Goal: Task Accomplishment & Management: Manage account settings

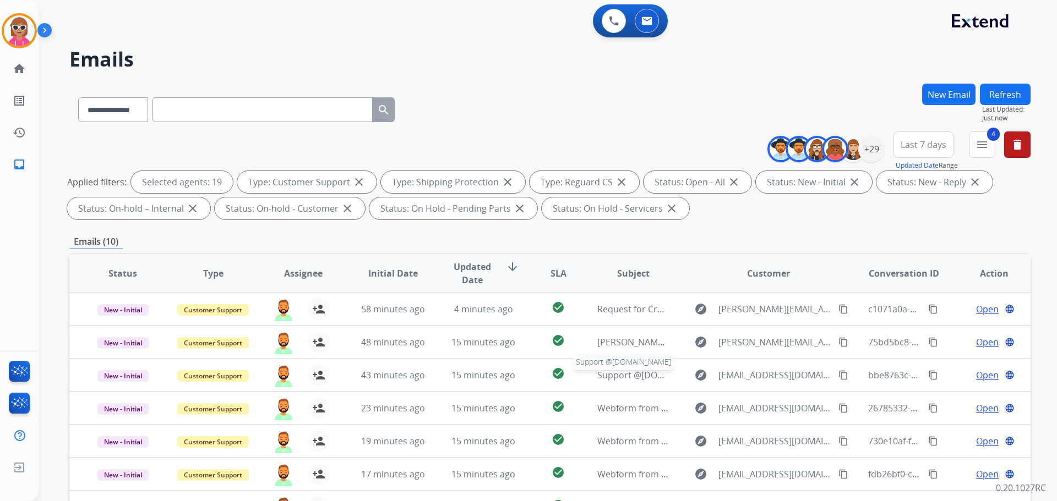
select select "**********"
click at [487, 127] on div "**********" at bounding box center [549, 108] width 961 height 48
click at [1010, 91] on button "Refresh" at bounding box center [1005, 94] width 51 height 21
click at [1004, 98] on button "Refresh" at bounding box center [1005, 94] width 51 height 21
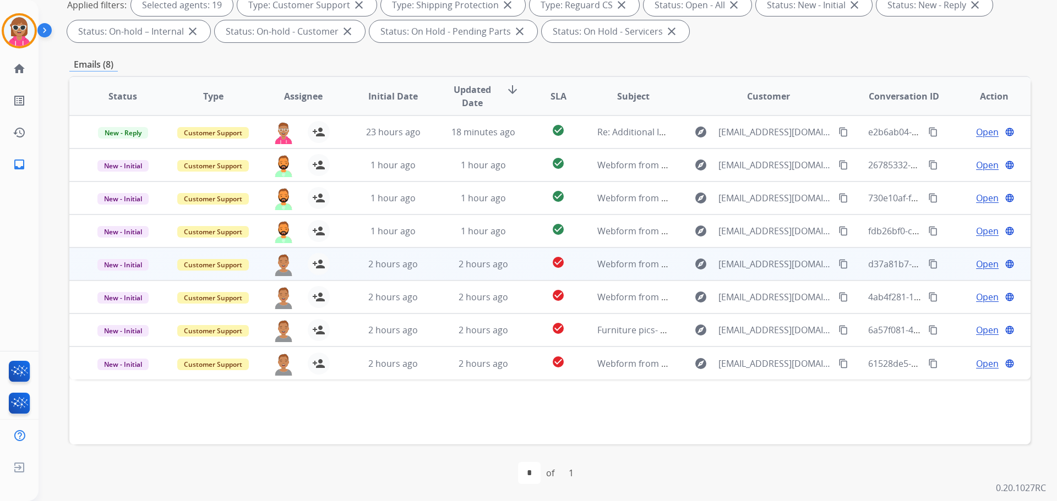
scroll to position [178, 0]
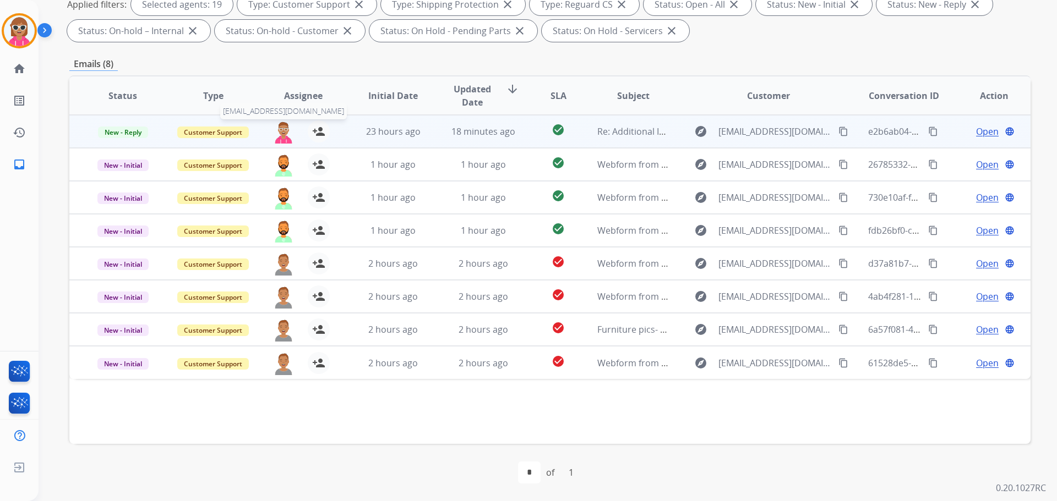
click at [281, 136] on img at bounding box center [283, 132] width 22 height 23
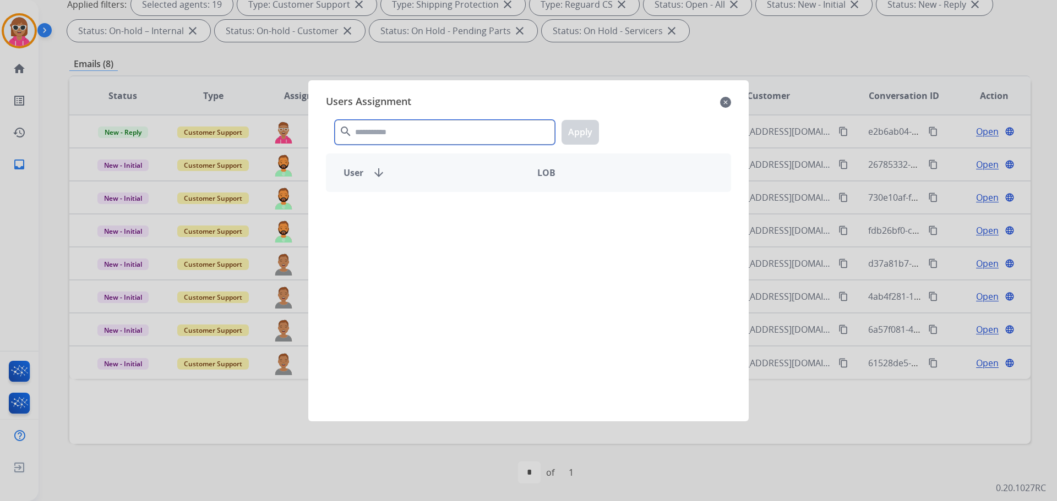
drag, startPoint x: 403, startPoint y: 133, endPoint x: 399, endPoint y: 128, distance: 6.2
click at [402, 133] on input "text" at bounding box center [445, 132] width 220 height 25
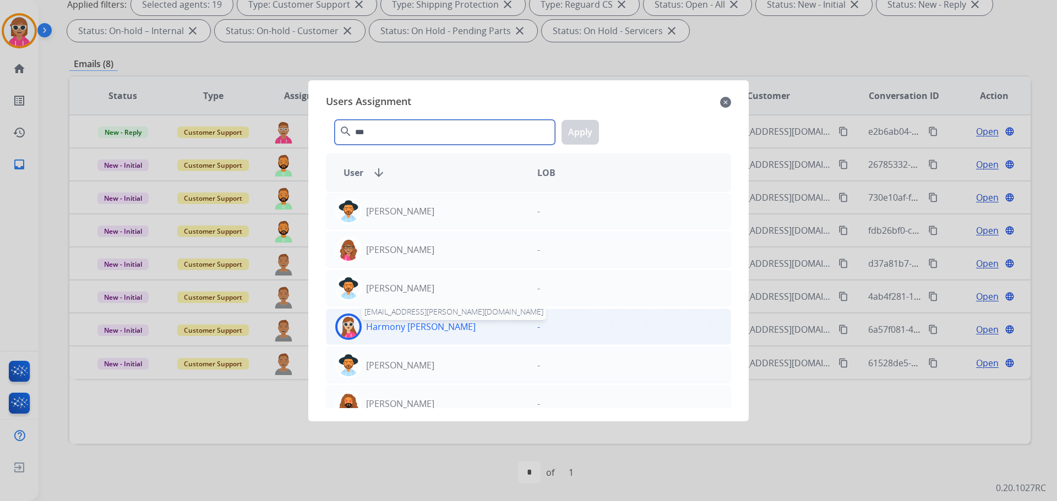
type input "***"
click at [420, 326] on p "Harmony [PERSON_NAME]" at bounding box center [421, 326] width 110 height 13
click at [591, 123] on button "Apply" at bounding box center [579, 132] width 37 height 25
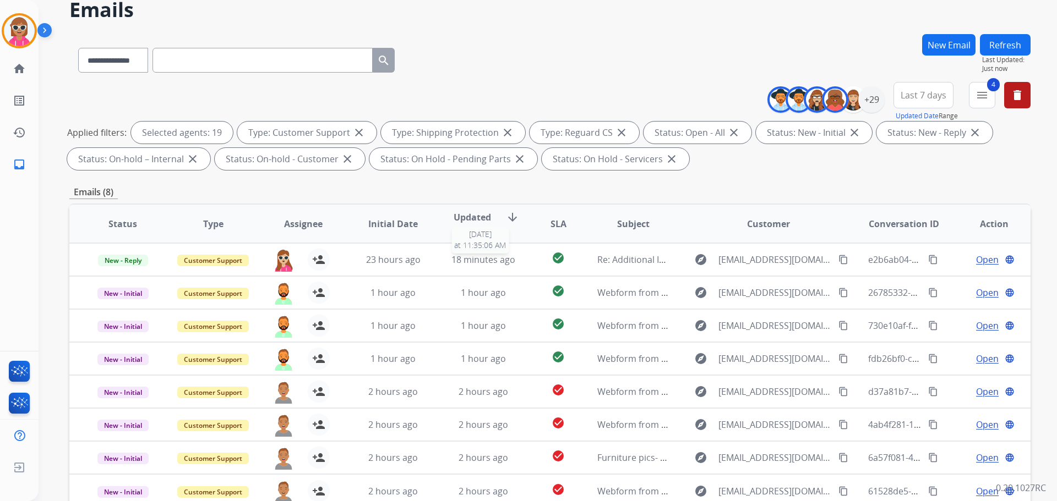
scroll to position [0, 0]
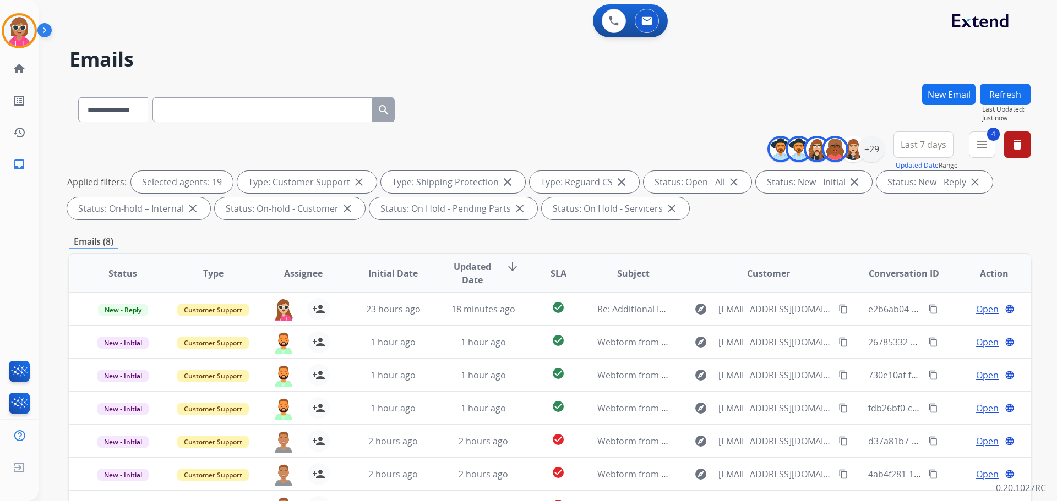
click at [1014, 90] on button "Refresh" at bounding box center [1005, 94] width 51 height 21
click at [992, 90] on button "Refresh" at bounding box center [1005, 94] width 51 height 21
click at [876, 152] on div "+29" at bounding box center [871, 149] width 26 height 26
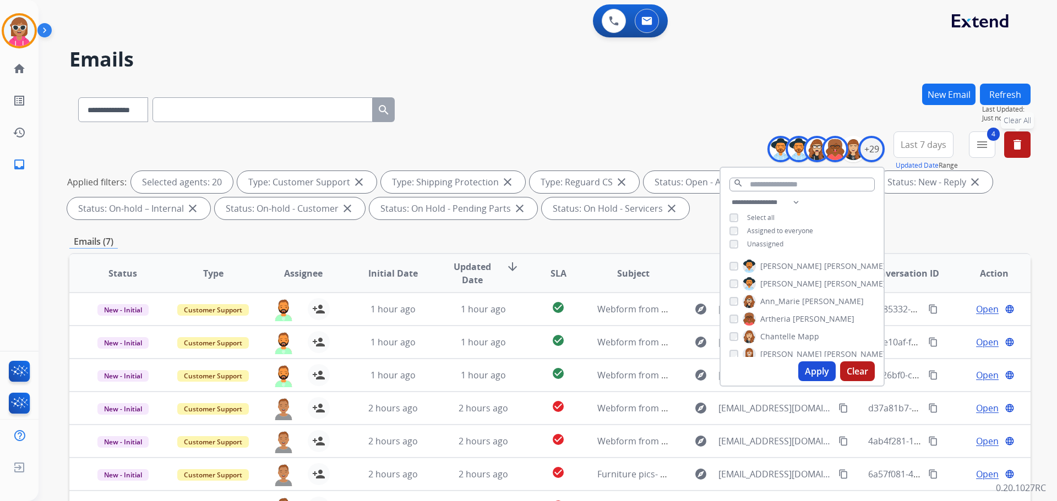
click at [1021, 147] on mat-icon "delete" at bounding box center [1016, 144] width 13 height 13
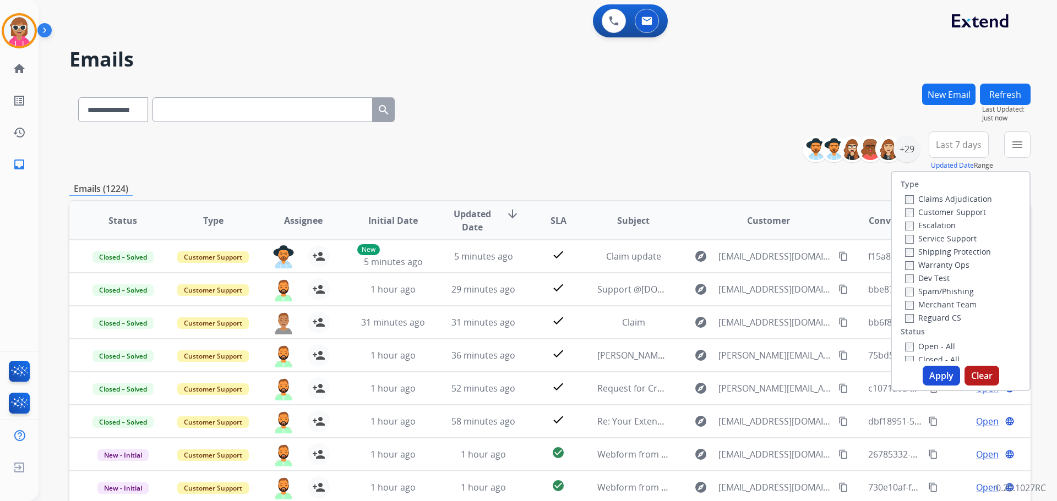
click at [937, 214] on label "Customer Support" at bounding box center [945, 212] width 81 height 10
click at [946, 253] on label "Shipping Protection" at bounding box center [948, 252] width 86 height 10
click at [931, 316] on label "Reguard CS" at bounding box center [933, 318] width 56 height 10
drag, startPoint x: 926, startPoint y: 345, endPoint x: 934, endPoint y: 377, distance: 32.8
click at [926, 346] on label "Open - All" at bounding box center [930, 346] width 50 height 10
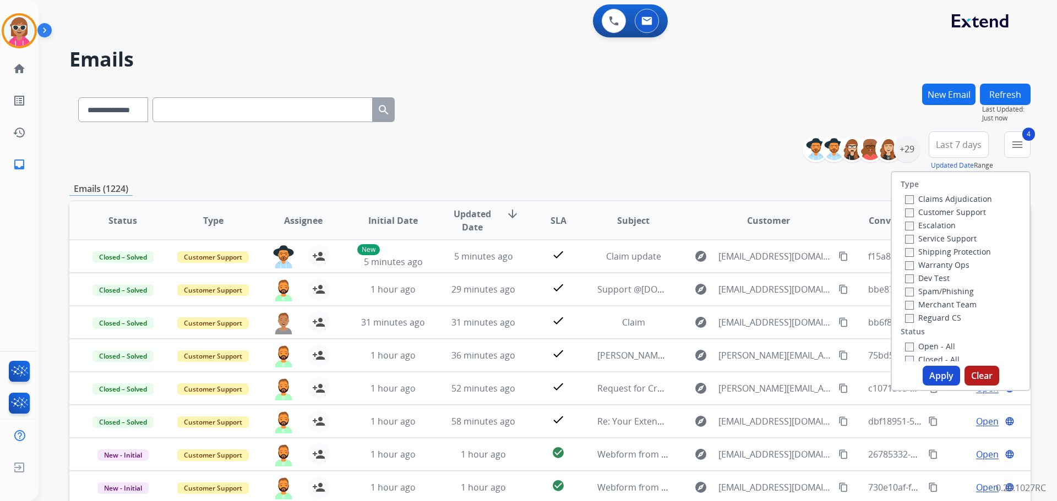
click at [935, 381] on button "Apply" at bounding box center [940, 376] width 37 height 20
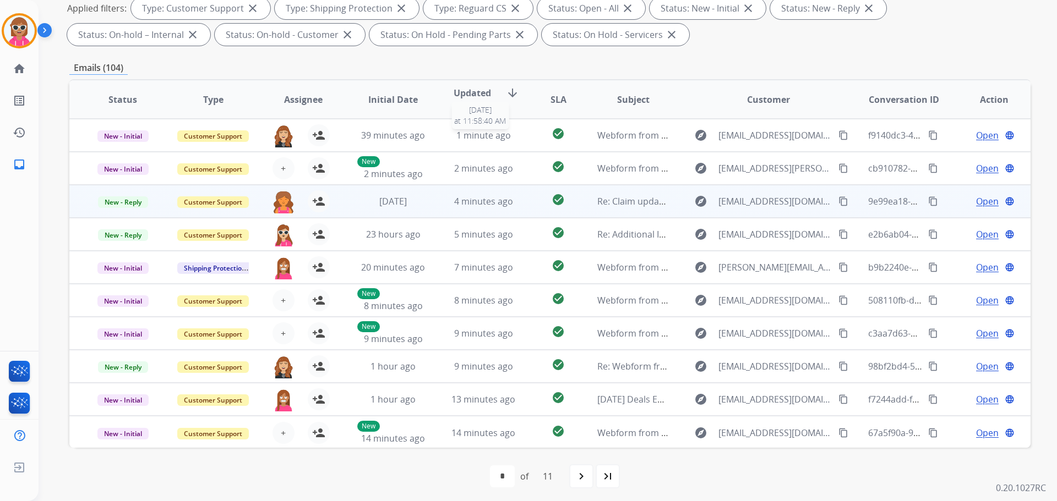
scroll to position [178, 0]
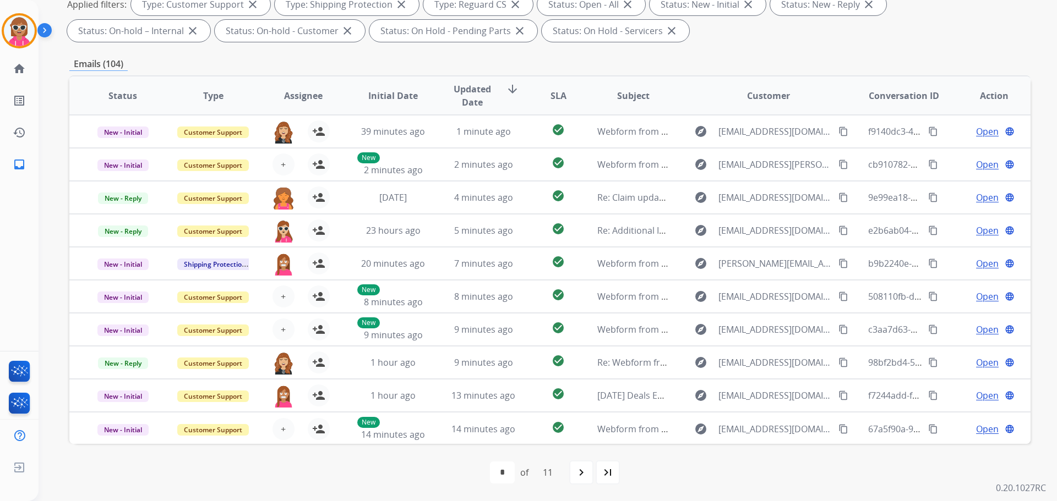
click at [297, 99] on span "Assignee" at bounding box center [303, 95] width 39 height 13
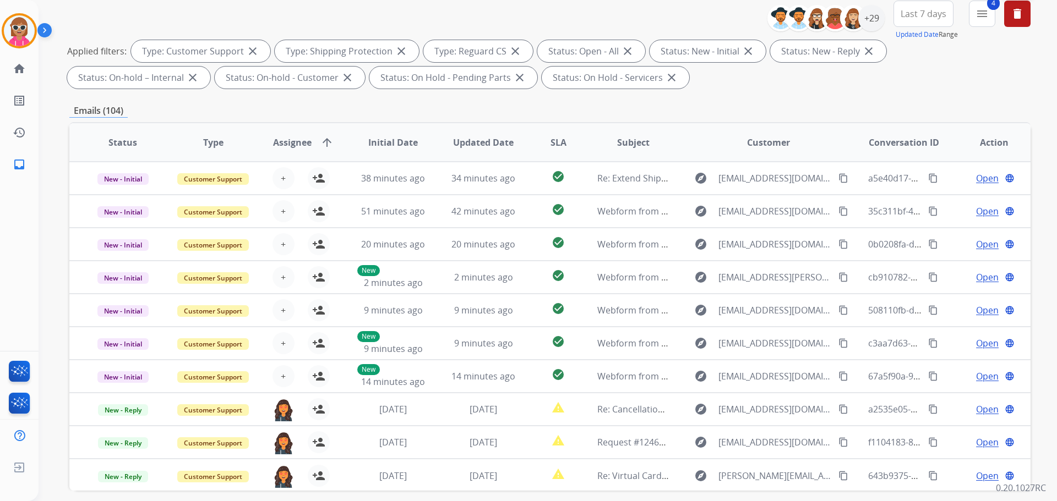
scroll to position [0, 0]
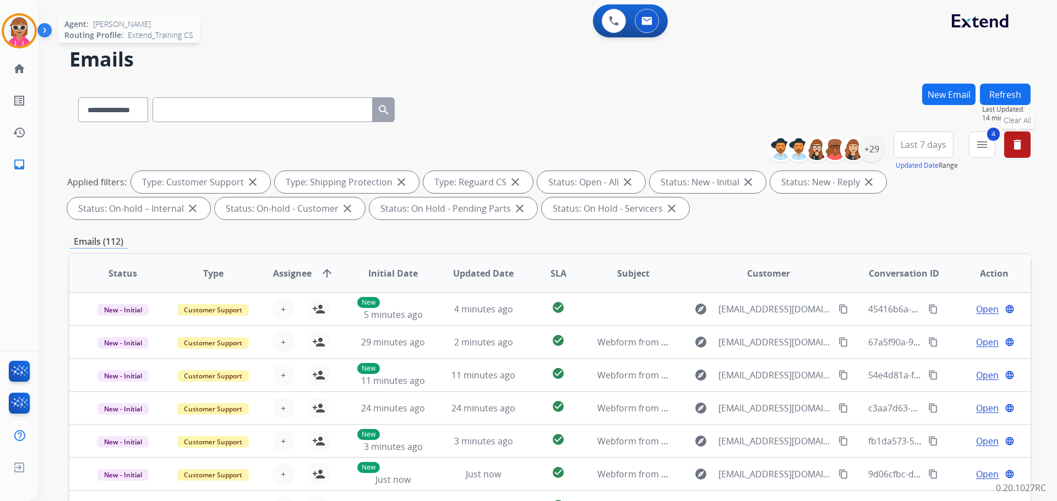
click at [21, 29] on img at bounding box center [19, 30] width 31 height 31
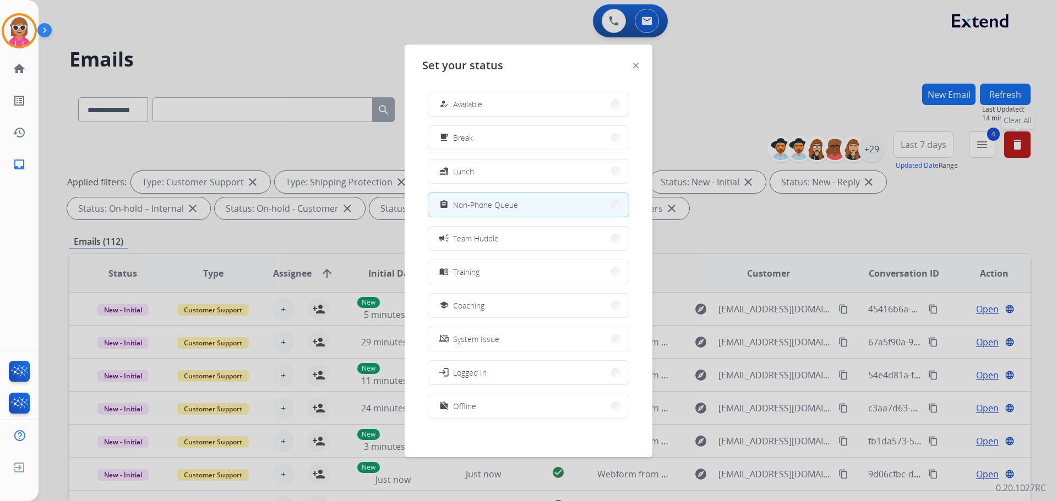
drag, startPoint x: 274, startPoint y: 39, endPoint x: 272, endPoint y: 45, distance: 5.7
click at [274, 40] on div at bounding box center [528, 250] width 1057 height 501
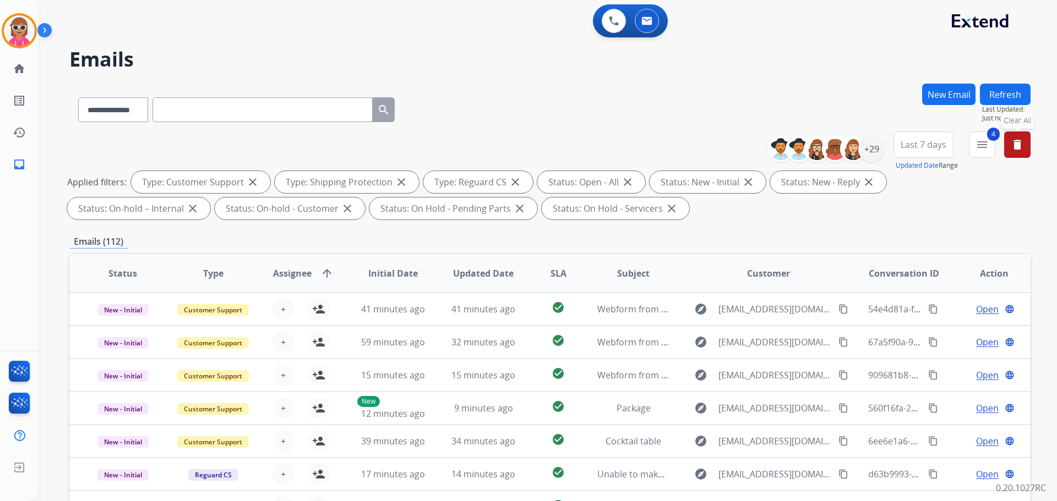
drag, startPoint x: 619, startPoint y: 66, endPoint x: 626, endPoint y: 55, distance: 13.4
click at [620, 62] on h2 "Emails" at bounding box center [549, 59] width 961 height 22
drag, startPoint x: 626, startPoint y: 55, endPoint x: 632, endPoint y: 54, distance: 5.5
click at [628, 55] on h2 "Emails" at bounding box center [549, 59] width 961 height 22
drag, startPoint x: 632, startPoint y: 54, endPoint x: 626, endPoint y: 48, distance: 8.6
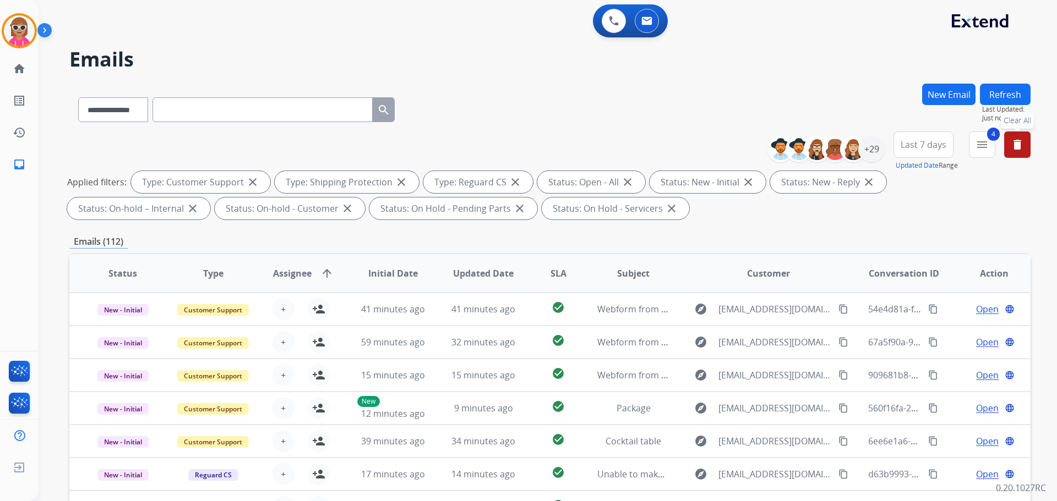
click at [631, 50] on h2 "Emails" at bounding box center [549, 59] width 961 height 22
drag, startPoint x: 624, startPoint y: 48, endPoint x: 618, endPoint y: 39, distance: 10.9
click at [621, 46] on div "**********" at bounding box center [535, 290] width 992 height 501
drag, startPoint x: 615, startPoint y: 32, endPoint x: 620, endPoint y: 32, distance: 5.5
click at [615, 33] on div "0 Voice Interactions 0 Email Interactions" at bounding box center [630, 20] width 75 height 33
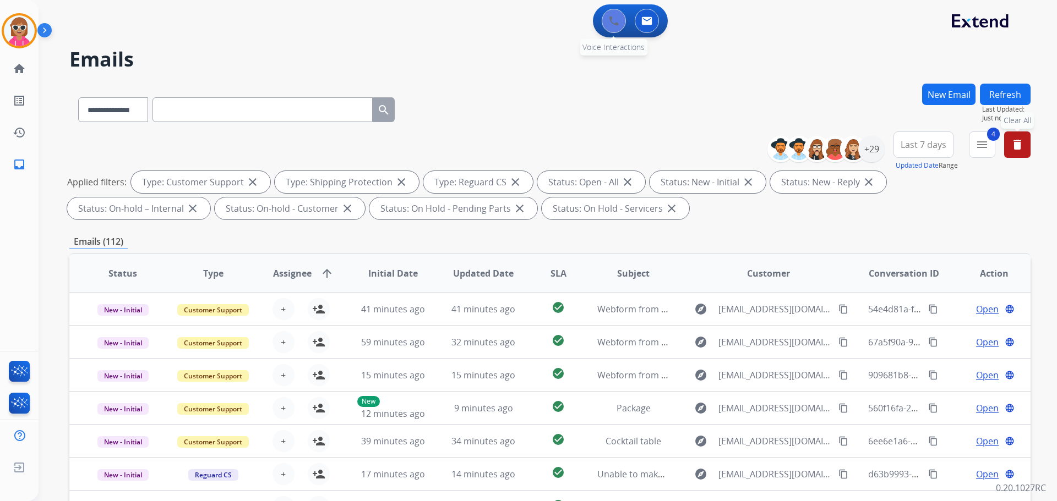
click at [621, 31] on div "0 Voice Interactions" at bounding box center [613, 21] width 33 height 24
click at [449, 45] on div "**********" at bounding box center [535, 290] width 992 height 501
click at [484, 49] on h2 "Emails" at bounding box center [549, 59] width 961 height 22
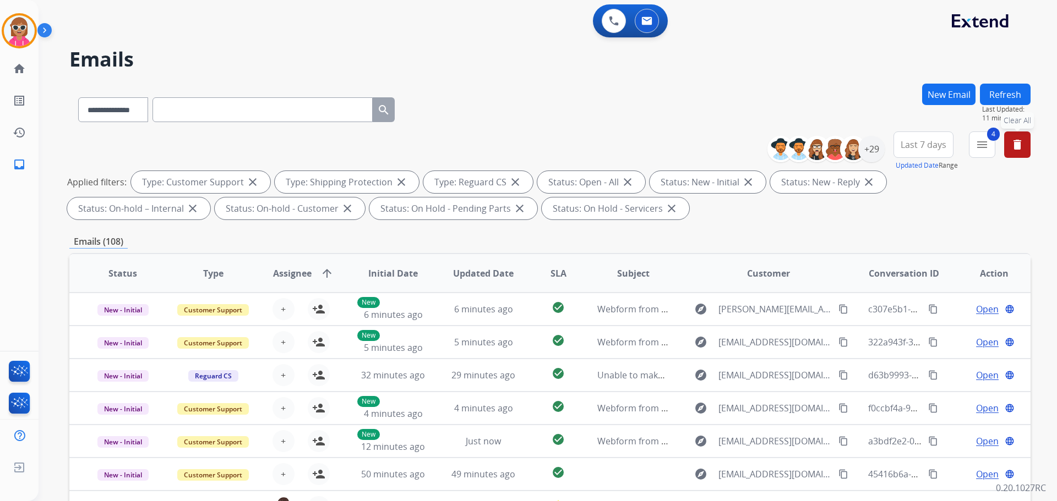
drag, startPoint x: 231, startPoint y: 114, endPoint x: 236, endPoint y: 117, distance: 6.0
click at [231, 114] on input "text" at bounding box center [262, 109] width 220 height 25
paste input "**********"
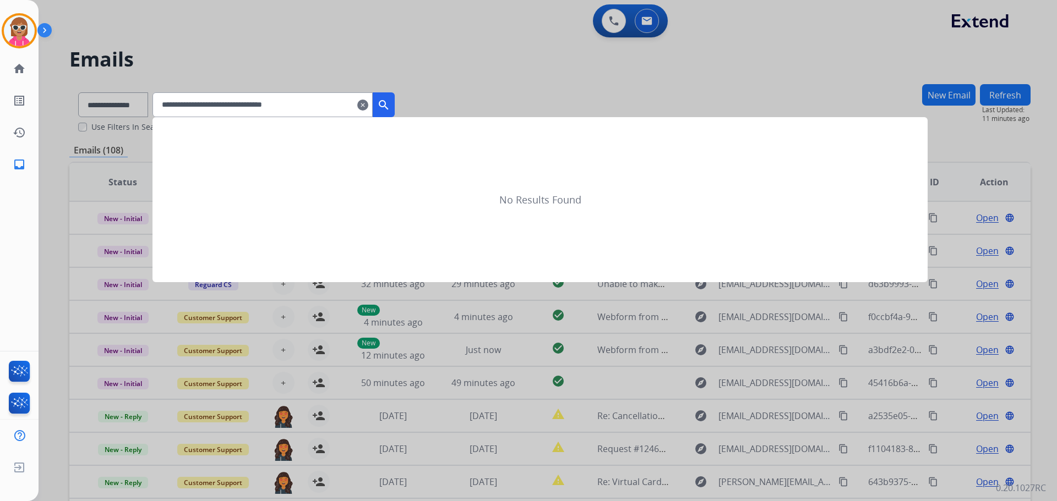
type input "**********"
click at [390, 105] on mat-icon "search" at bounding box center [383, 105] width 13 height 13
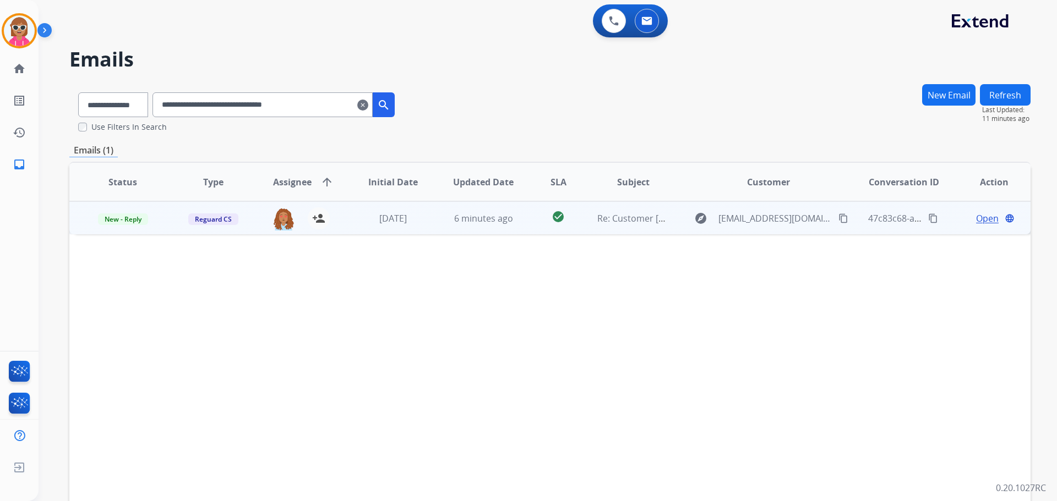
click at [441, 217] on td "6 minutes ago" at bounding box center [475, 217] width 90 height 33
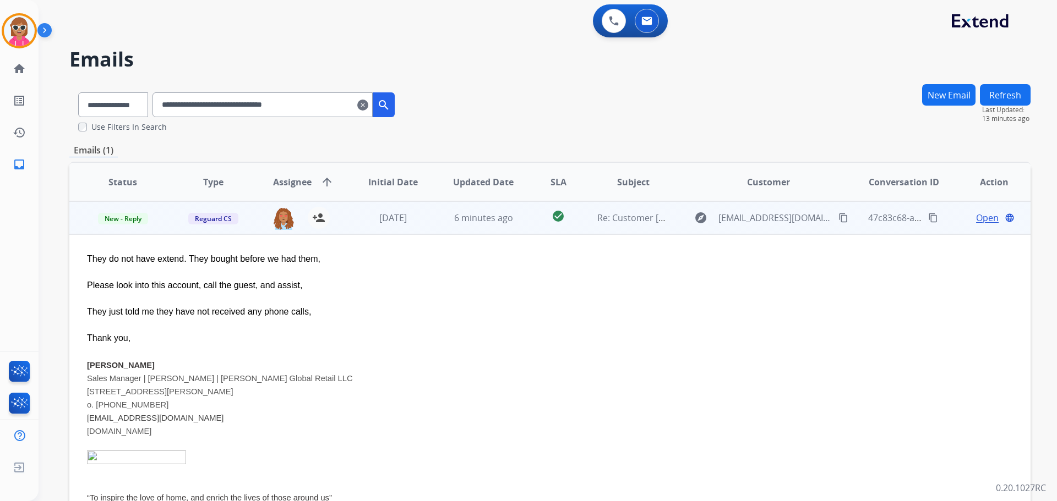
click at [961, 215] on div "Open language" at bounding box center [994, 217] width 72 height 13
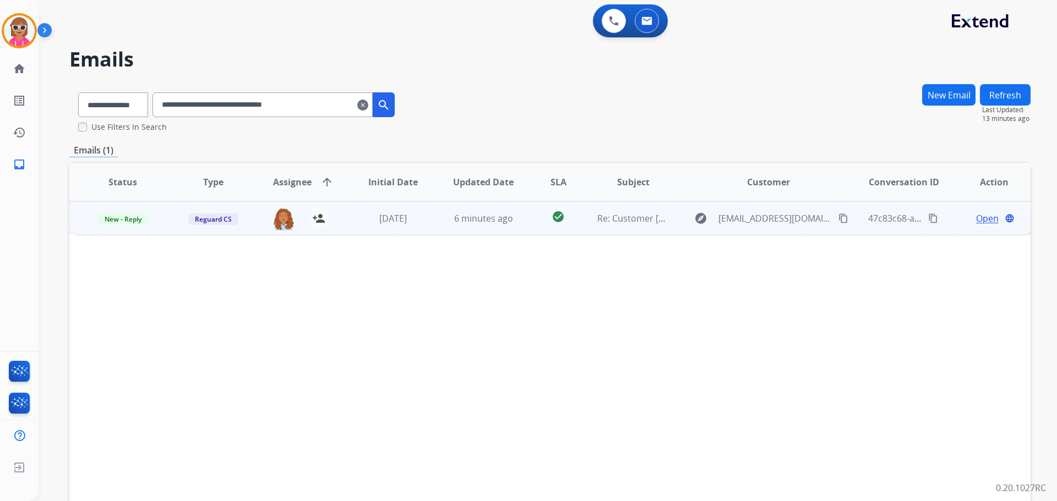
click at [978, 221] on span "Open" at bounding box center [987, 218] width 23 height 13
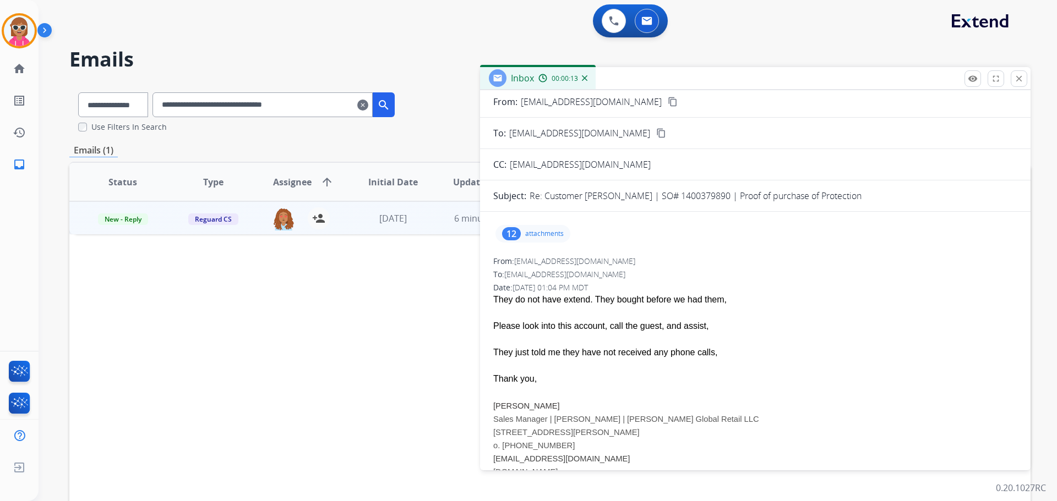
scroll to position [110, 0]
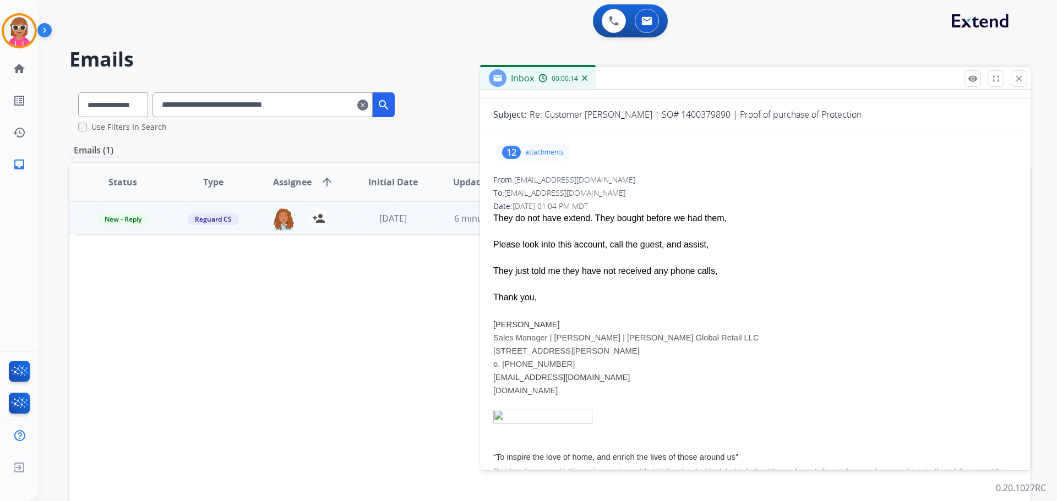
click at [531, 158] on div "12 attachments" at bounding box center [532, 153] width 75 height 18
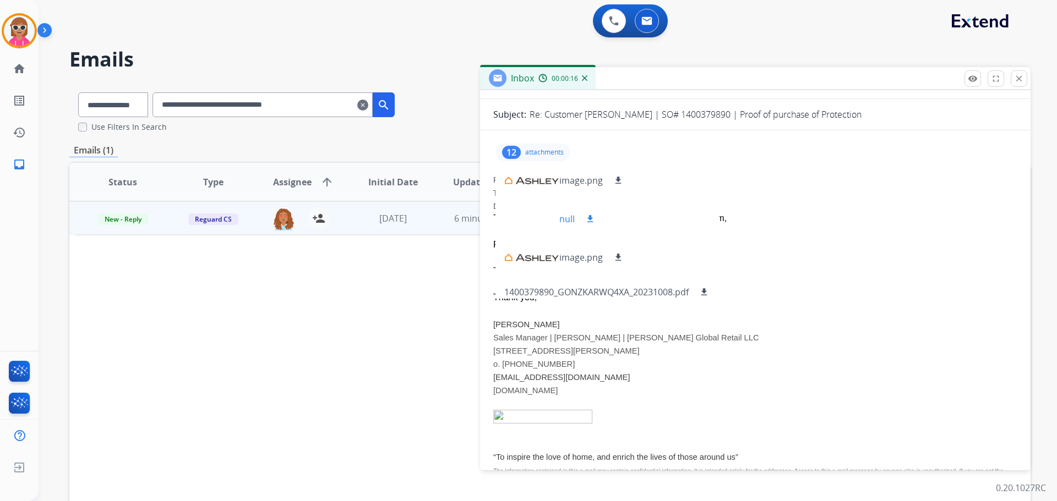
scroll to position [309, 0]
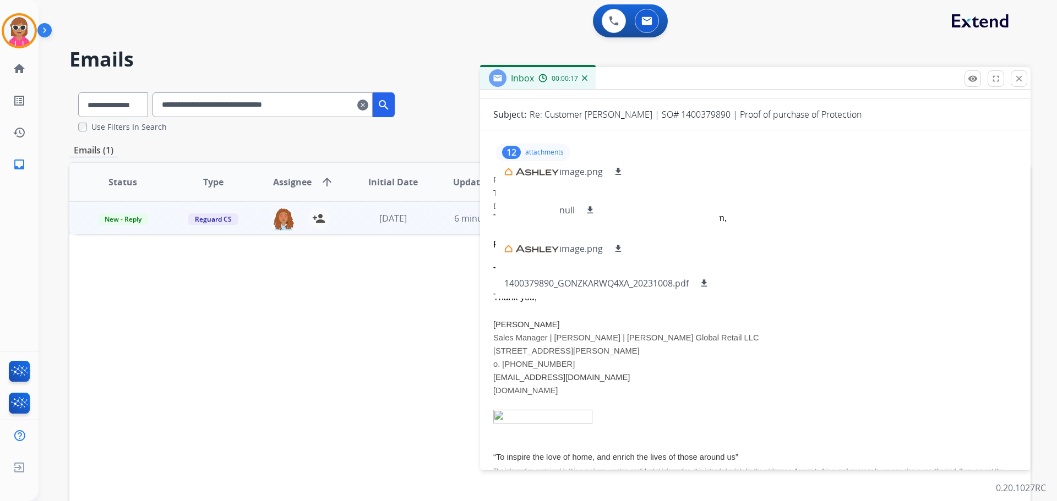
click at [677, 400] on p at bounding box center [755, 403] width 524 height 13
click at [524, 156] on div "12 attachments image001.png download image.png download null download image001.…" at bounding box center [532, 153] width 75 height 18
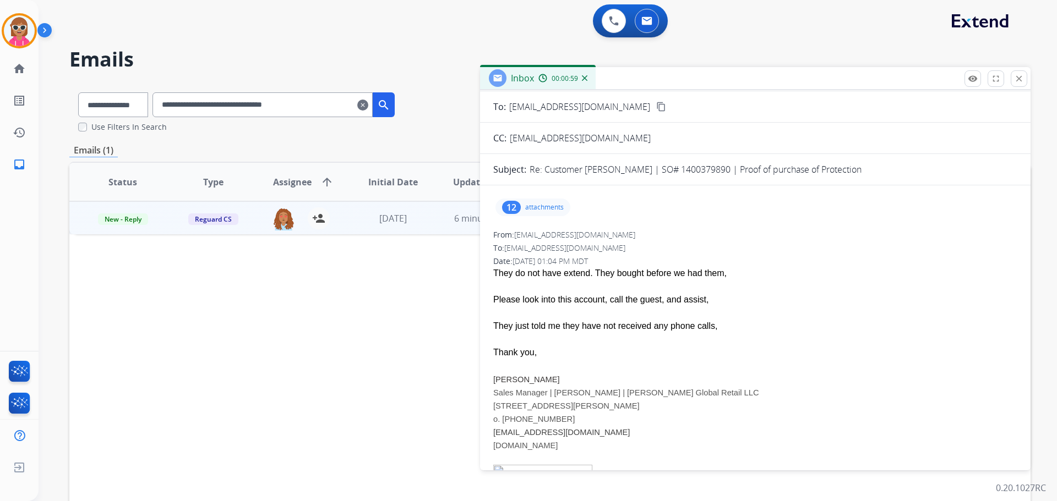
scroll to position [110, 0]
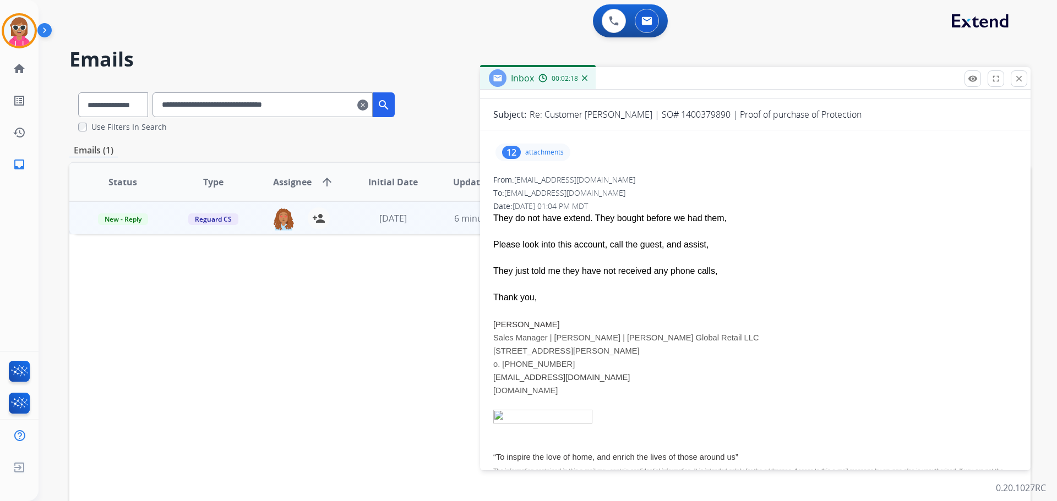
click at [278, 363] on div "Status Type Assignee arrow_upward Initial Date Updated Date SLA Subject Custome…" at bounding box center [549, 346] width 961 height 369
click at [1026, 84] on div "remove_red_eye Logs fullscreen Expand close Close" at bounding box center [995, 78] width 63 height 17
click at [1014, 76] on mat-icon "close" at bounding box center [1019, 79] width 10 height 10
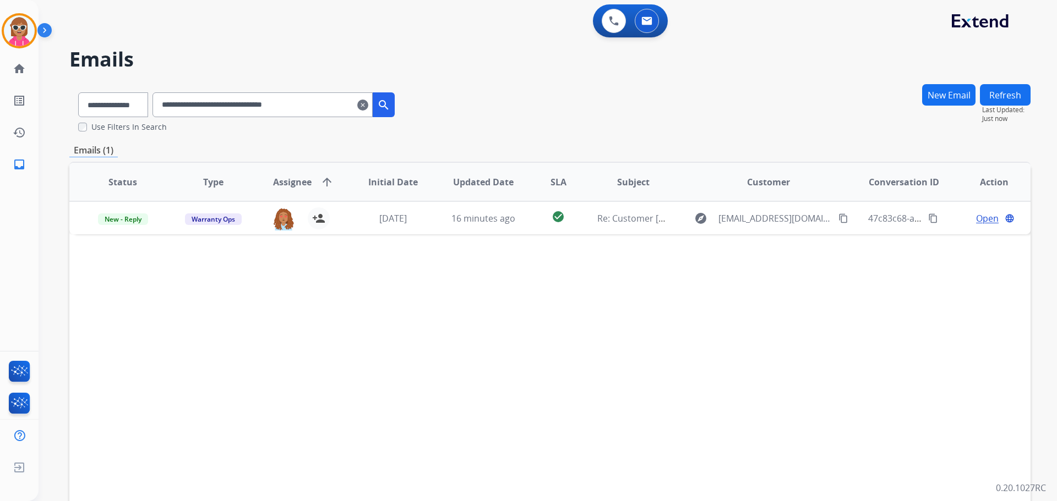
click at [313, 106] on input "**********" at bounding box center [262, 104] width 220 height 25
drag, startPoint x: 313, startPoint y: 106, endPoint x: 102, endPoint y: 103, distance: 210.3
click at [310, 106] on input "**********" at bounding box center [262, 104] width 220 height 25
drag, startPoint x: 105, startPoint y: 103, endPoint x: 110, endPoint y: 109, distance: 7.8
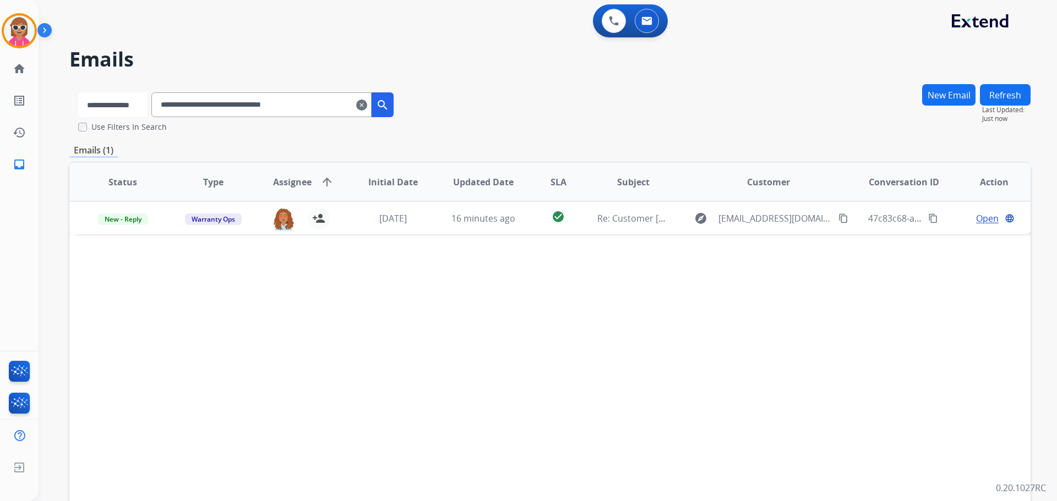
click at [105, 103] on select "**********" at bounding box center [112, 104] width 69 height 25
select select "**********"
click at [78, 92] on select "**********" at bounding box center [112, 104] width 69 height 25
click at [248, 102] on input "**********" at bounding box center [262, 104] width 220 height 25
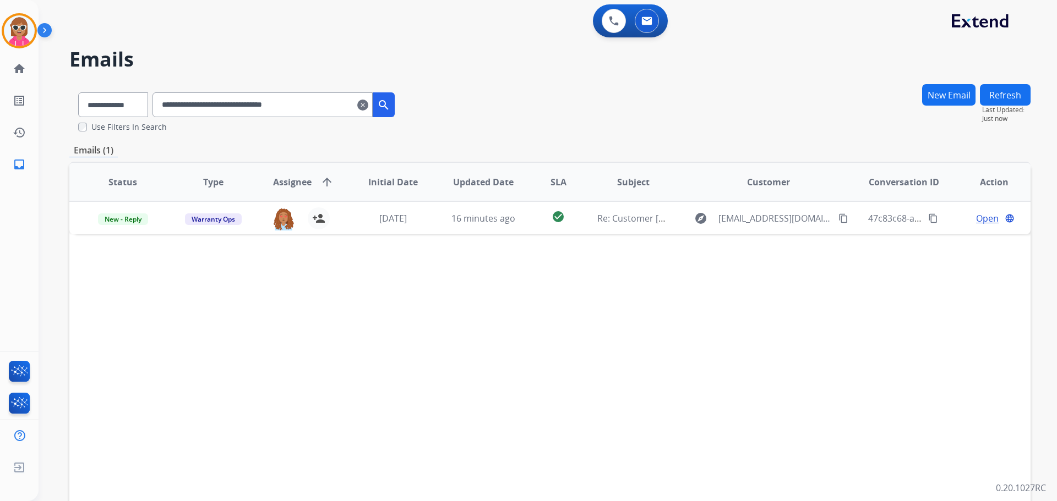
click at [248, 103] on input "**********" at bounding box center [262, 104] width 220 height 25
paste input "text"
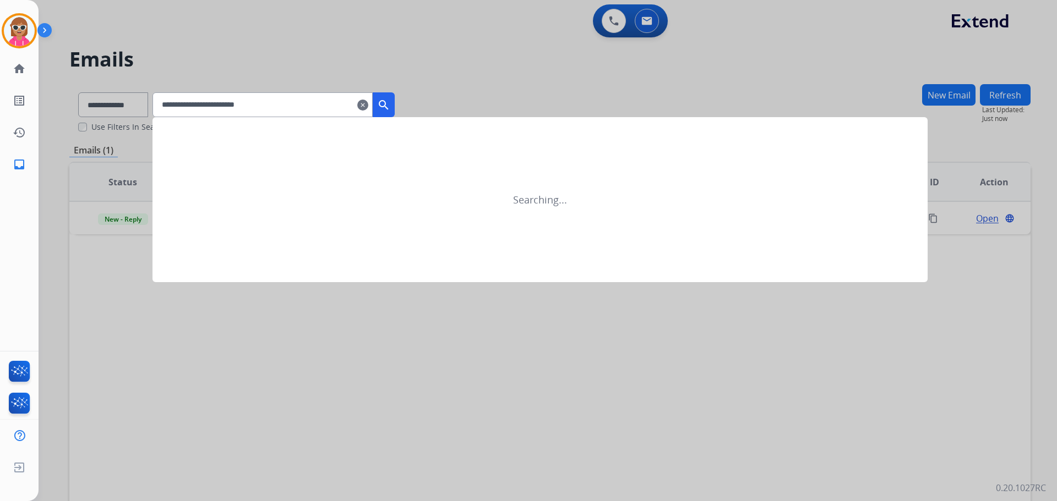
type input "**********"
click at [390, 107] on mat-icon "search" at bounding box center [383, 105] width 13 height 13
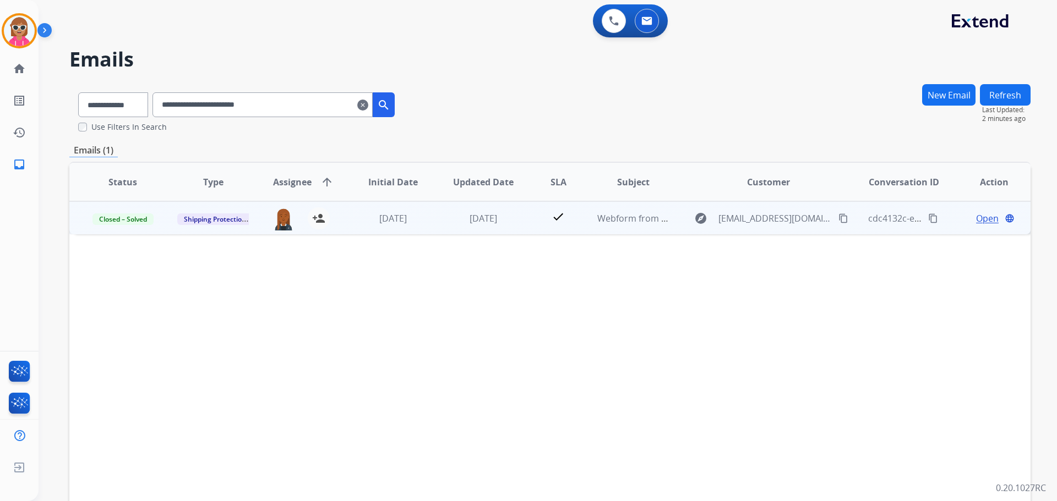
click at [481, 231] on td "[DATE]" at bounding box center [475, 217] width 90 height 33
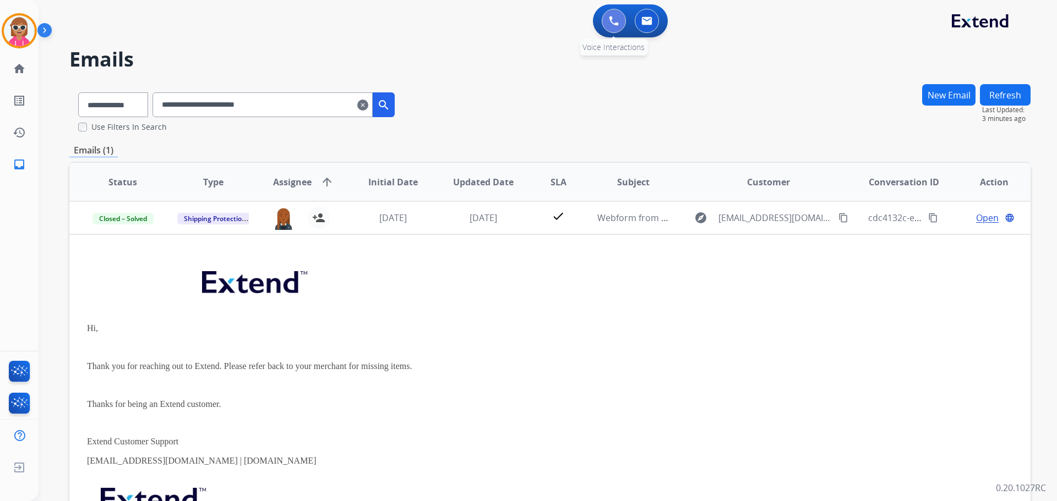
click at [611, 23] on img at bounding box center [614, 21] width 10 height 10
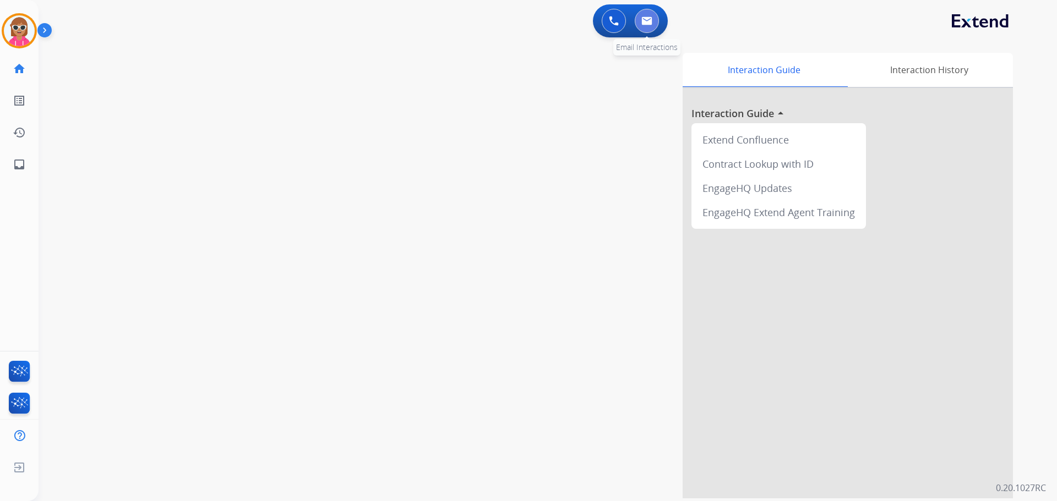
click at [655, 24] on button at bounding box center [647, 21] width 24 height 24
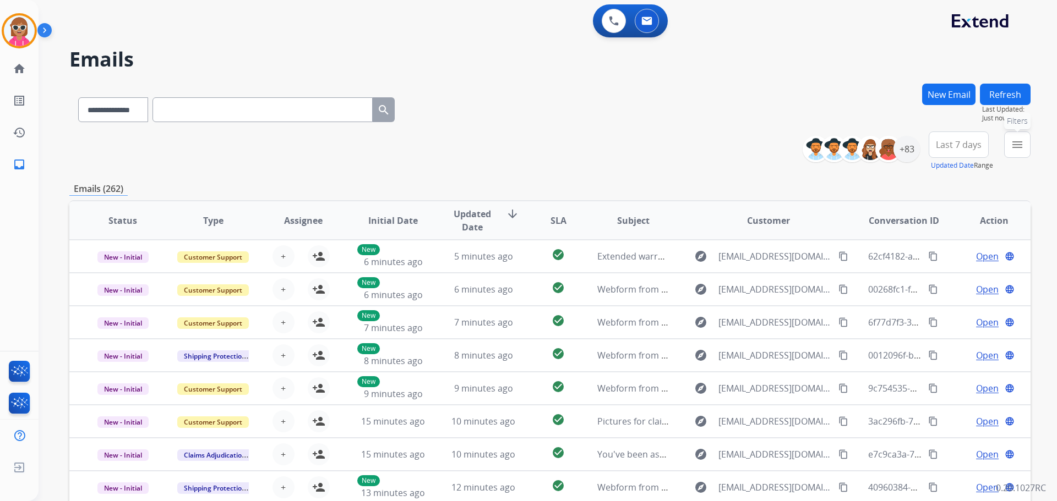
click at [1020, 144] on mat-icon "menu" at bounding box center [1016, 144] width 13 height 13
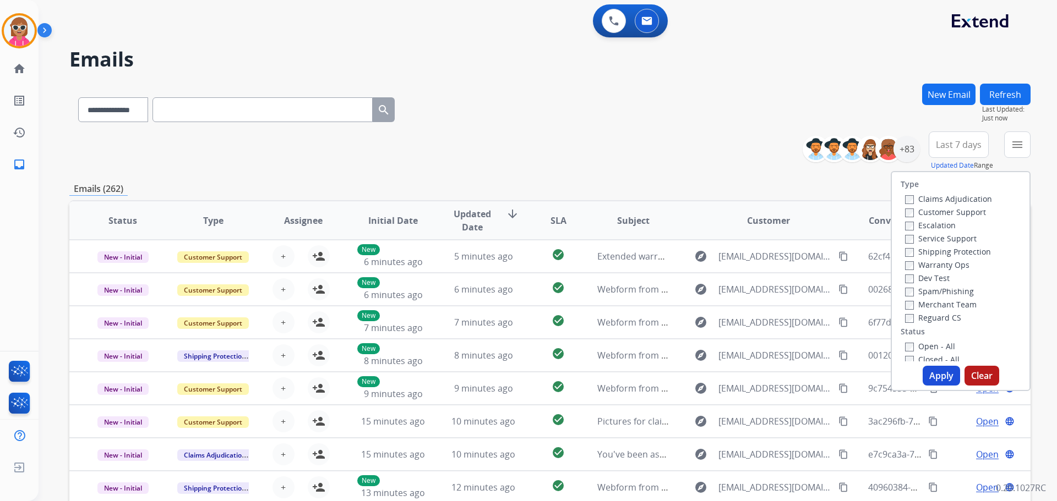
click at [937, 209] on label "Customer Support" at bounding box center [945, 212] width 81 height 10
click at [936, 256] on label "Shipping Protection" at bounding box center [948, 252] width 86 height 10
drag, startPoint x: 938, startPoint y: 316, endPoint x: 934, endPoint y: 345, distance: 28.9
click at [938, 316] on label "Reguard CS" at bounding box center [933, 318] width 56 height 10
drag, startPoint x: 926, startPoint y: 347, endPoint x: 928, endPoint y: 353, distance: 7.0
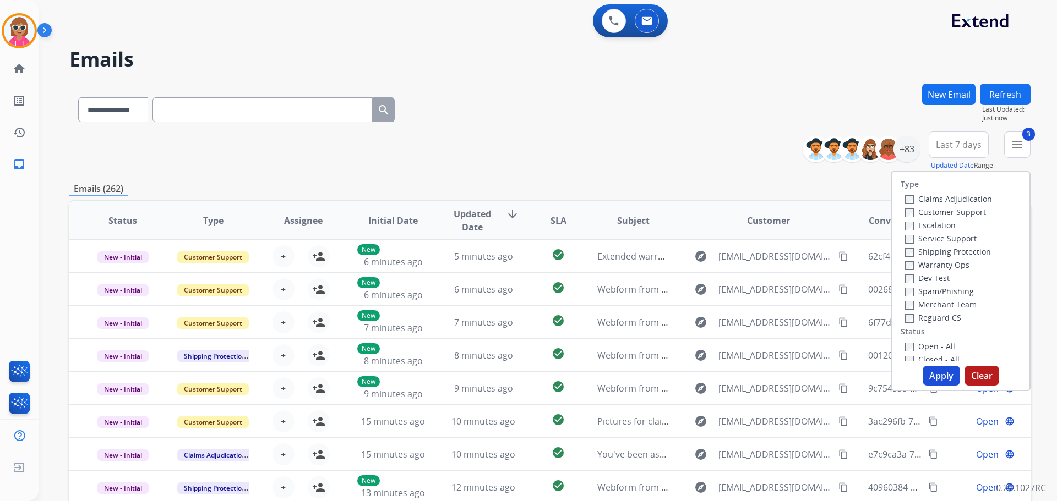
click at [926, 346] on label "Open - All" at bounding box center [930, 346] width 50 height 10
click at [926, 374] on button "Apply" at bounding box center [940, 376] width 37 height 20
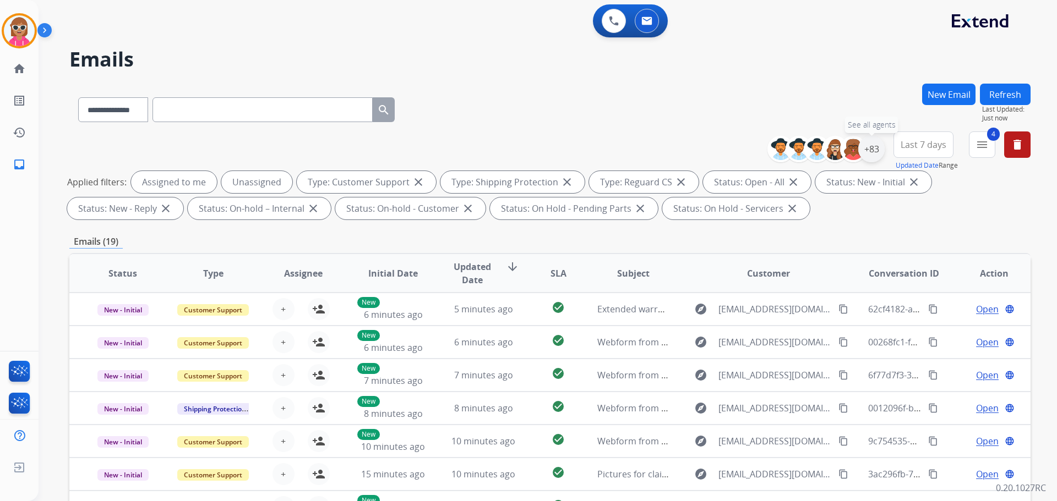
click at [875, 146] on div "+83" at bounding box center [871, 149] width 26 height 26
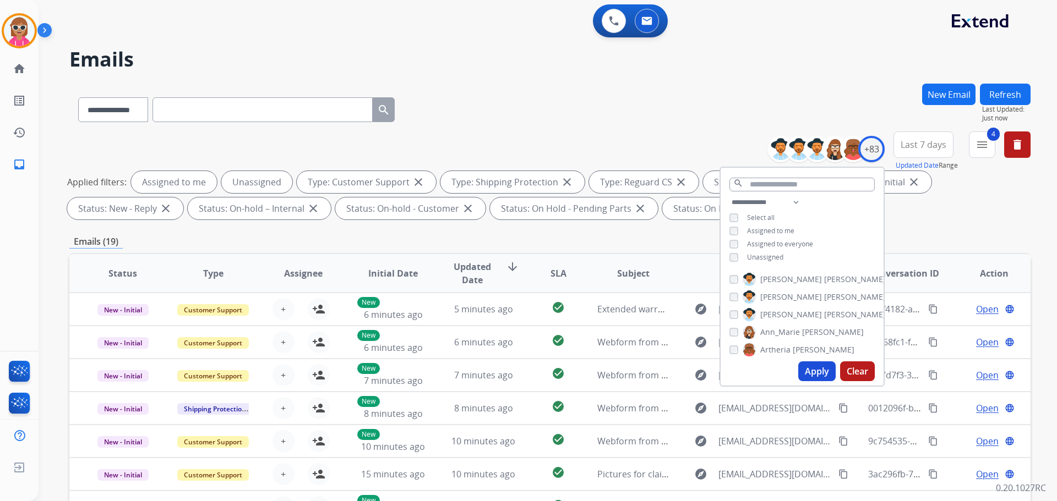
click at [775, 235] on div "**********" at bounding box center [801, 231] width 163 height 70
drag, startPoint x: 775, startPoint y: 229, endPoint x: 777, endPoint y: 242, distance: 12.8
click at [775, 230] on span "Assigned to me" at bounding box center [770, 230] width 47 height 9
drag, startPoint x: 770, startPoint y: 259, endPoint x: 775, endPoint y: 265, distance: 8.3
click at [770, 259] on span "Unassigned" at bounding box center [765, 257] width 36 height 9
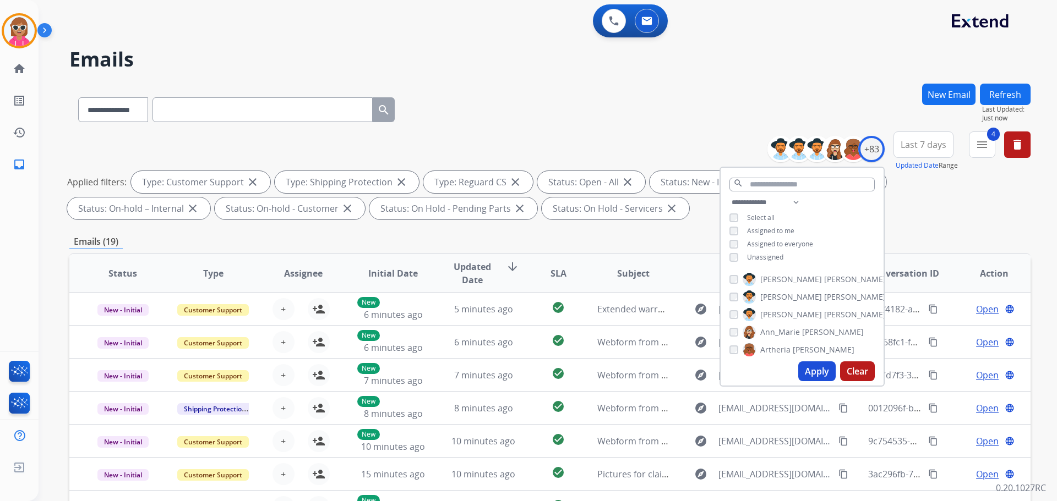
drag, startPoint x: 770, startPoint y: 254, endPoint x: 808, endPoint y: 326, distance: 81.2
click at [770, 255] on span "Unassigned" at bounding box center [765, 257] width 36 height 9
click at [814, 368] on button "Apply" at bounding box center [816, 372] width 37 height 20
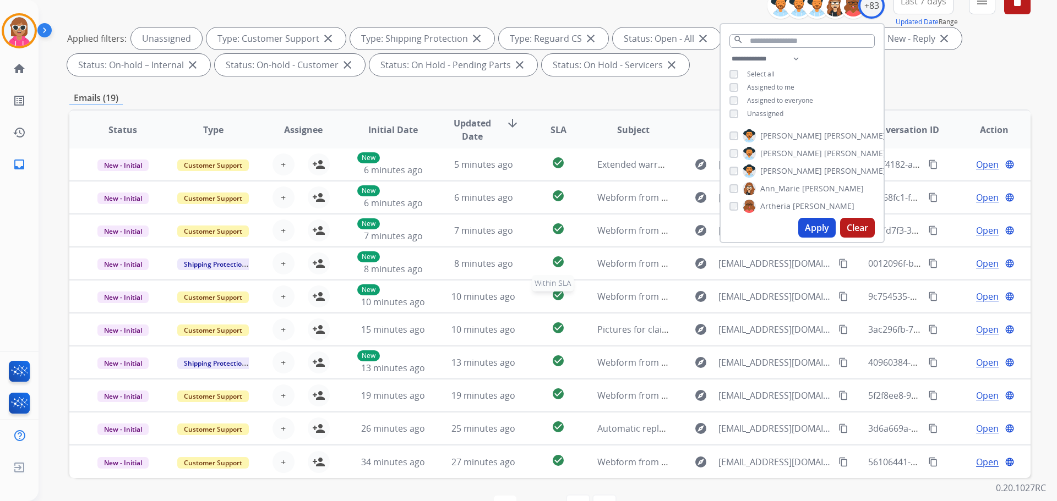
scroll to position [178, 0]
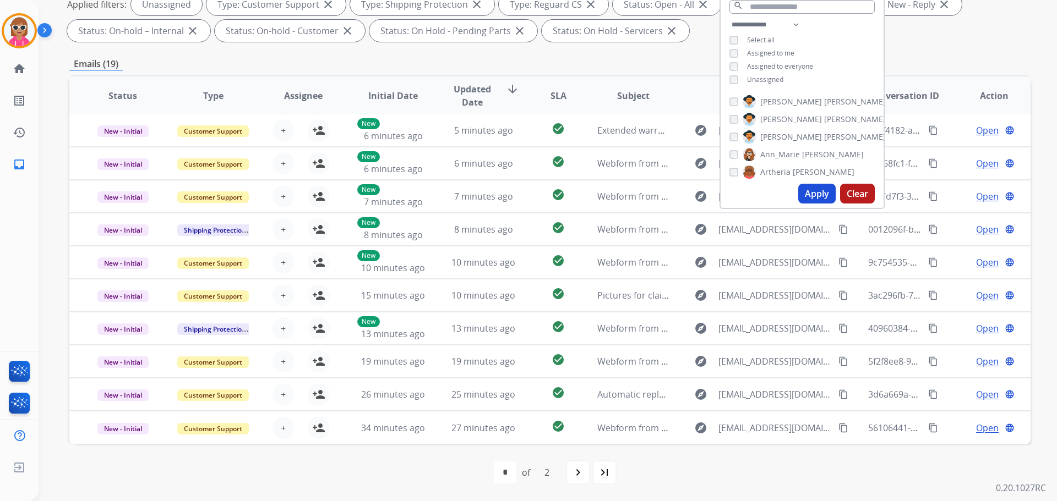
drag, startPoint x: 389, startPoint y: 56, endPoint x: 397, endPoint y: 60, distance: 9.4
click at [391, 58] on div "**********" at bounding box center [549, 203] width 961 height 595
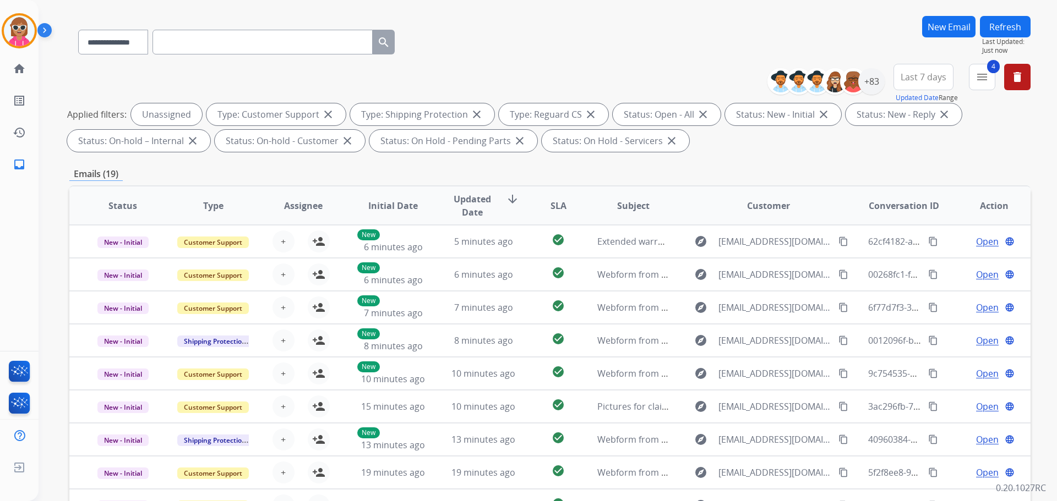
scroll to position [0, 0]
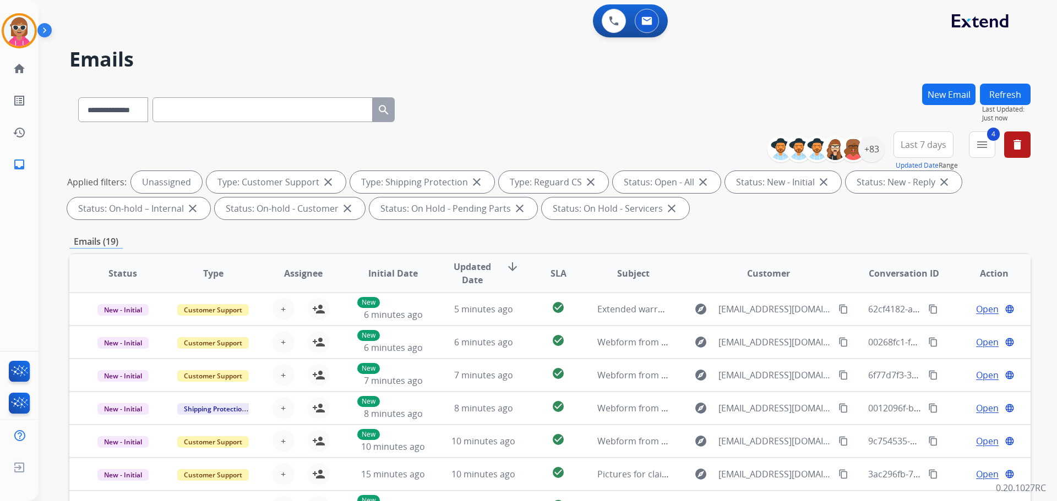
click at [1007, 92] on button "Refresh" at bounding box center [1005, 94] width 51 height 21
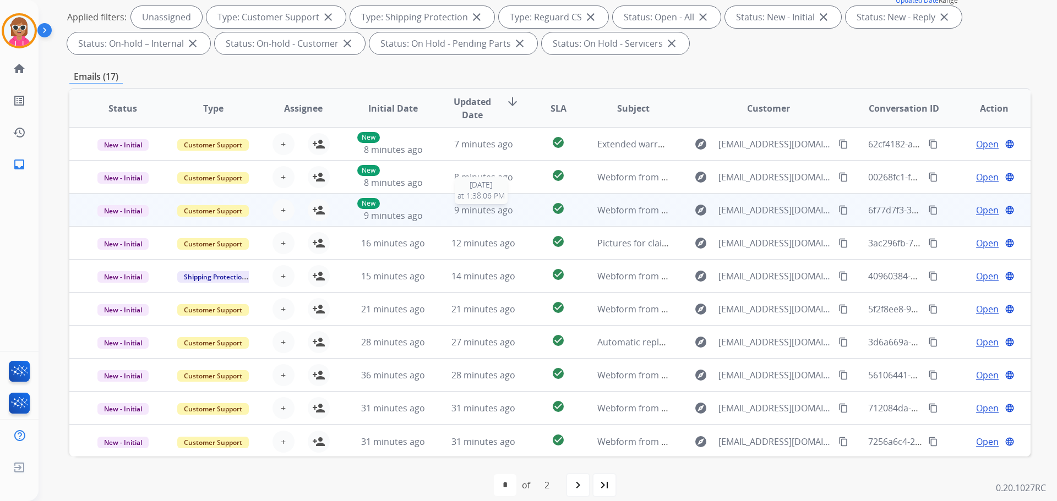
scroll to position [1, 0]
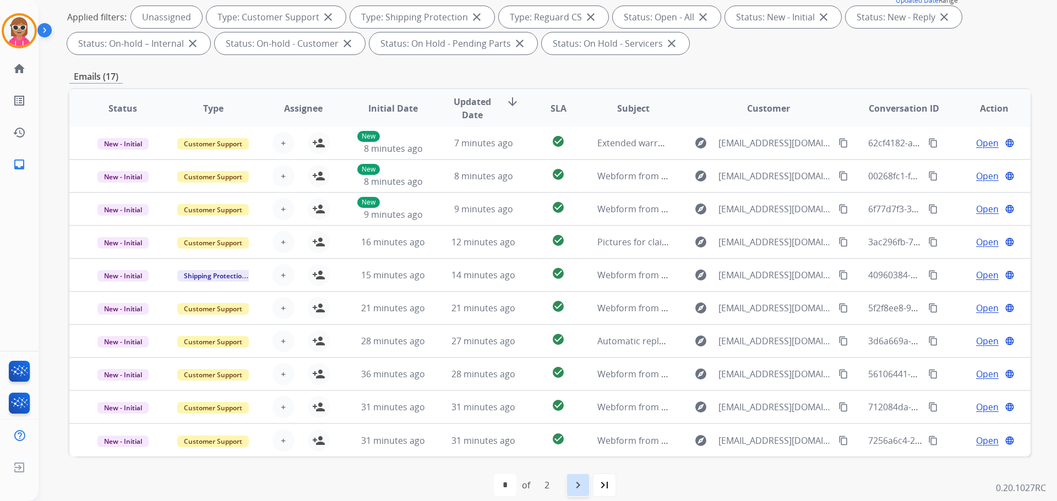
click at [572, 489] on mat-icon "navigate_next" at bounding box center [577, 485] width 13 height 13
select select "*"
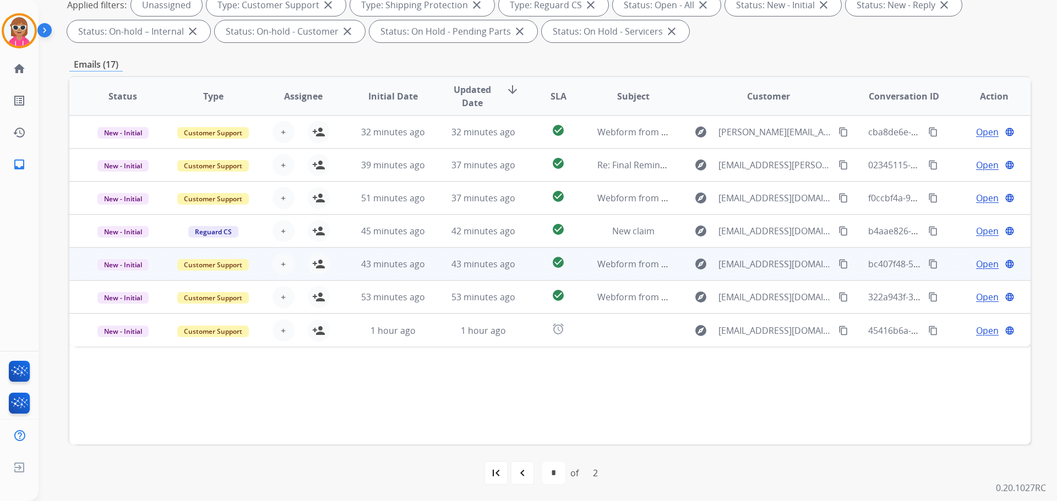
scroll to position [178, 0]
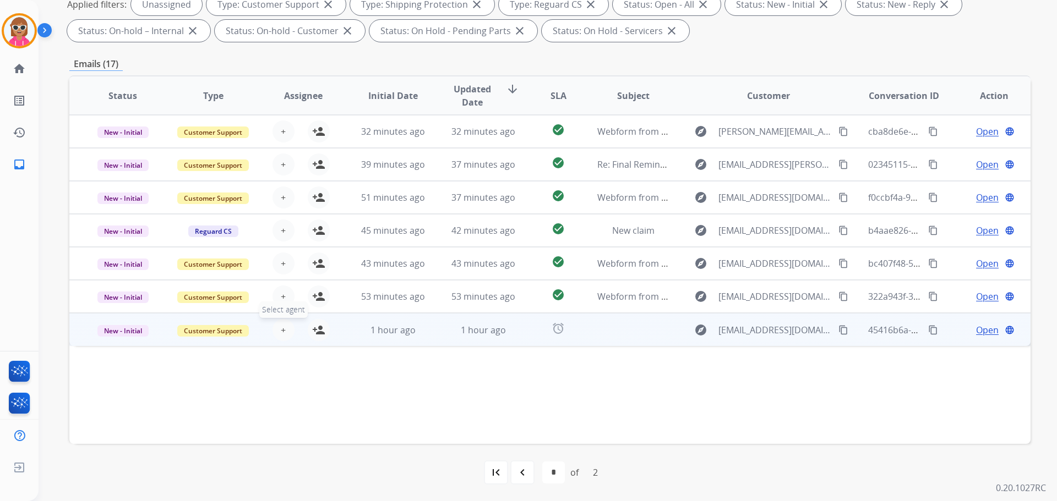
click at [283, 328] on button "+ Select agent" at bounding box center [283, 330] width 22 height 22
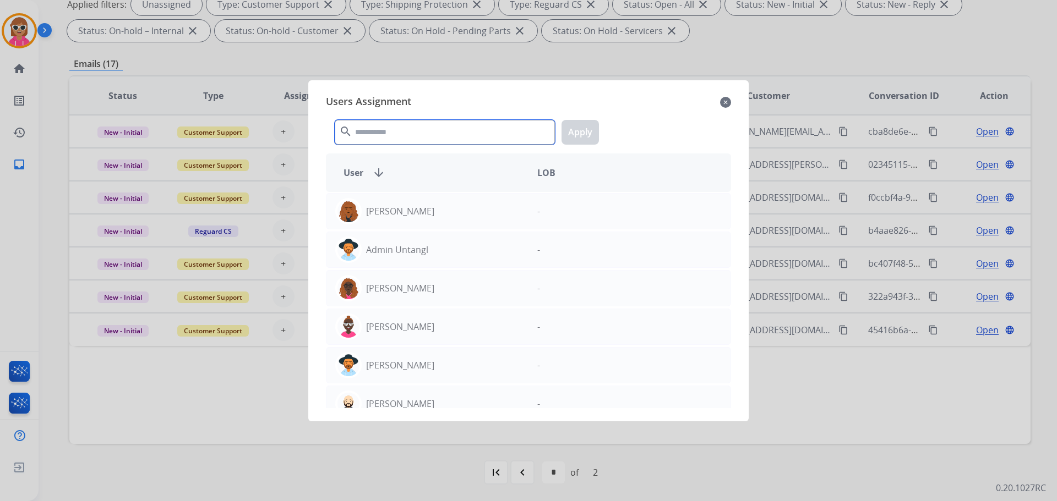
click at [491, 142] on input "text" at bounding box center [445, 132] width 220 height 25
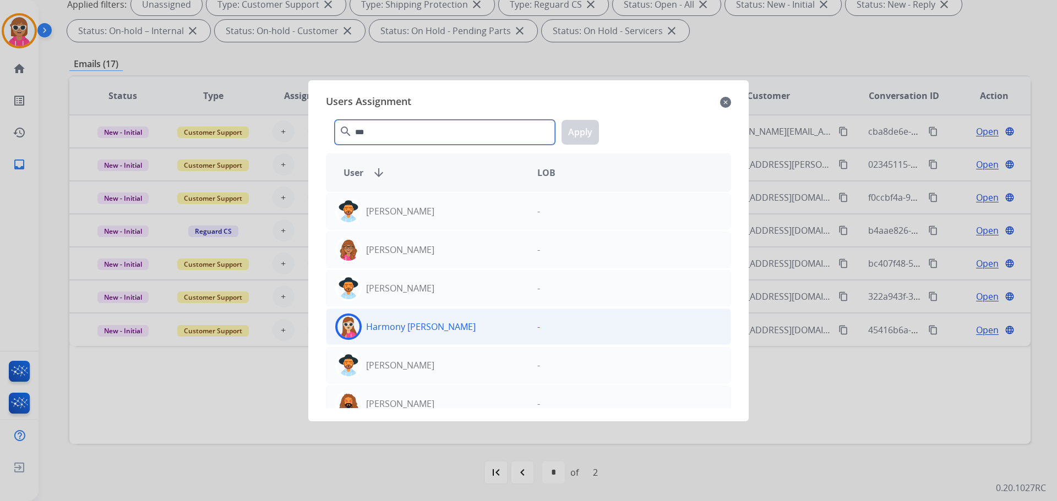
type input "***"
click at [480, 323] on div "Harmony [PERSON_NAME]" at bounding box center [427, 327] width 202 height 26
click at [589, 130] on button "Apply" at bounding box center [579, 132] width 37 height 25
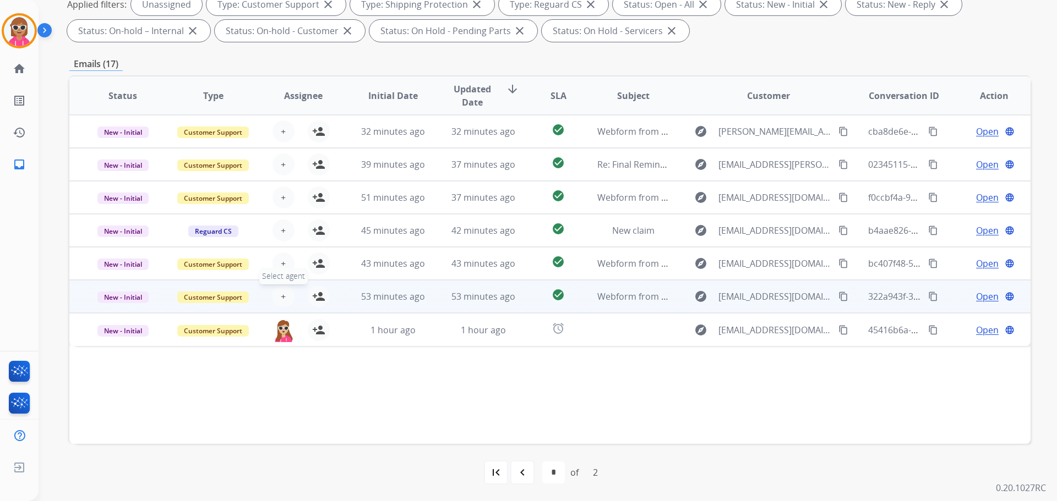
click at [285, 299] on button "+ Select agent" at bounding box center [283, 297] width 22 height 22
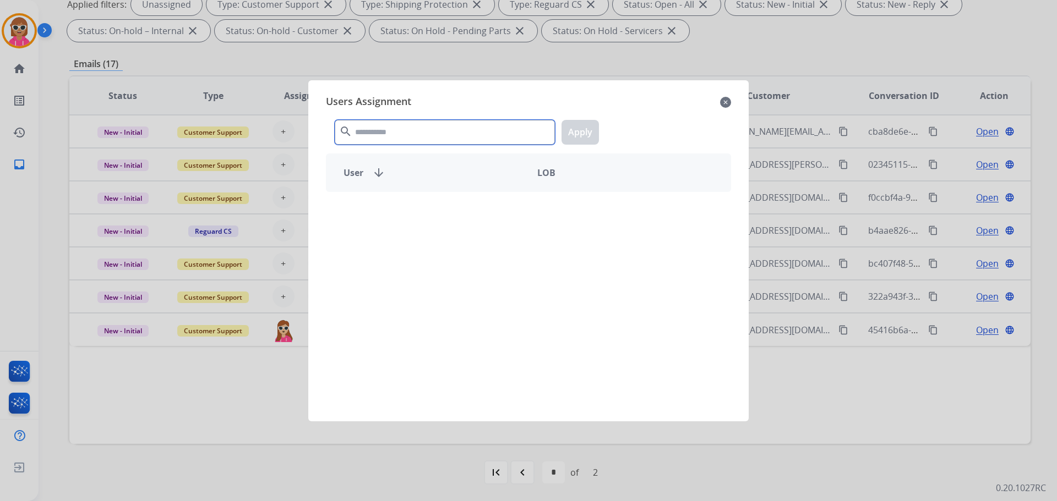
click at [382, 137] on input "text" at bounding box center [445, 132] width 220 height 25
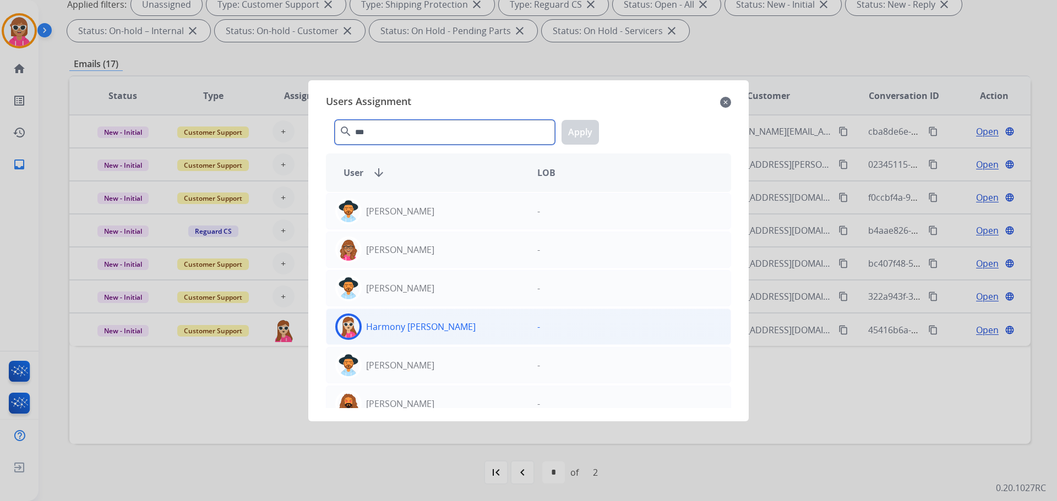
type input "***"
click at [403, 334] on div "Harmony [PERSON_NAME]" at bounding box center [427, 327] width 202 height 26
click at [588, 134] on button "Apply" at bounding box center [579, 132] width 37 height 25
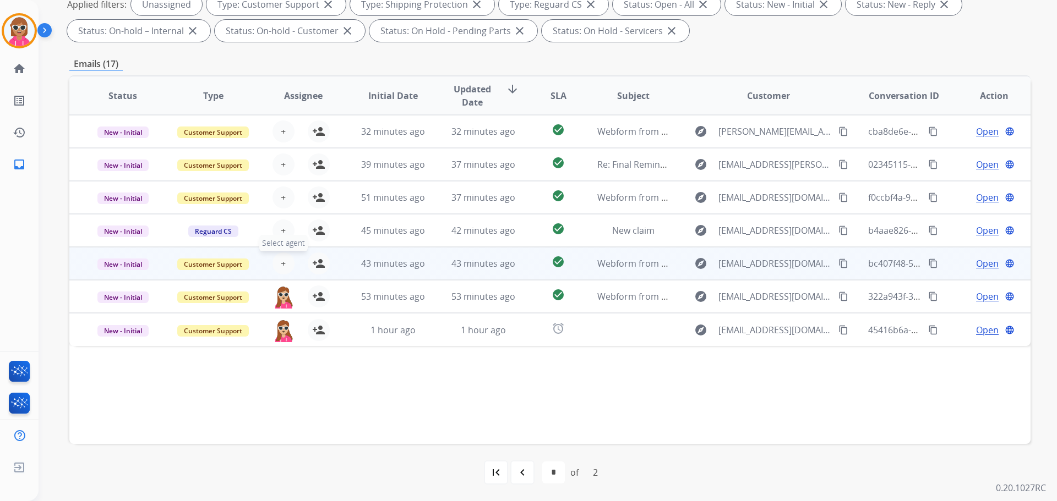
click at [282, 265] on span "+" at bounding box center [283, 263] width 5 height 13
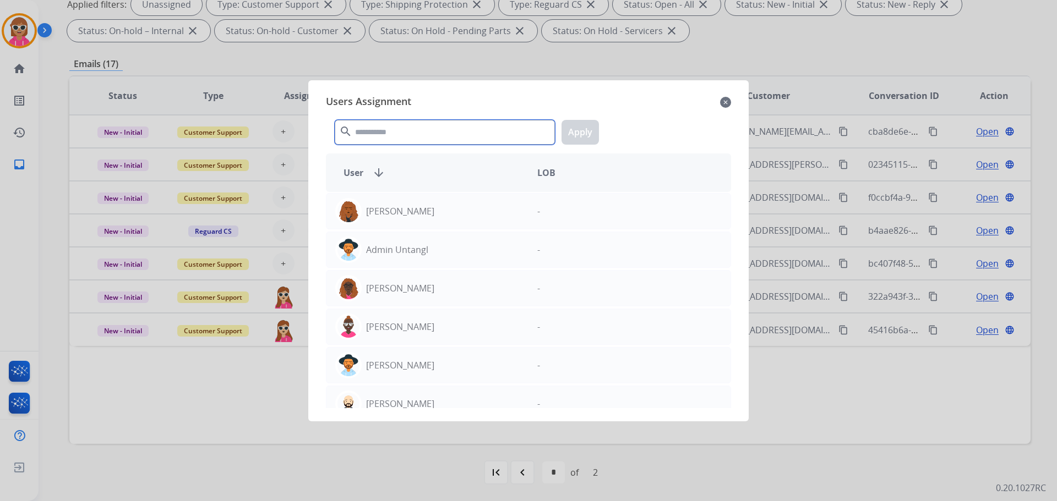
click at [405, 130] on input "text" at bounding box center [445, 132] width 220 height 25
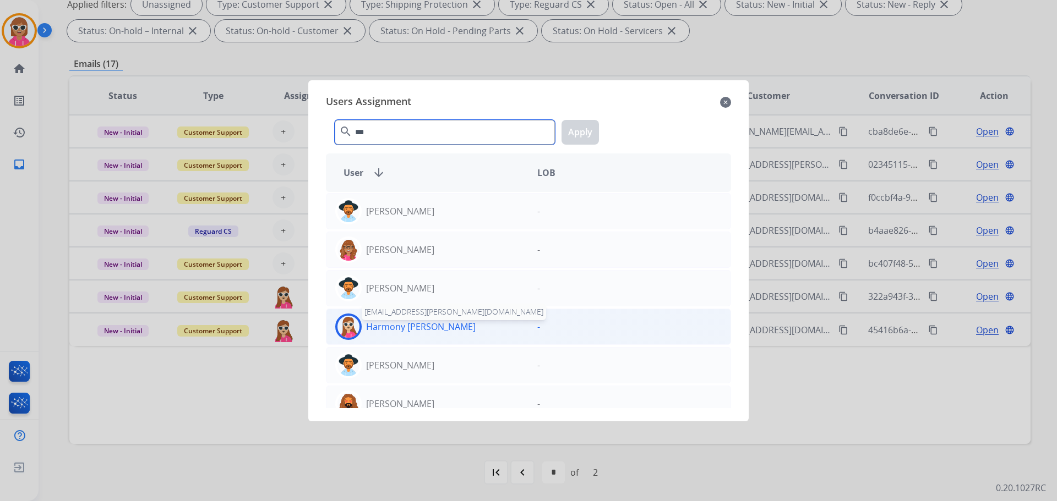
type input "***"
click at [418, 332] on p "Harmony [PERSON_NAME]" at bounding box center [421, 326] width 110 height 13
click at [589, 123] on button "Apply" at bounding box center [579, 132] width 37 height 25
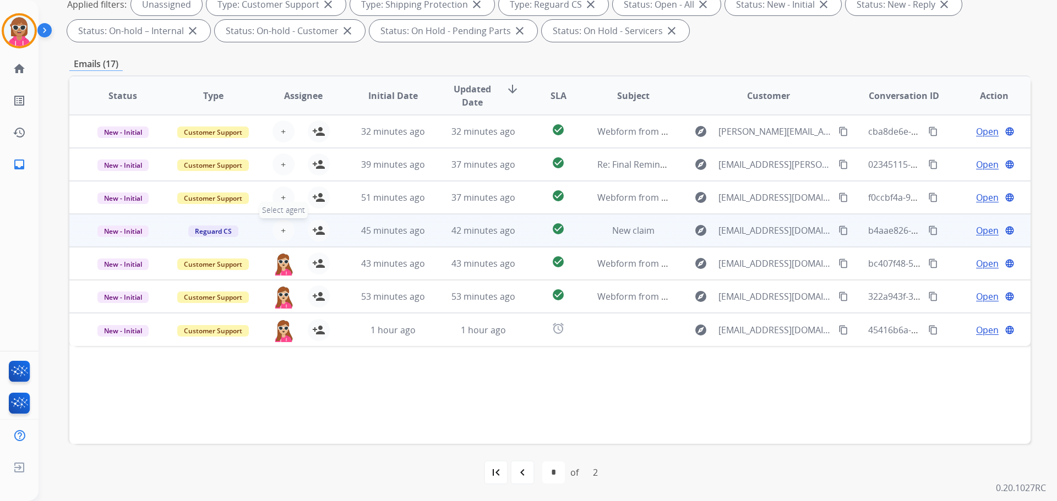
click at [281, 228] on span "+" at bounding box center [283, 230] width 5 height 13
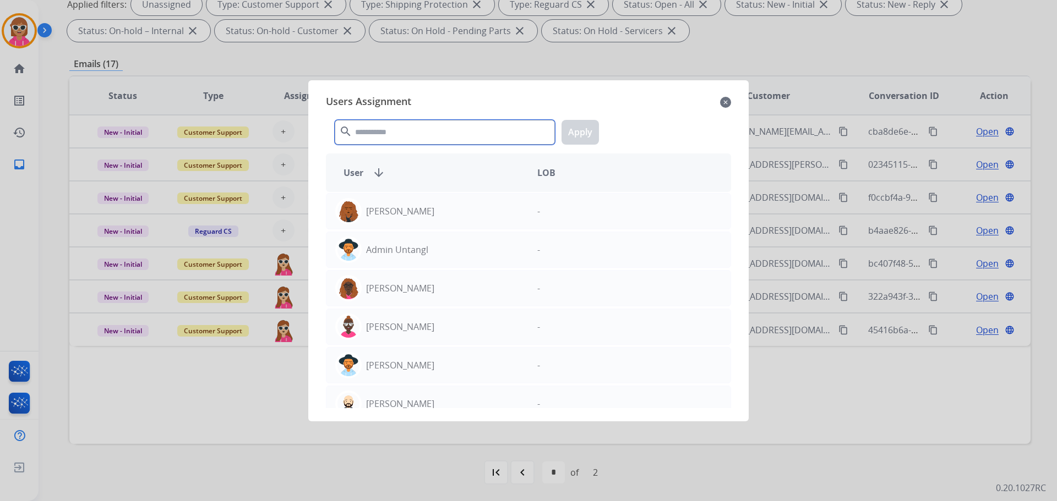
click at [418, 134] on input "text" at bounding box center [445, 132] width 220 height 25
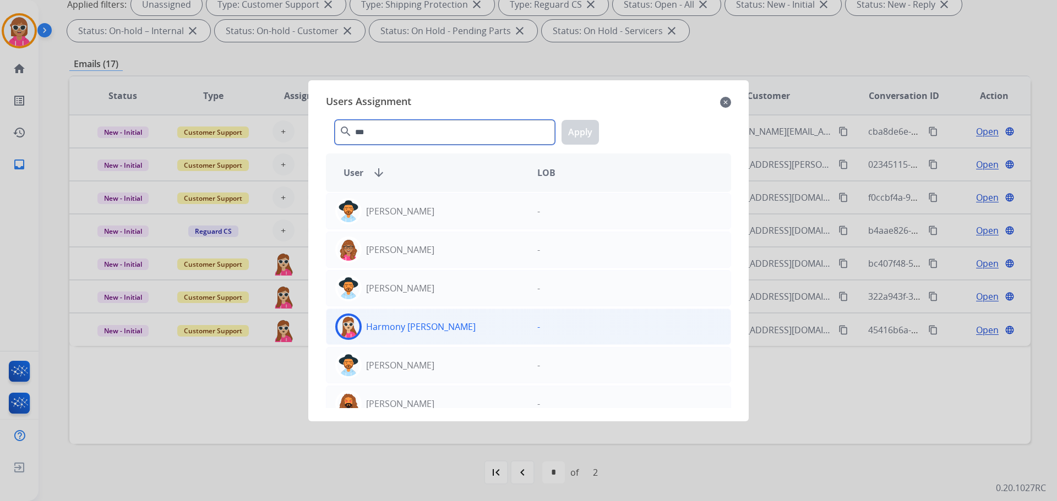
type input "***"
click at [441, 332] on div "Harmony [PERSON_NAME]" at bounding box center [427, 327] width 202 height 26
click at [577, 139] on button "Apply" at bounding box center [579, 132] width 37 height 25
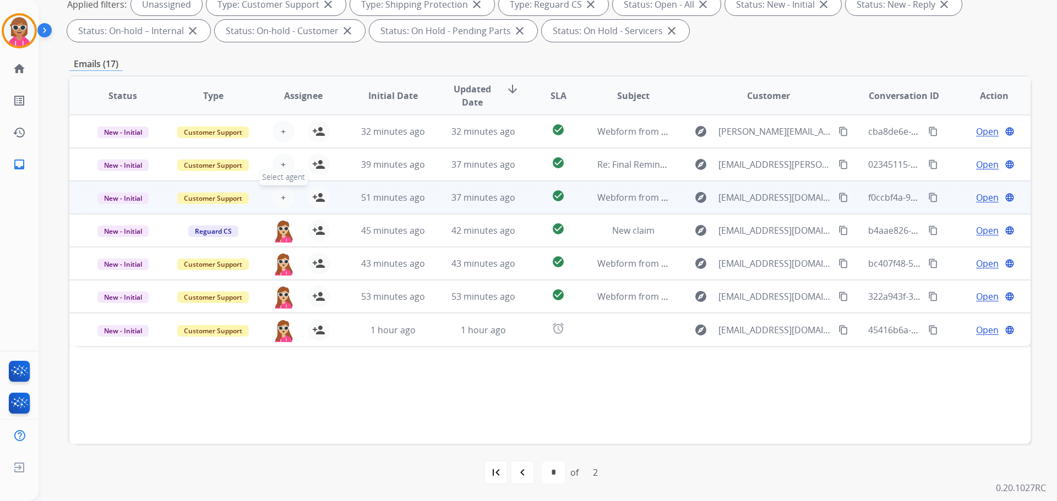
click at [281, 194] on span "+" at bounding box center [283, 197] width 5 height 13
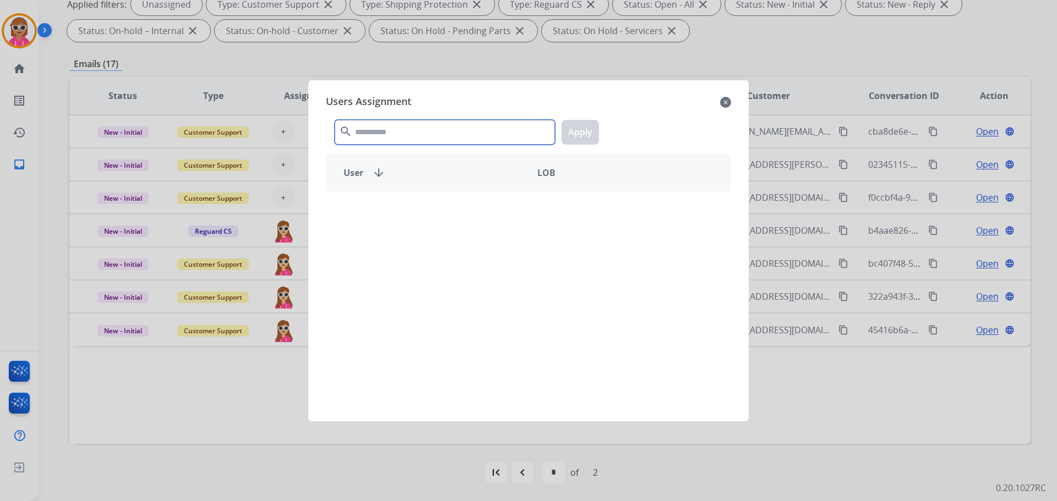
click at [387, 130] on input "text" at bounding box center [445, 132] width 220 height 25
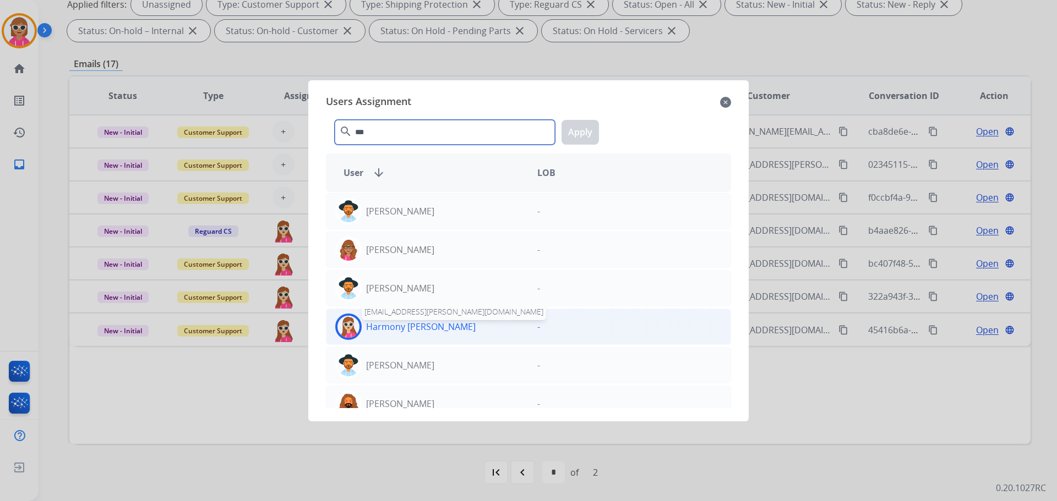
type input "***"
click at [426, 327] on p "Harmony [PERSON_NAME]" at bounding box center [421, 326] width 110 height 13
click at [580, 132] on button "Apply" at bounding box center [579, 132] width 37 height 25
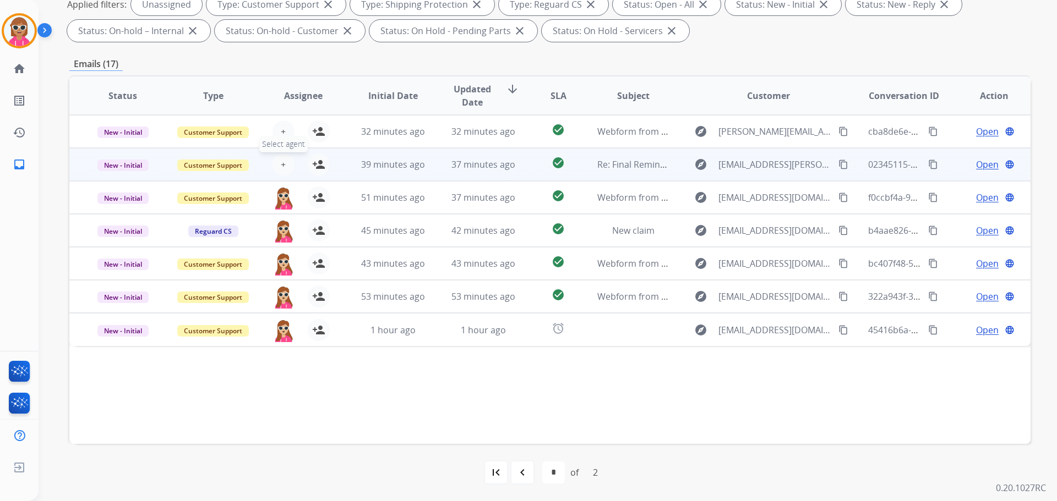
click at [278, 163] on button "+ Select agent" at bounding box center [283, 165] width 22 height 22
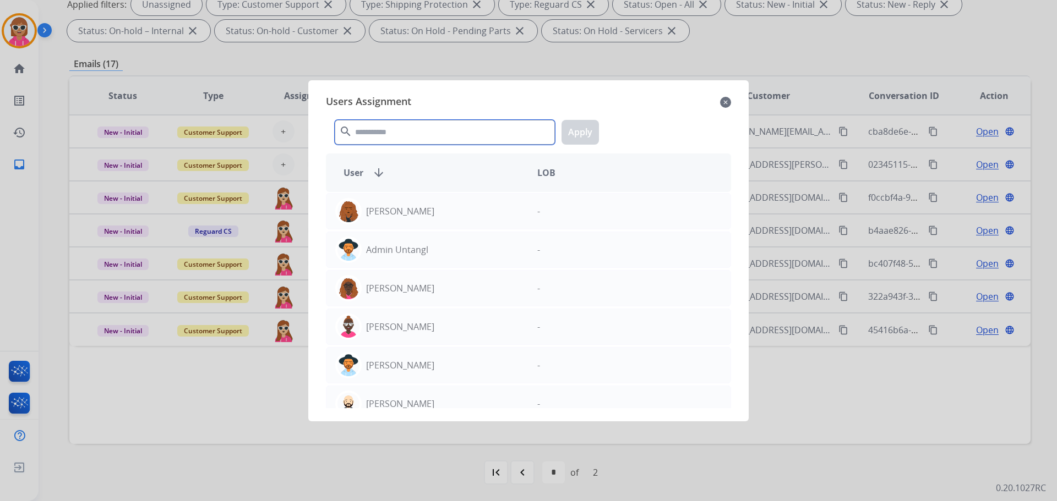
click at [368, 130] on input "text" at bounding box center [445, 132] width 220 height 25
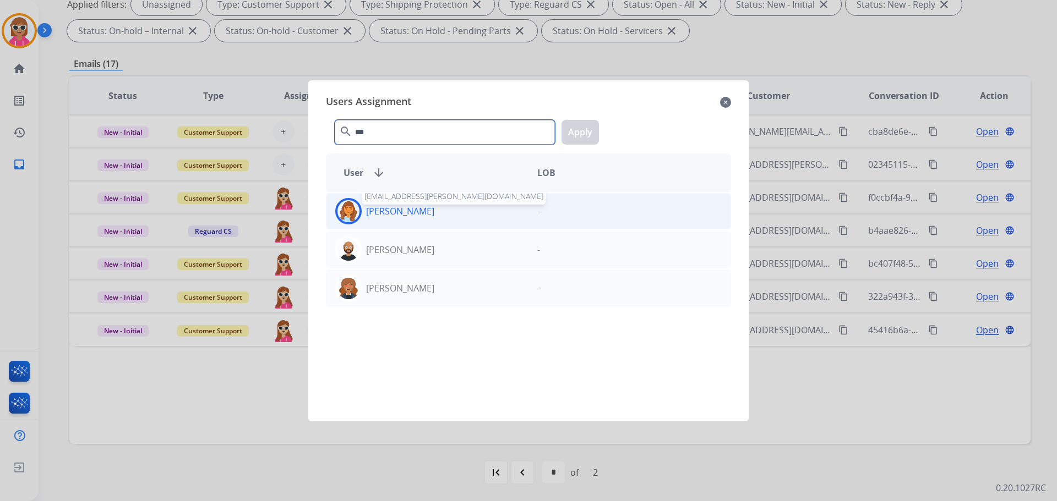
type input "***"
click at [434, 205] on p "[PERSON_NAME]" at bounding box center [400, 211] width 68 height 13
click at [570, 128] on button "Apply" at bounding box center [579, 132] width 37 height 25
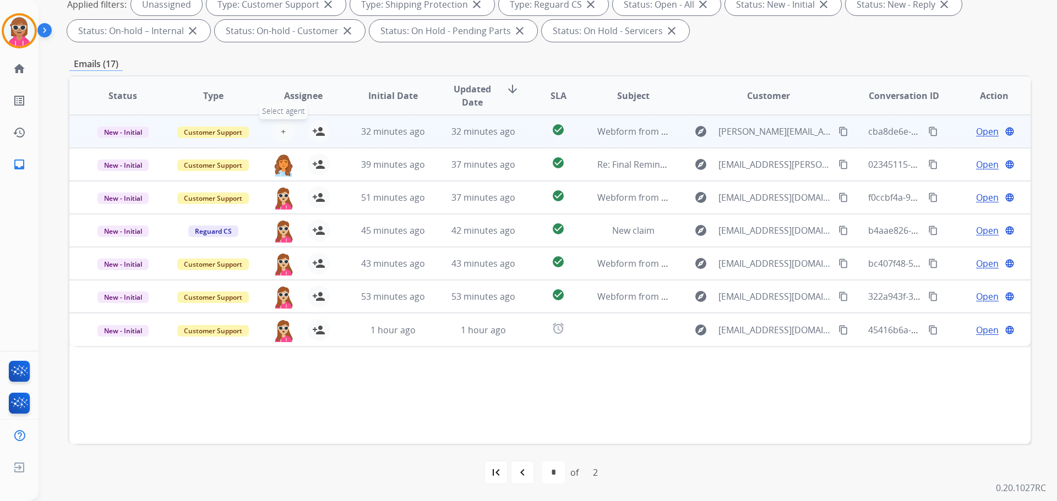
click at [281, 124] on button "+ Select agent" at bounding box center [283, 132] width 22 height 22
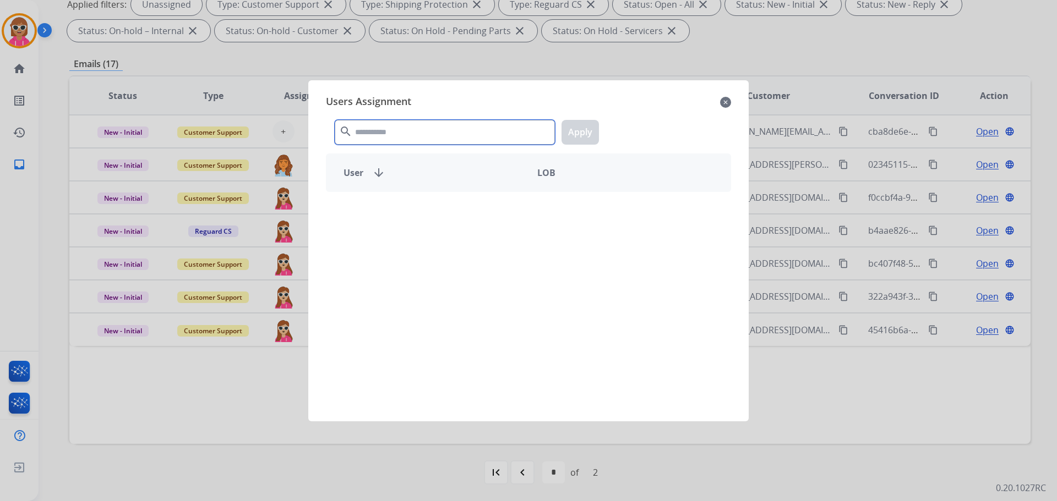
click at [386, 130] on input "text" at bounding box center [445, 132] width 220 height 25
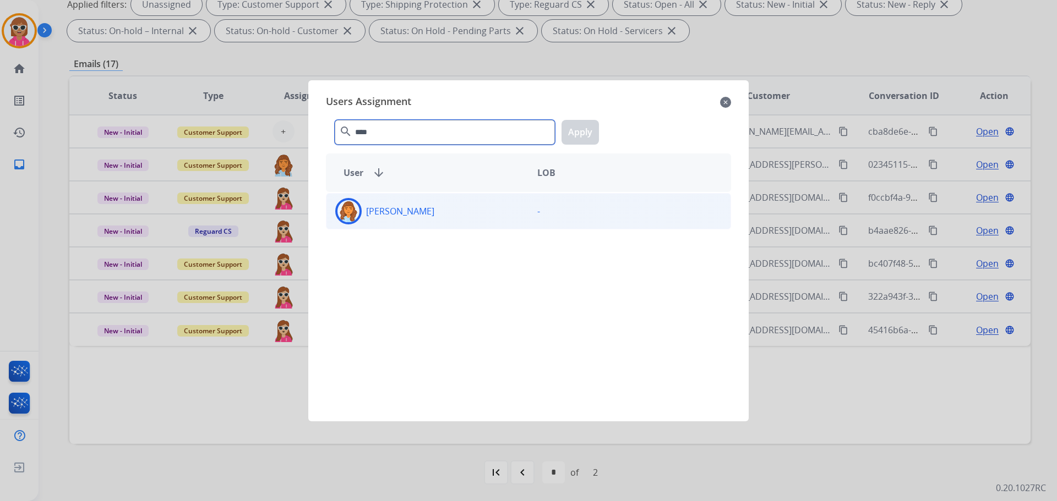
type input "****"
click at [449, 208] on div "[PERSON_NAME]" at bounding box center [427, 211] width 202 height 26
click at [567, 137] on button "Apply" at bounding box center [579, 132] width 37 height 25
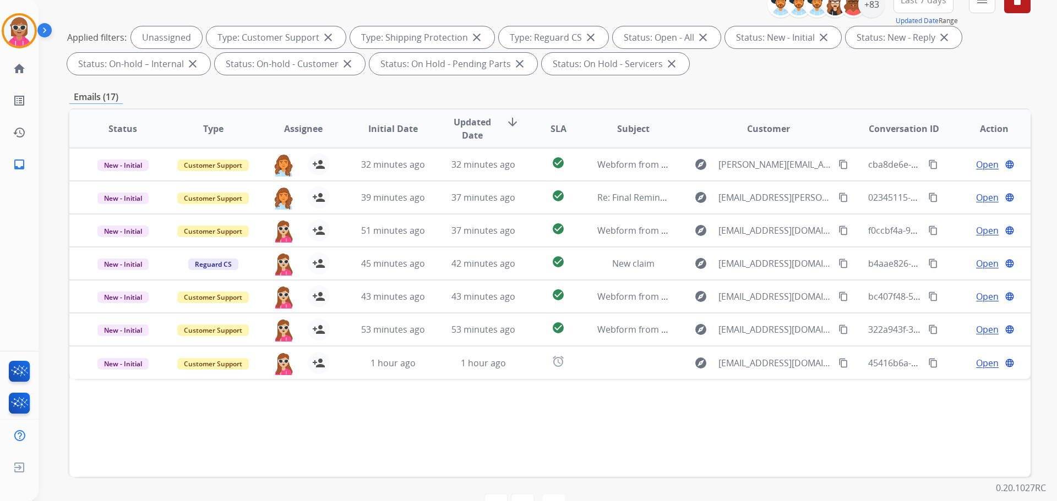
scroll to position [13, 0]
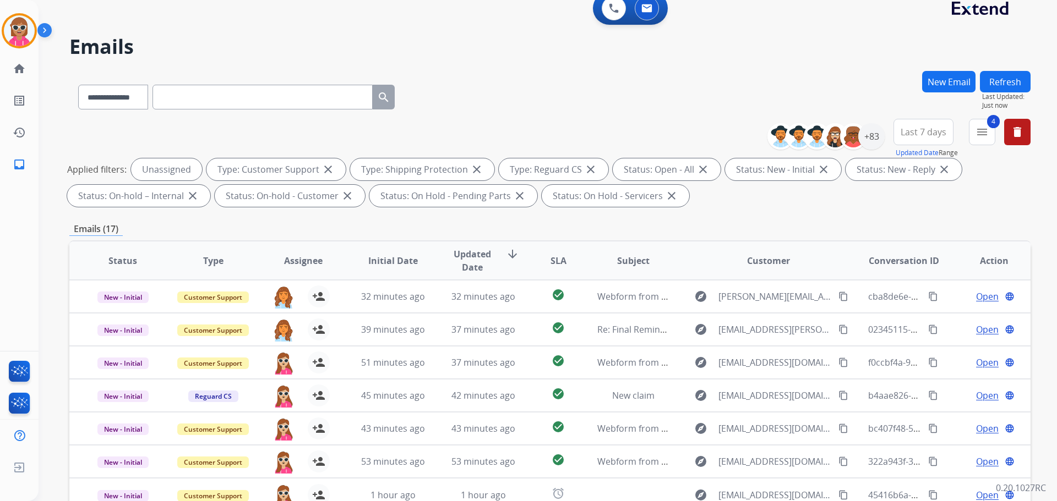
click at [1004, 87] on button "Refresh" at bounding box center [1005, 81] width 51 height 21
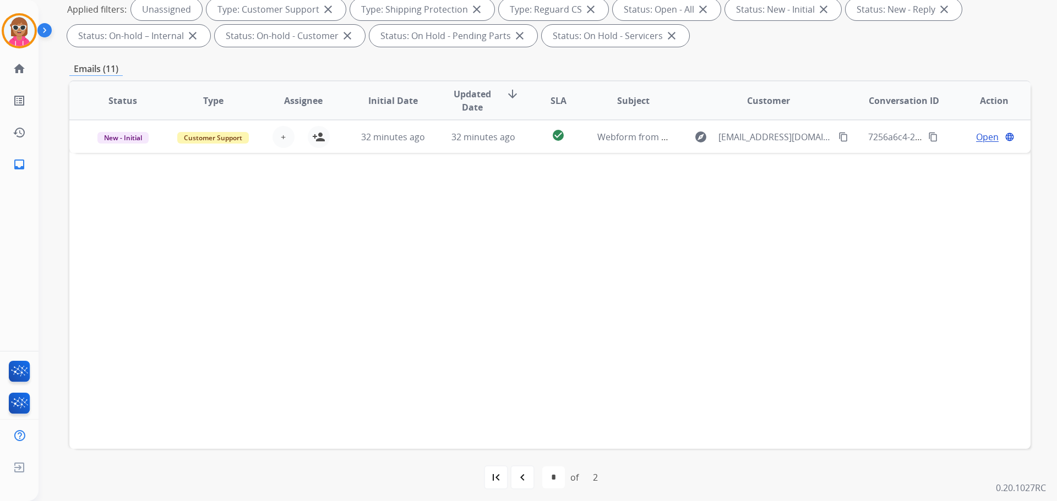
scroll to position [178, 0]
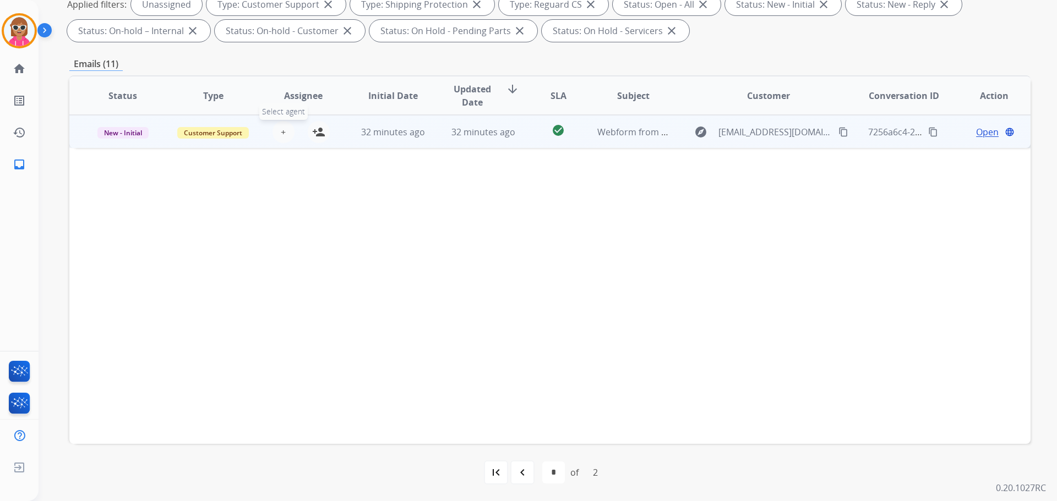
click at [286, 135] on button "+ Select agent" at bounding box center [283, 132] width 22 height 22
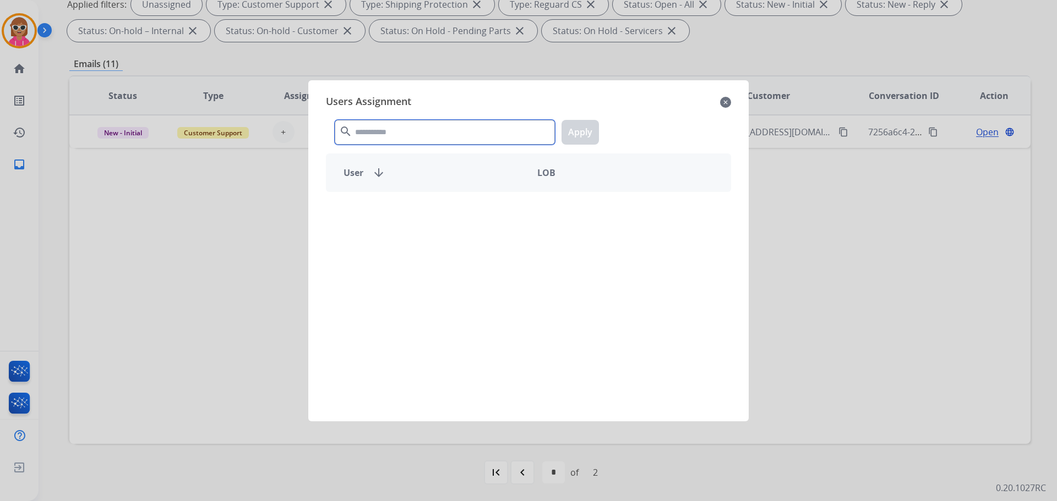
click at [384, 132] on input "text" at bounding box center [445, 132] width 220 height 25
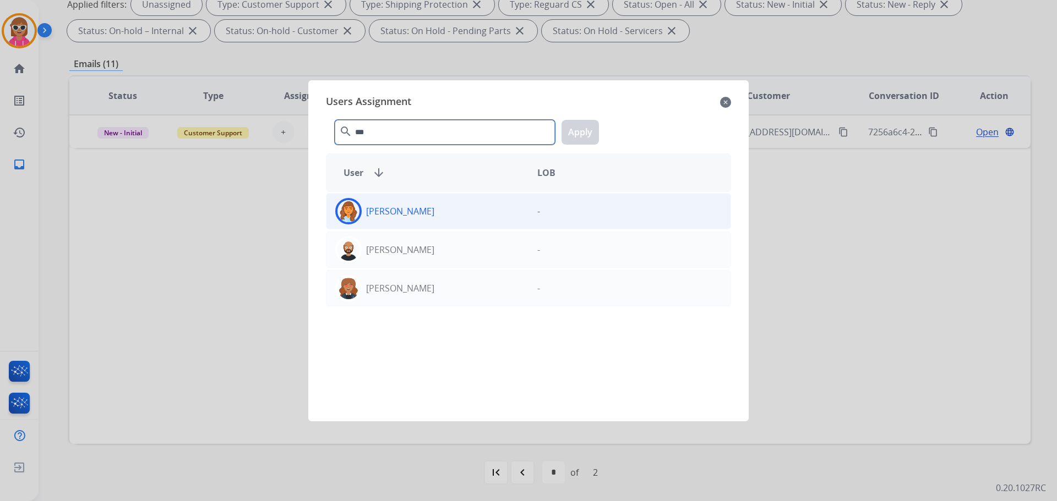
type input "***"
click at [424, 221] on div "[PERSON_NAME]" at bounding box center [427, 211] width 202 height 26
click at [584, 132] on button "Apply" at bounding box center [579, 132] width 37 height 25
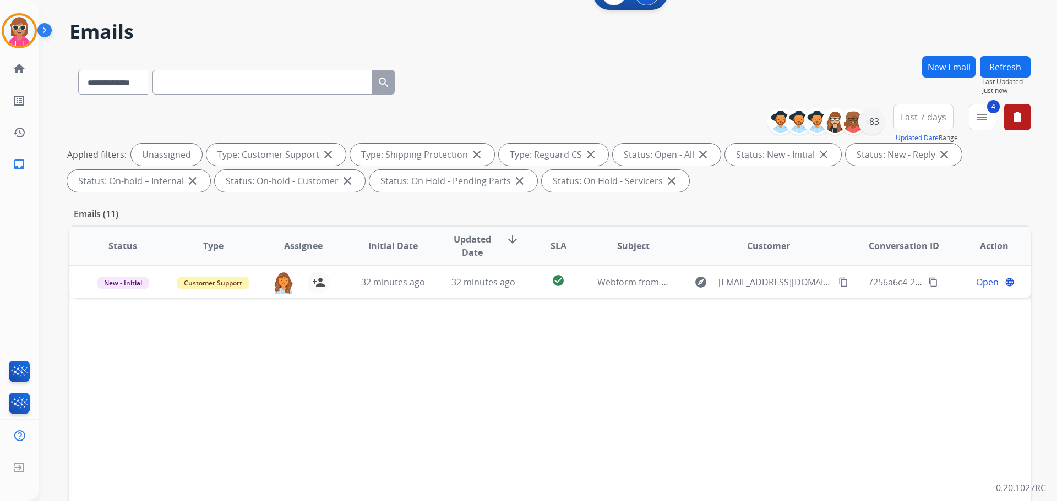
scroll to position [13, 0]
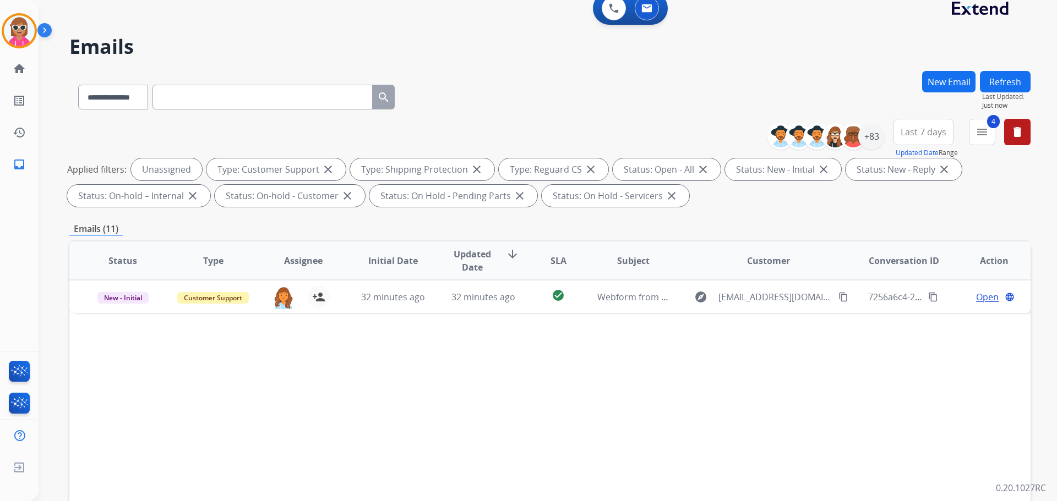
click at [979, 83] on div "New Email Refresh Last Updated: Just now" at bounding box center [976, 95] width 108 height 48
click at [986, 83] on button "Refresh" at bounding box center [1005, 81] width 51 height 21
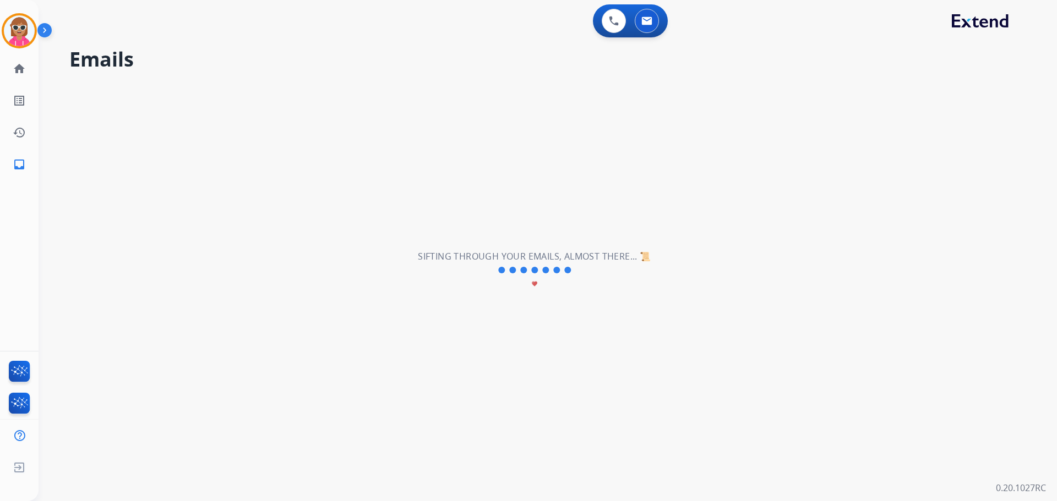
scroll to position [0, 0]
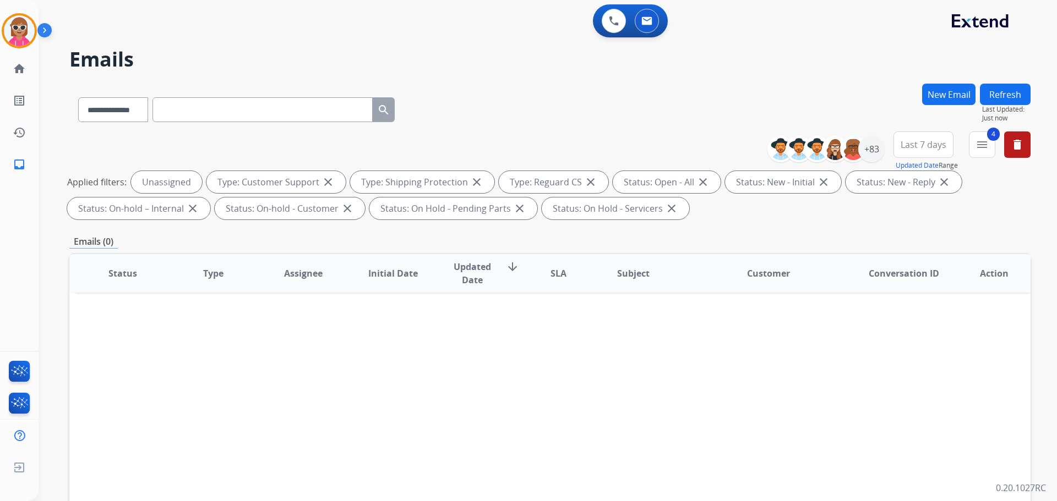
drag, startPoint x: 375, startPoint y: 361, endPoint x: 384, endPoint y: 350, distance: 14.1
click at [375, 360] on div "Status Type Assignee Initial Date Updated Date arrow_downward SLA Subject Custo…" at bounding box center [549, 437] width 961 height 369
click at [617, 22] on img at bounding box center [614, 21] width 10 height 10
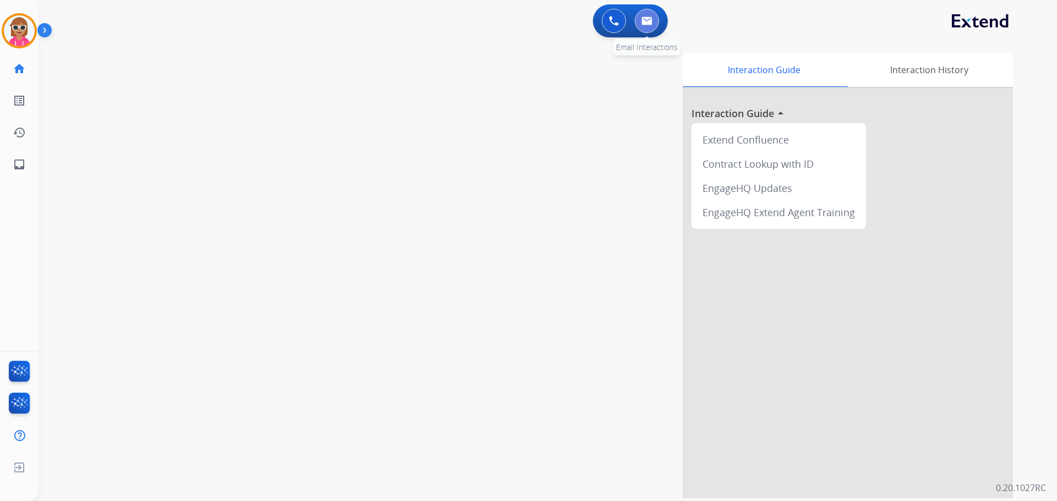
click at [642, 20] on img at bounding box center [646, 21] width 11 height 9
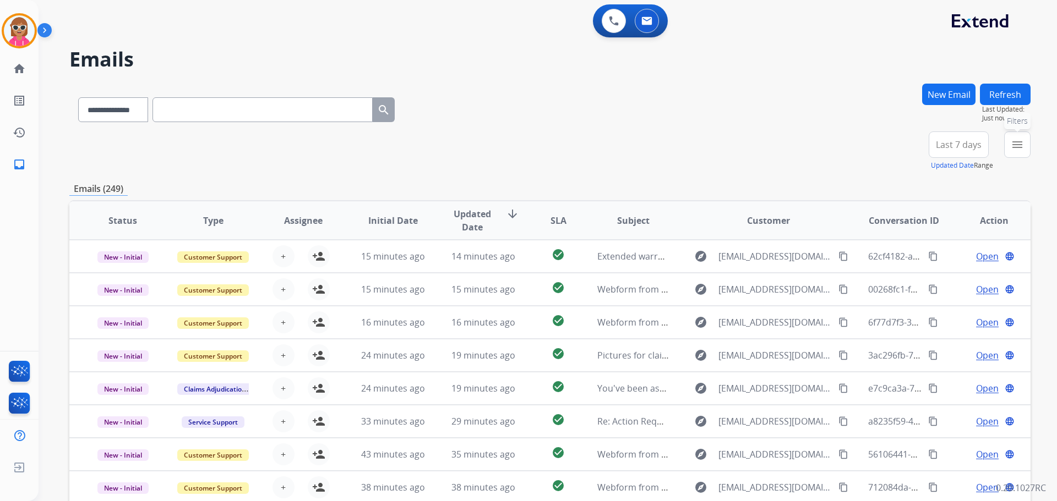
click at [1008, 143] on button "menu Filters" at bounding box center [1017, 145] width 26 height 26
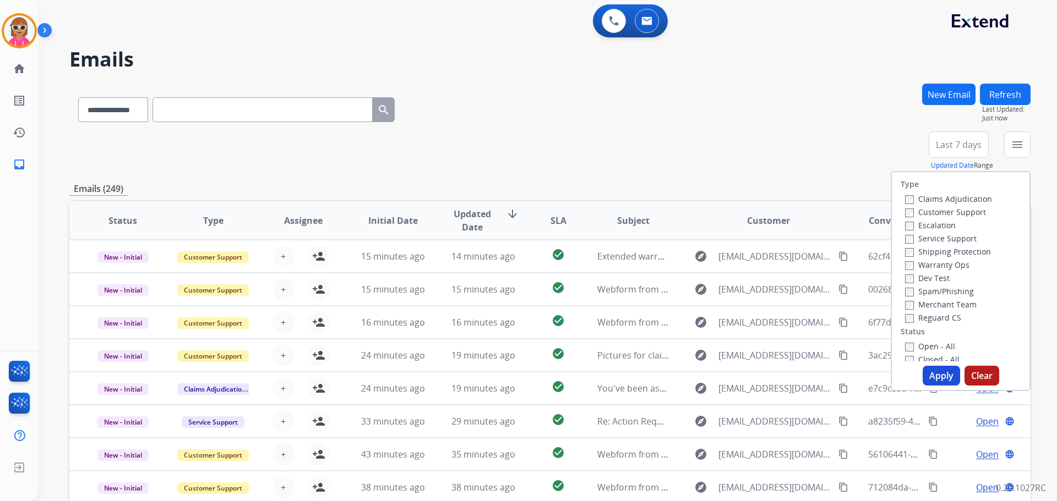
click at [921, 214] on label "Customer Support" at bounding box center [945, 212] width 81 height 10
click at [915, 252] on label "Shipping Protection" at bounding box center [948, 252] width 86 height 10
drag, startPoint x: 926, startPoint y: 323, endPoint x: 922, endPoint y: 344, distance: 21.9
click at [926, 323] on label "Reguard CS" at bounding box center [933, 318] width 56 height 10
click at [921, 349] on label "Open - All" at bounding box center [930, 346] width 50 height 10
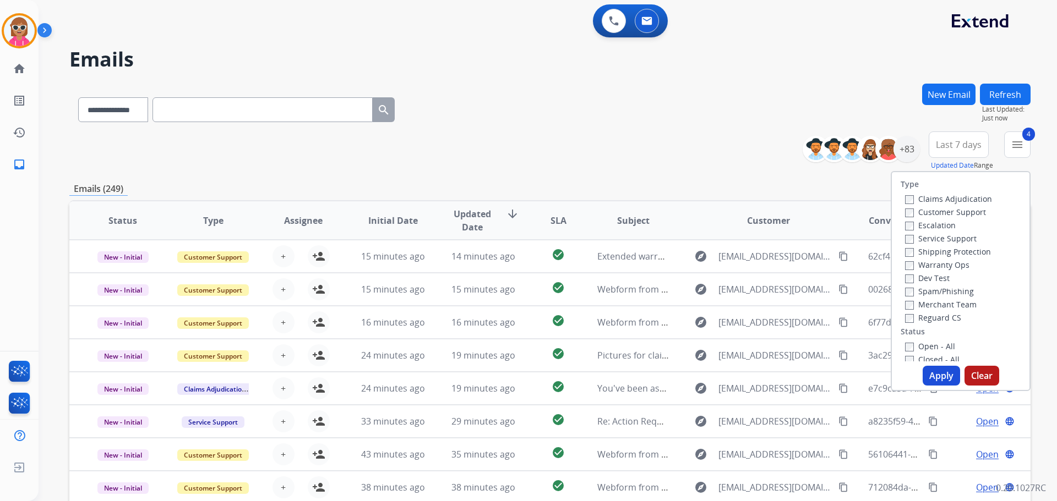
click at [929, 380] on button "Apply" at bounding box center [940, 376] width 37 height 20
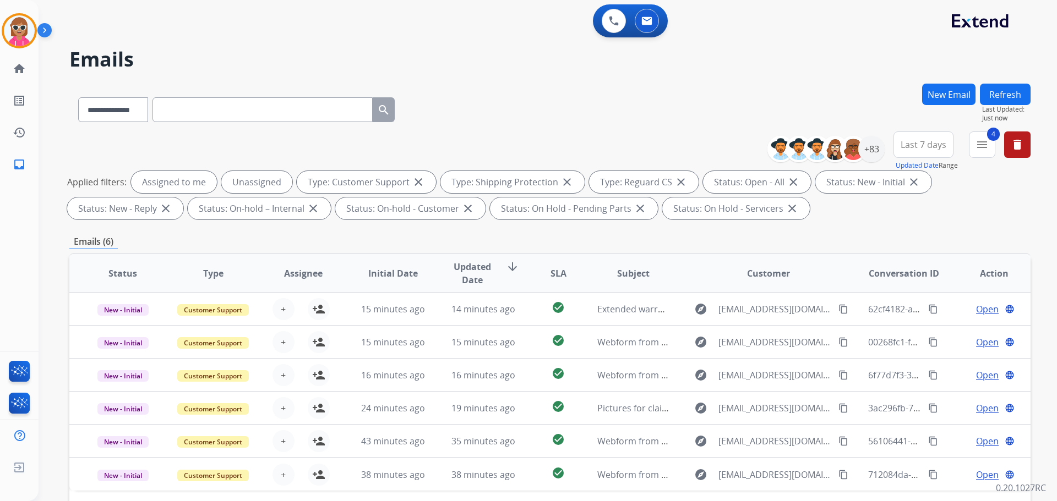
drag, startPoint x: 556, startPoint y: 113, endPoint x: 568, endPoint y: 118, distance: 12.8
click at [557, 114] on div "**********" at bounding box center [549, 108] width 961 height 48
drag, startPoint x: 878, startPoint y: 148, endPoint x: 871, endPoint y: 153, distance: 8.7
click at [876, 149] on div "+83" at bounding box center [871, 149] width 26 height 26
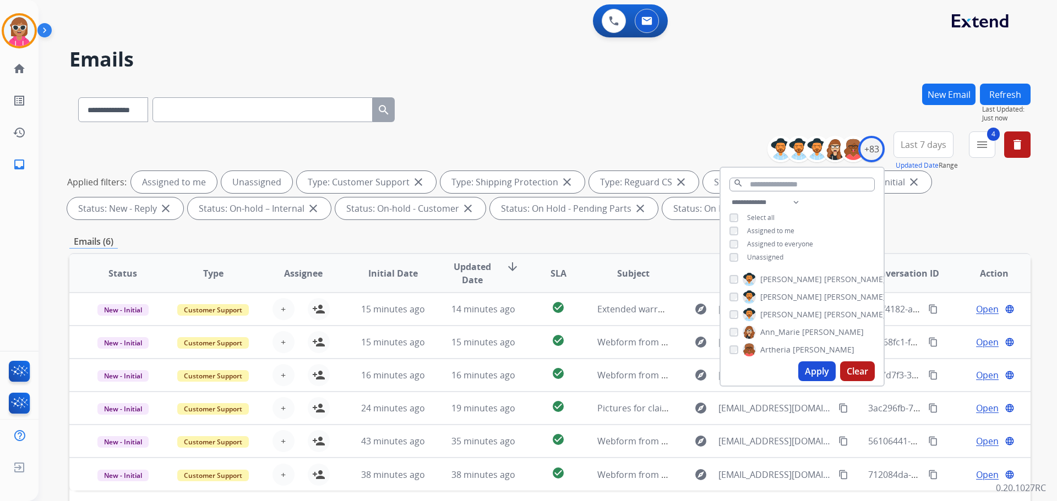
drag, startPoint x: 764, startPoint y: 230, endPoint x: 762, endPoint y: 243, distance: 13.3
click at [763, 230] on span "Assigned to me" at bounding box center [770, 230] width 47 height 9
click at [769, 256] on span "Unassigned" at bounding box center [765, 257] width 36 height 9
click at [832, 226] on div "**********" at bounding box center [801, 231] width 163 height 70
click at [796, 202] on select "**********" at bounding box center [767, 202] width 76 height 13
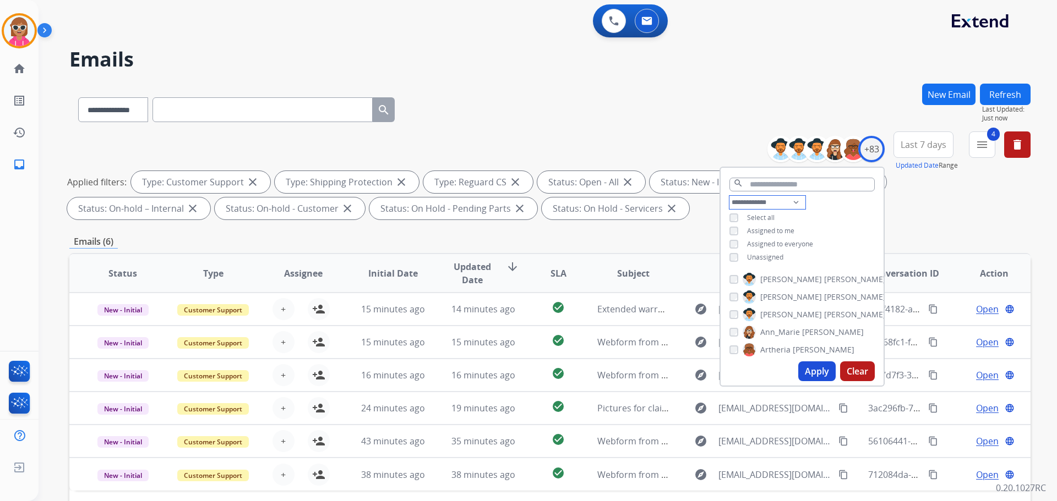
select select "**********"
click at [729, 196] on select "**********" at bounding box center [767, 202] width 76 height 13
click at [833, 218] on div "**********" at bounding box center [801, 224] width 163 height 57
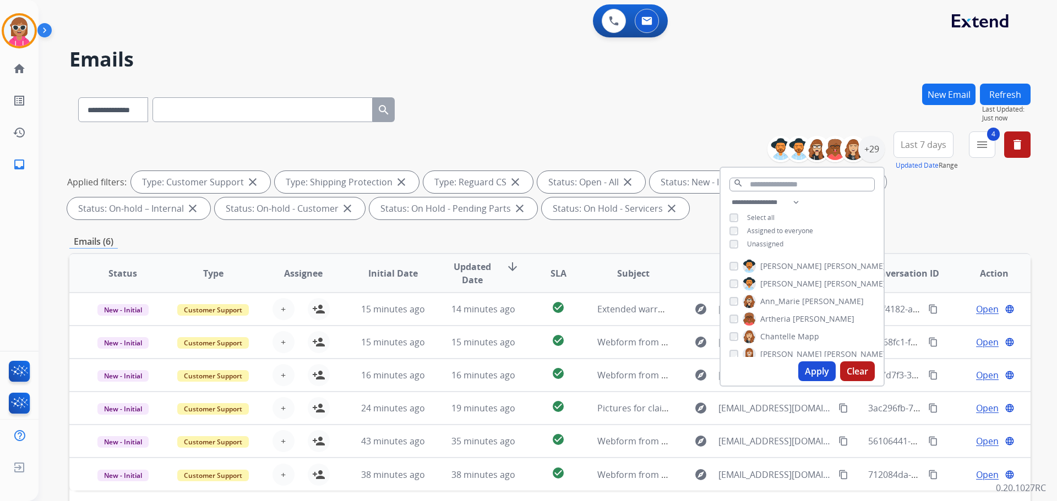
click at [818, 241] on div "**********" at bounding box center [801, 224] width 163 height 57
click at [824, 262] on span "[PERSON_NAME]" at bounding box center [855, 266] width 62 height 11
click at [824, 264] on span "[PERSON_NAME]" at bounding box center [855, 266] width 62 height 11
click at [784, 300] on span "Ann_Marie" at bounding box center [780, 301] width 40 height 11
click at [792, 314] on span "[PERSON_NAME]" at bounding box center [823, 319] width 62 height 11
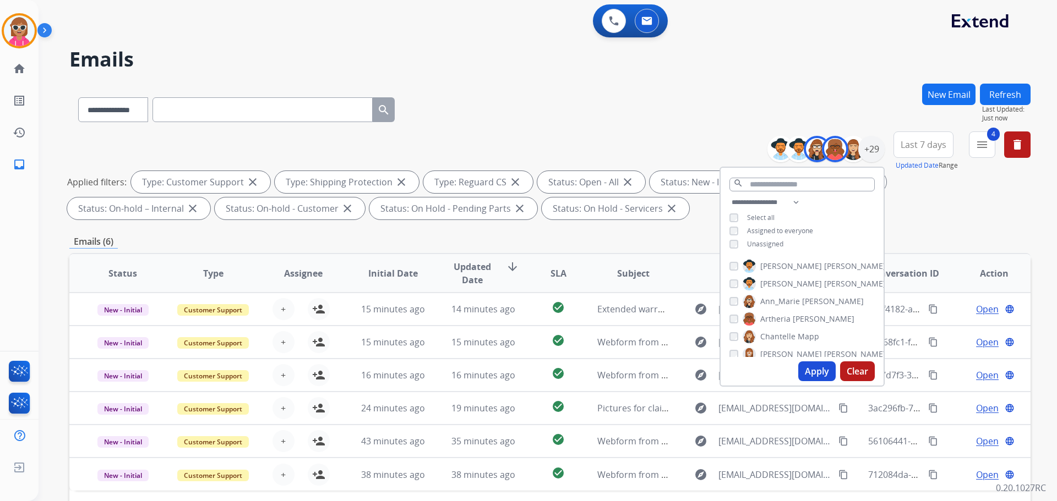
drag, startPoint x: 786, startPoint y: 337, endPoint x: 788, endPoint y: 343, distance: 5.7
click at [786, 338] on span "Chantelle" at bounding box center [777, 336] width 35 height 11
click at [787, 339] on span "Chantelle" at bounding box center [777, 336] width 35 height 11
click at [824, 315] on span "Solaazo" at bounding box center [838, 316] width 28 height 11
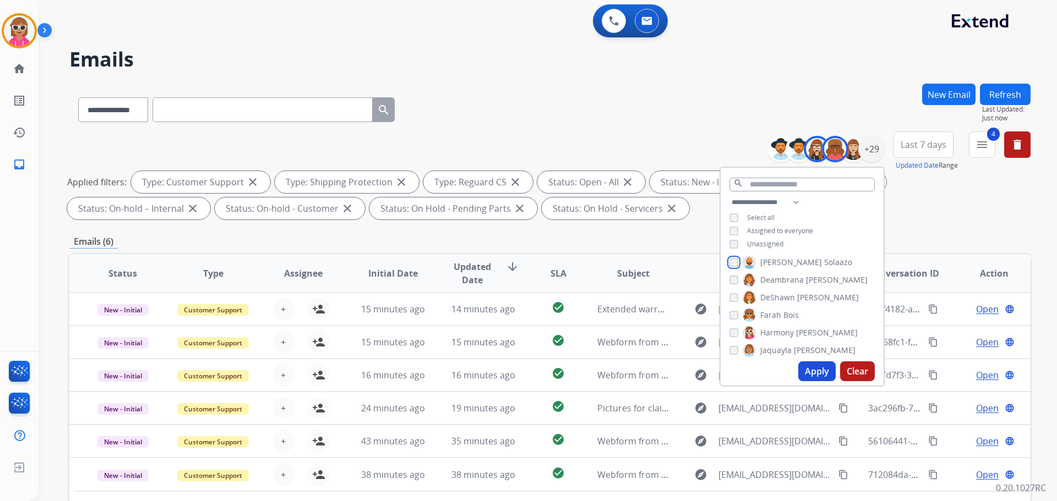
scroll to position [110, 0]
click at [785, 312] on span "Bois" at bounding box center [790, 314] width 15 height 11
click at [791, 346] on label "[PERSON_NAME]" at bounding box center [798, 349] width 113 height 13
click at [795, 343] on label "[PERSON_NAME]" at bounding box center [798, 349] width 113 height 13
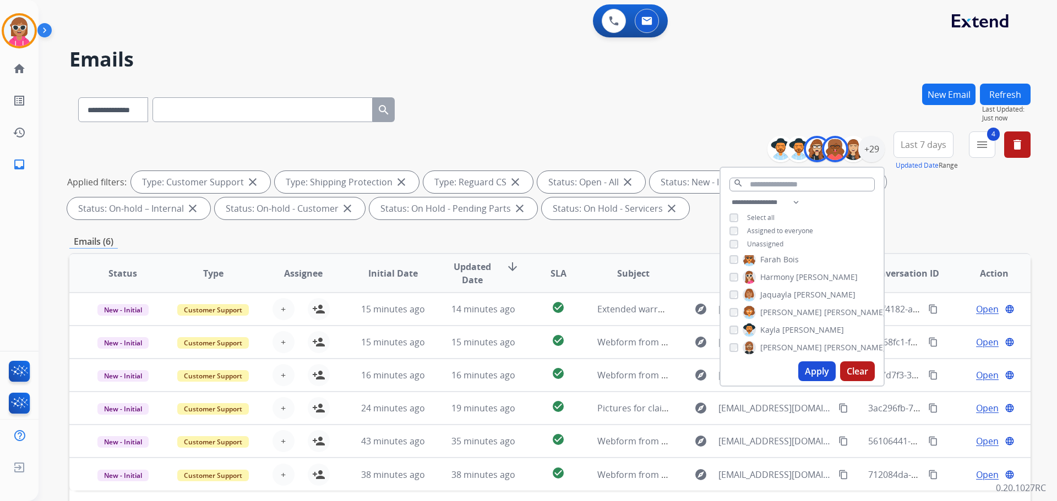
click at [824, 311] on span "[PERSON_NAME]" at bounding box center [855, 312] width 62 height 11
click at [824, 315] on span "[PERSON_NAME]" at bounding box center [855, 312] width 62 height 11
click at [793, 329] on span "[PERSON_NAME]" at bounding box center [813, 330] width 62 height 11
click at [824, 346] on span "[PERSON_NAME]" at bounding box center [855, 347] width 62 height 11
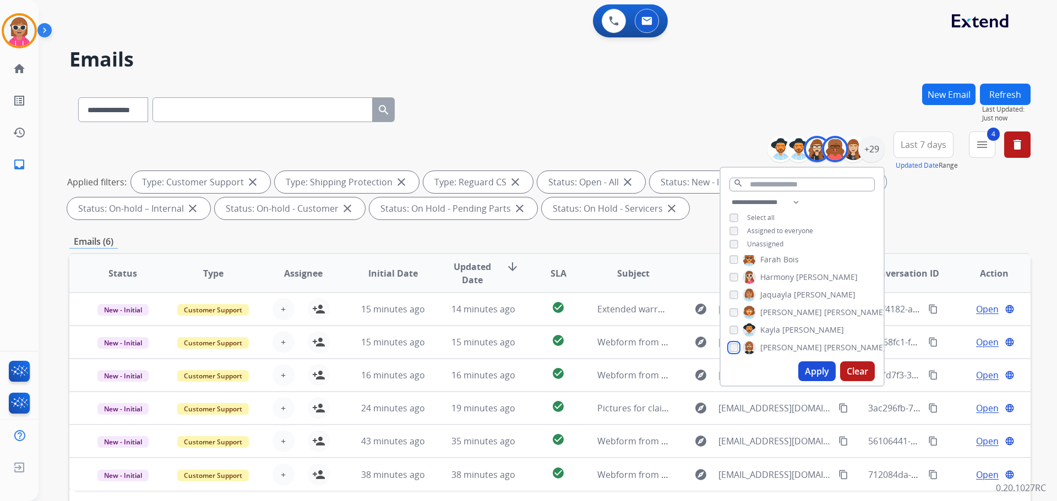
scroll to position [220, 0]
click at [793, 308] on span "[PERSON_NAME]" at bounding box center [823, 310] width 62 height 11
click at [795, 325] on span "[PERSON_NAME]" at bounding box center [825, 328] width 62 height 11
click at [794, 306] on span "[PERSON_NAME]" at bounding box center [819, 308] width 62 height 11
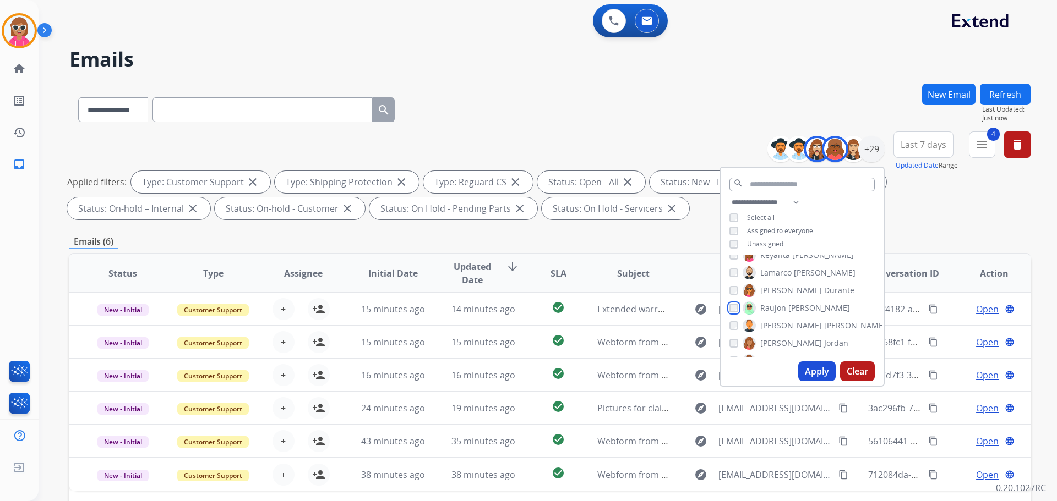
scroll to position [330, 0]
click at [824, 291] on span "Jordan" at bounding box center [836, 288] width 24 height 11
click at [796, 307] on span "Fudge" at bounding box center [807, 305] width 23 height 11
click at [824, 320] on span "[PERSON_NAME]" at bounding box center [855, 323] width 62 height 11
click at [824, 336] on span "Davidson" at bounding box center [841, 341] width 34 height 11
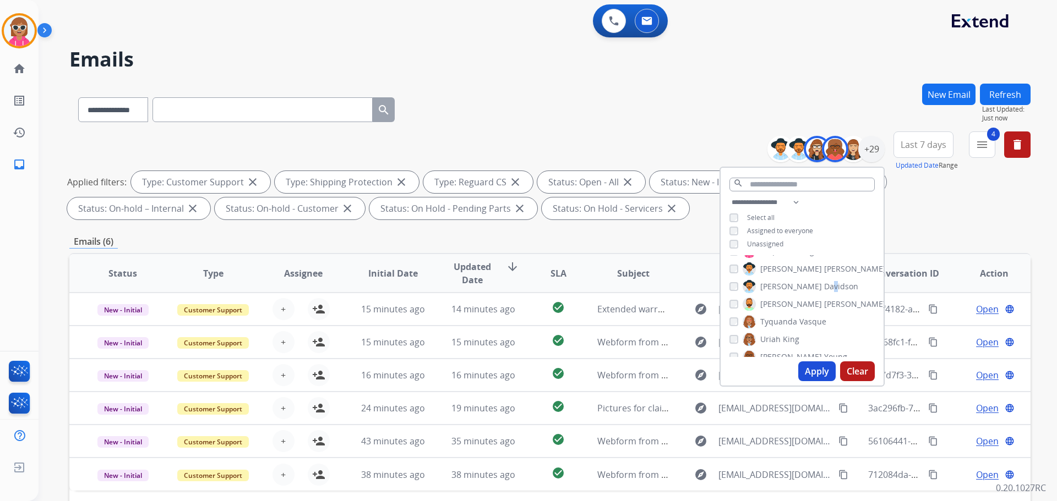
scroll to position [385, 0]
click at [824, 281] on span "Davidson" at bounding box center [841, 286] width 34 height 11
click at [824, 289] on span "Davidson" at bounding box center [841, 286] width 34 height 11
click at [779, 318] on span "Tyquanda" at bounding box center [778, 321] width 37 height 11
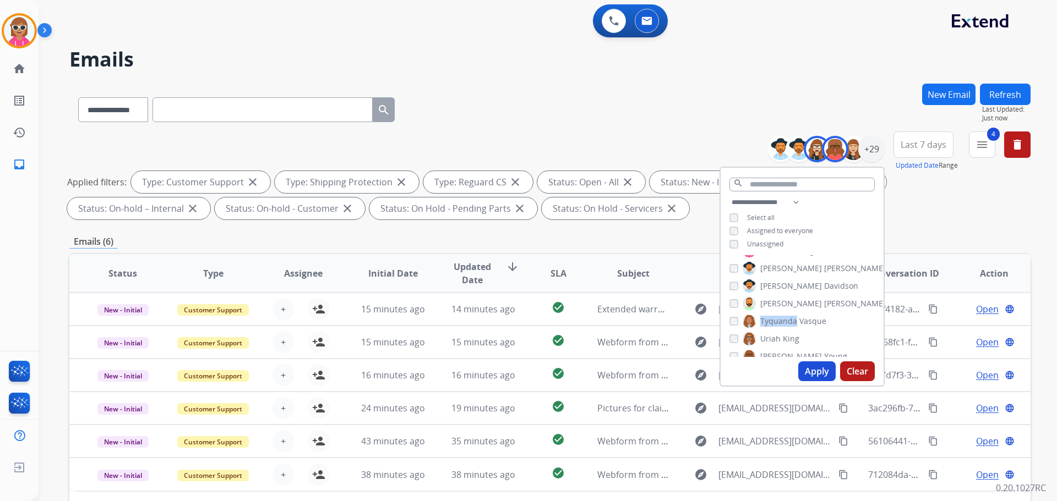
scroll to position [417, 0]
click at [783, 309] on span "King" at bounding box center [791, 307] width 17 height 11
click at [782, 320] on span "[PERSON_NAME]" at bounding box center [791, 325] width 62 height 11
drag, startPoint x: 783, startPoint y: 342, endPoint x: 784, endPoint y: 349, distance: 6.7
click at [783, 345] on span "[PERSON_NAME]" at bounding box center [791, 342] width 62 height 11
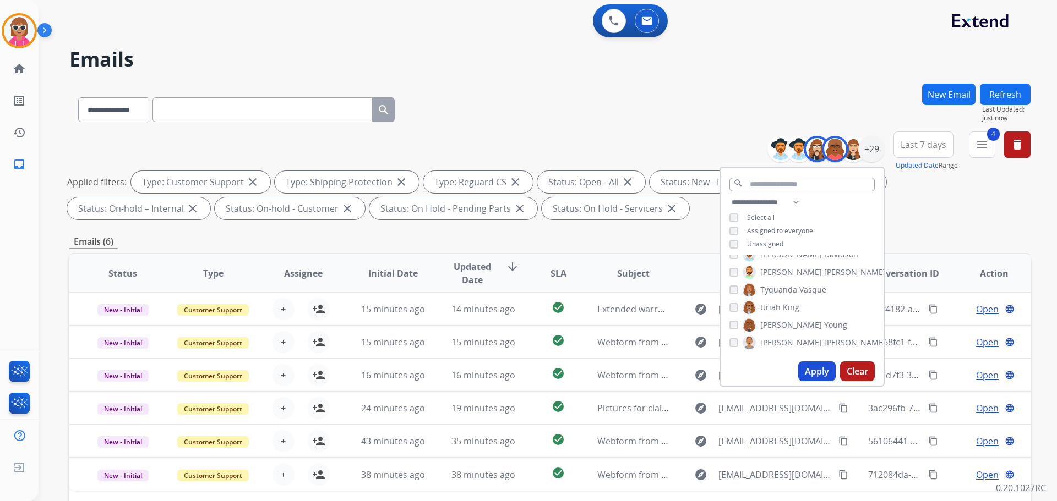
click at [807, 374] on button "Apply" at bounding box center [816, 372] width 37 height 20
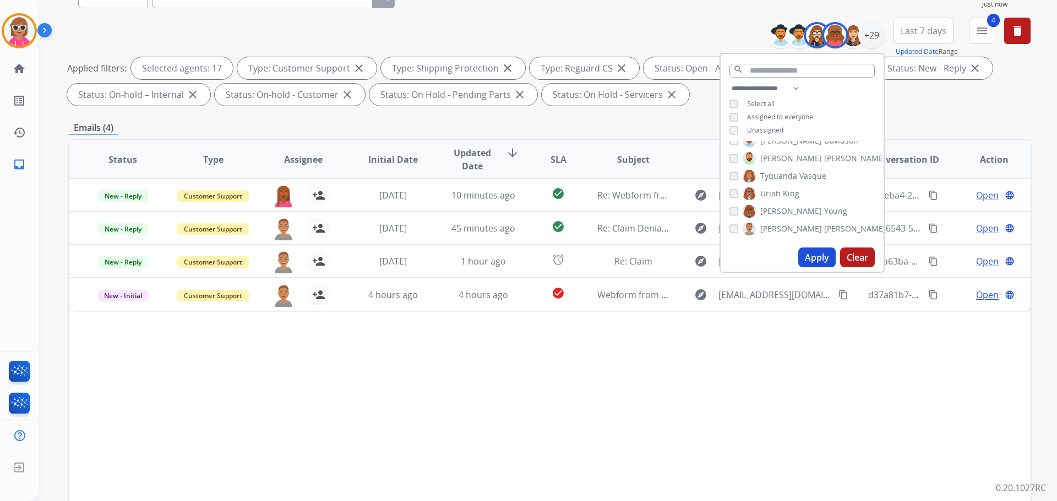
scroll to position [178, 0]
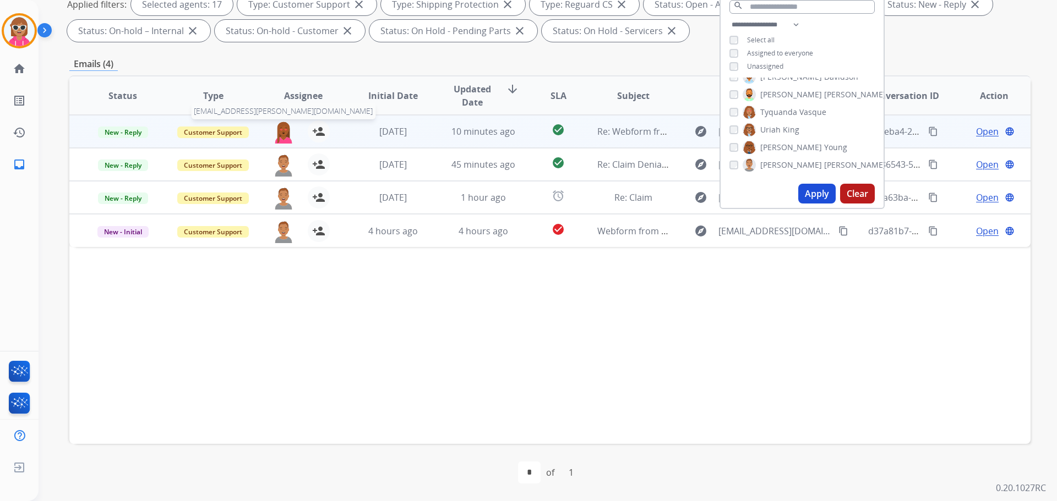
click at [282, 132] on img at bounding box center [283, 132] width 22 height 23
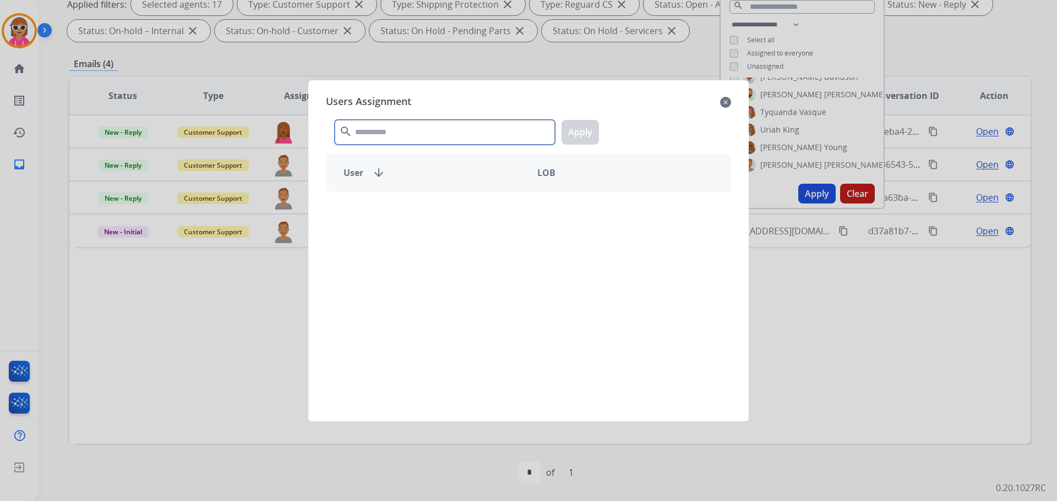
click at [382, 136] on input "text" at bounding box center [445, 132] width 220 height 25
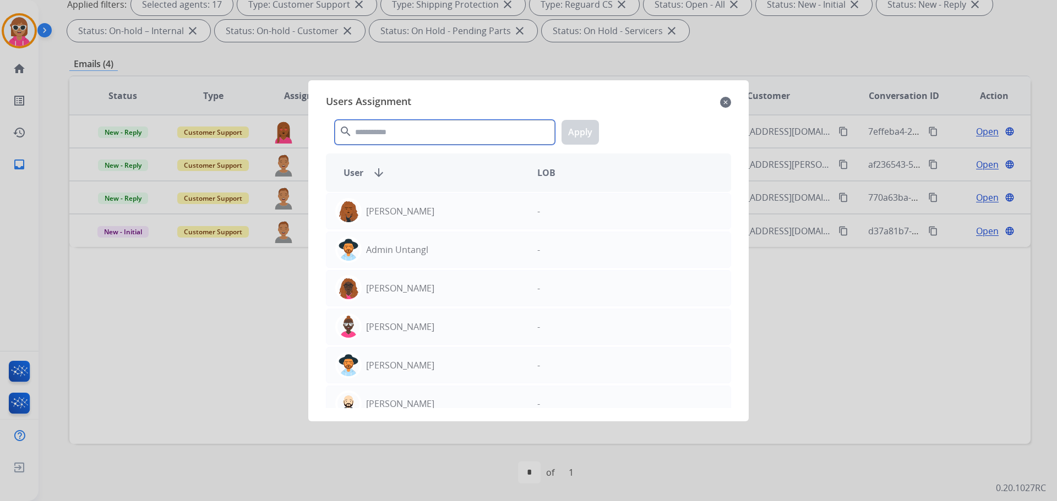
click at [440, 128] on input "text" at bounding box center [445, 132] width 220 height 25
click at [435, 128] on input "text" at bounding box center [445, 132] width 220 height 25
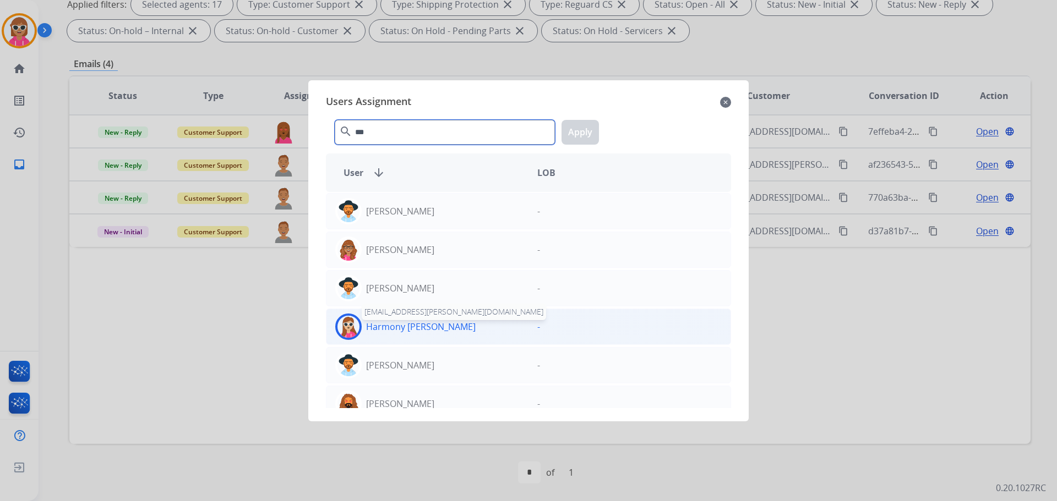
type input "***"
click at [397, 327] on p "Harmony [PERSON_NAME]" at bounding box center [421, 326] width 110 height 13
click at [586, 131] on button "Apply" at bounding box center [579, 132] width 37 height 25
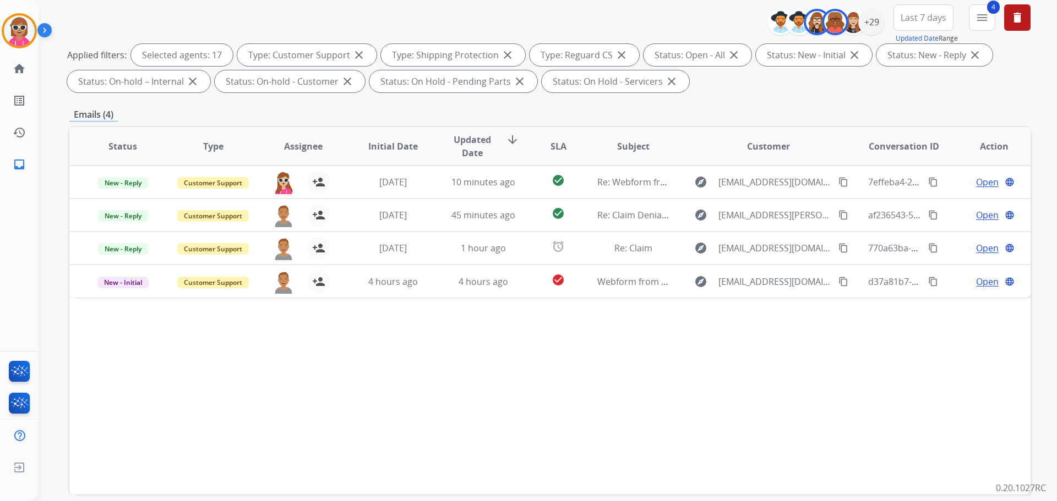
scroll to position [0, 0]
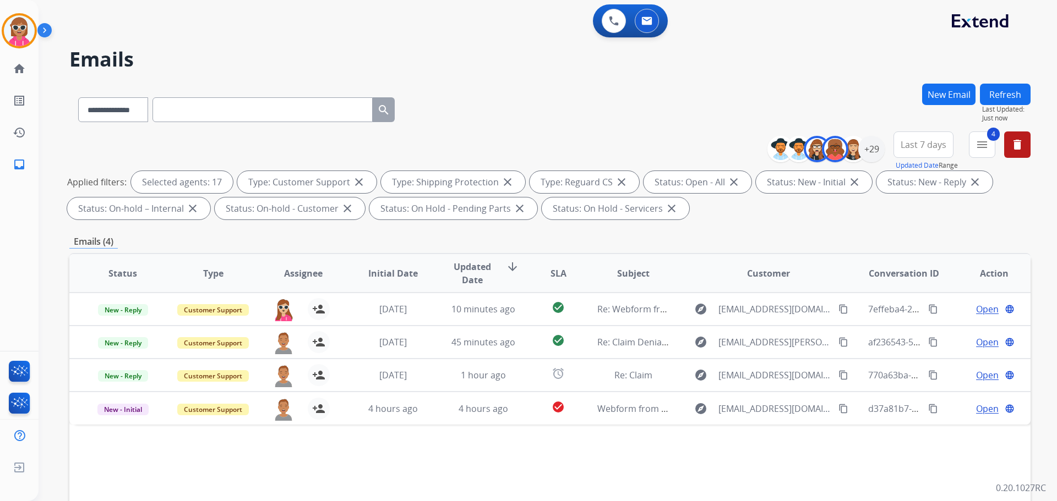
click at [1009, 90] on button "Refresh" at bounding box center [1005, 94] width 51 height 21
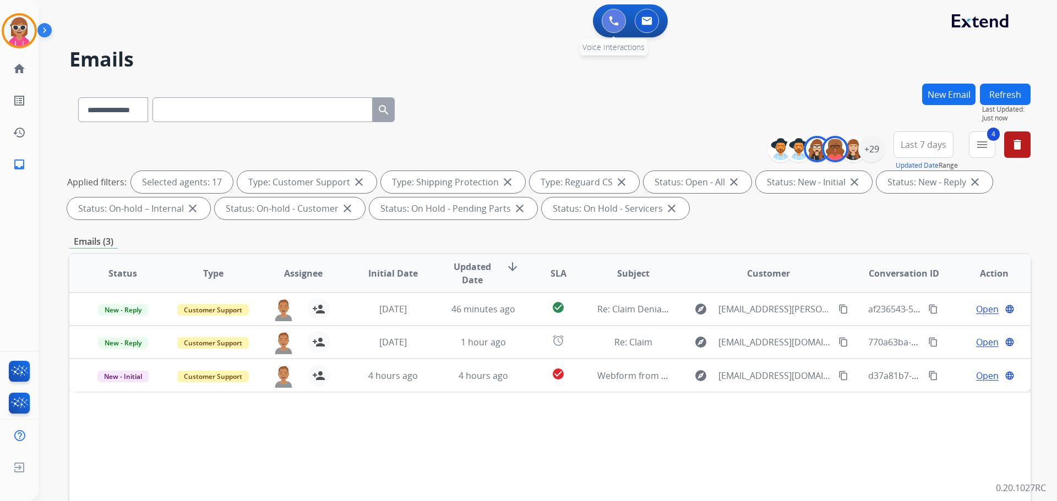
click at [623, 24] on button at bounding box center [614, 21] width 24 height 24
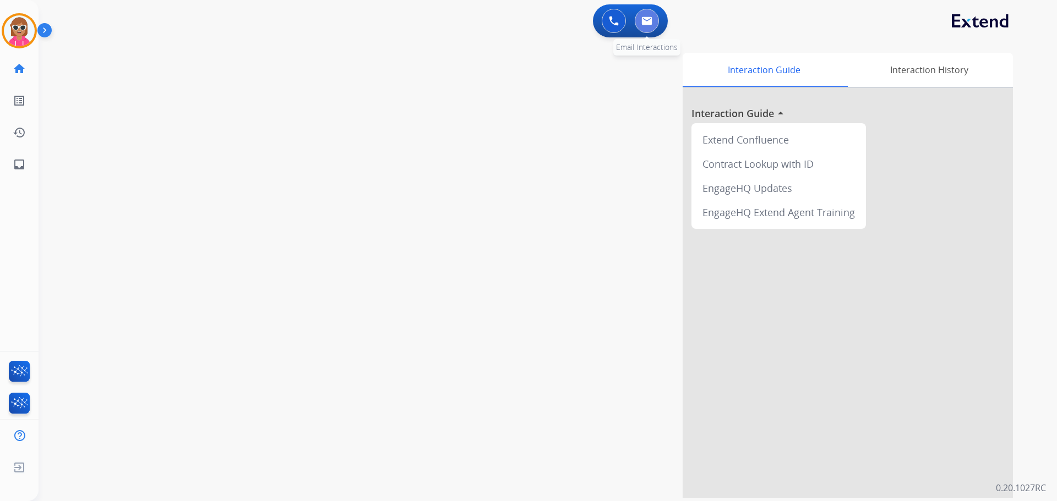
click at [642, 19] on img at bounding box center [646, 21] width 11 height 9
select select "**********"
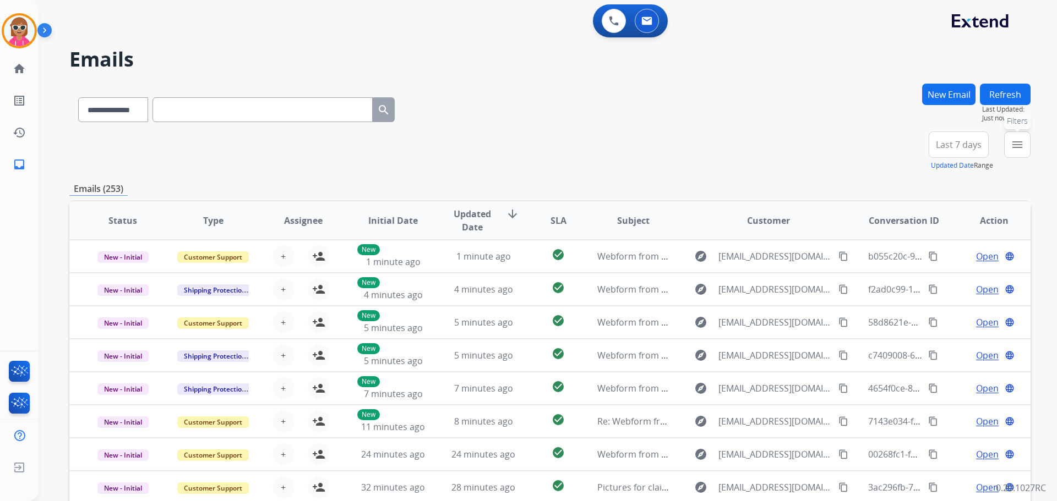
click at [1018, 145] on mat-icon "menu" at bounding box center [1016, 144] width 13 height 13
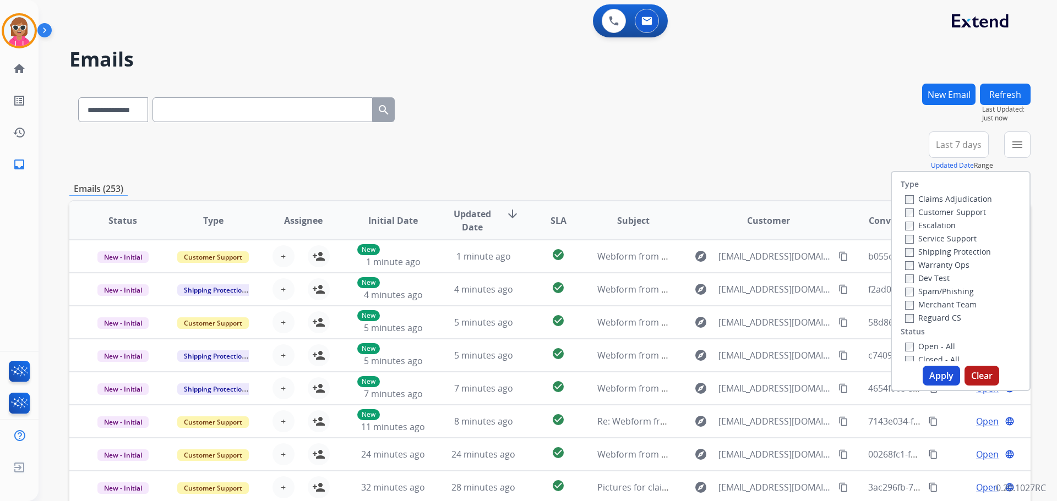
click at [958, 208] on label "Customer Support" at bounding box center [945, 212] width 81 height 10
click at [949, 261] on label "Warranty Ops" at bounding box center [937, 265] width 64 height 10
click at [945, 253] on label "Shipping Protection" at bounding box center [948, 252] width 86 height 10
click at [943, 263] on label "Warranty Ops" at bounding box center [937, 265] width 64 height 10
click at [937, 319] on label "Reguard CS" at bounding box center [933, 318] width 56 height 10
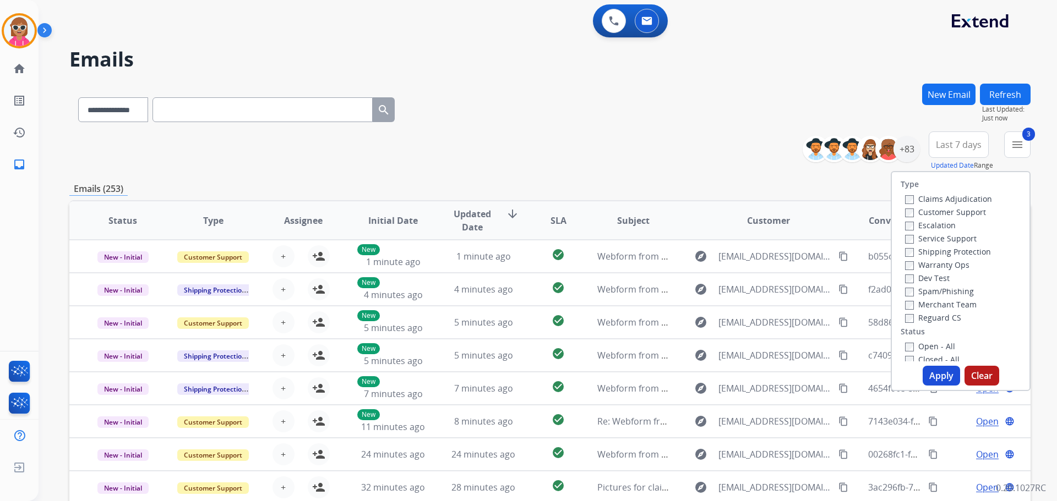
drag, startPoint x: 923, startPoint y: 345, endPoint x: 933, endPoint y: 366, distance: 22.9
click at [923, 346] on label "Open - All" at bounding box center [930, 346] width 50 height 10
click at [936, 376] on button "Apply" at bounding box center [940, 376] width 37 height 20
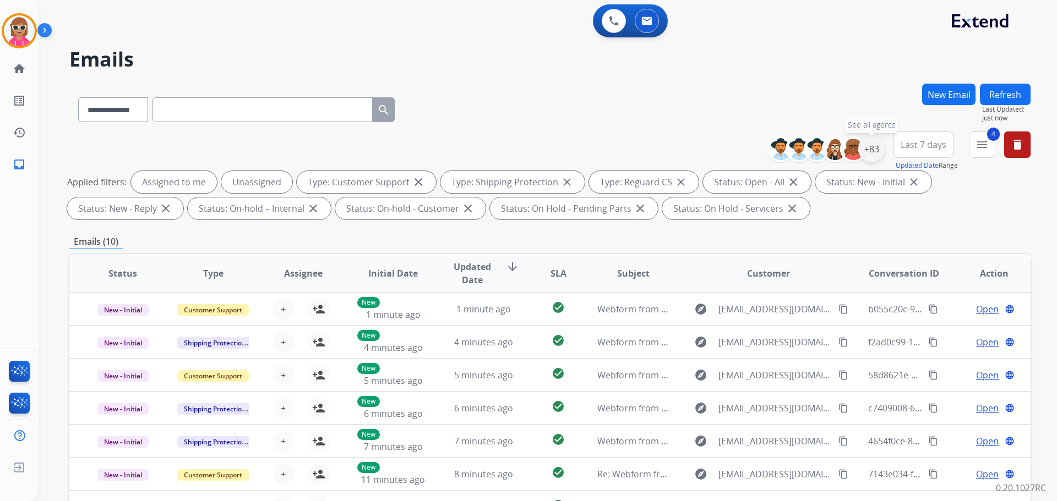
click at [870, 153] on div "+83" at bounding box center [871, 149] width 26 height 26
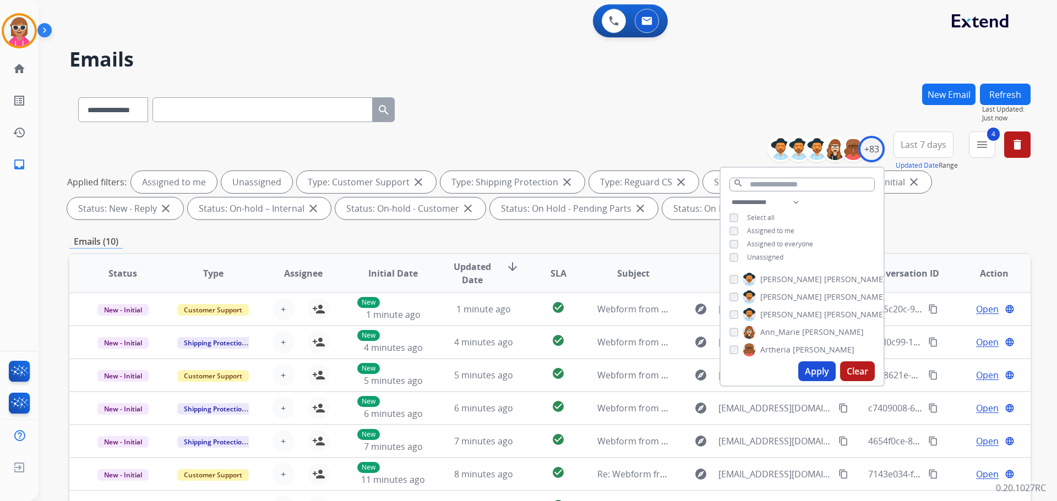
click at [780, 228] on span "Assigned to me" at bounding box center [770, 230] width 47 height 9
click at [807, 376] on button "Apply" at bounding box center [816, 372] width 37 height 20
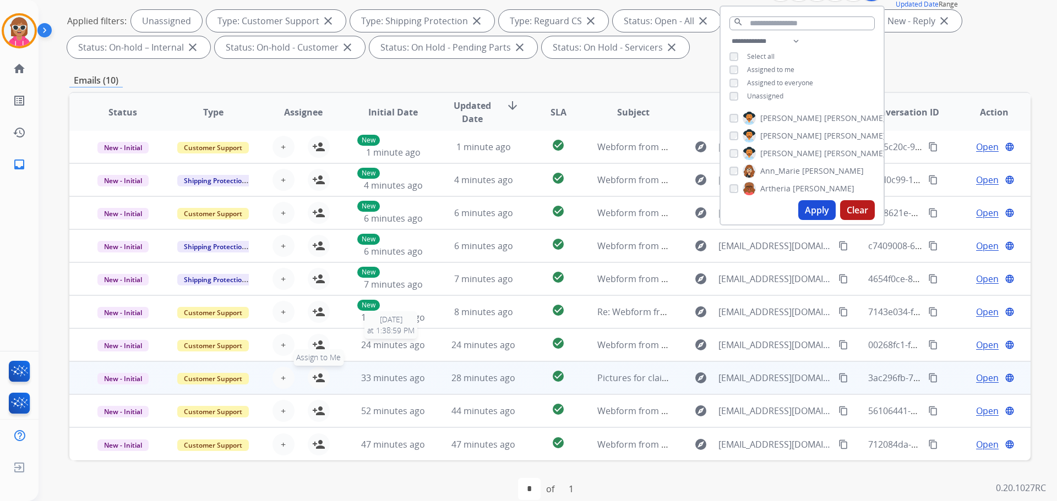
scroll to position [178, 0]
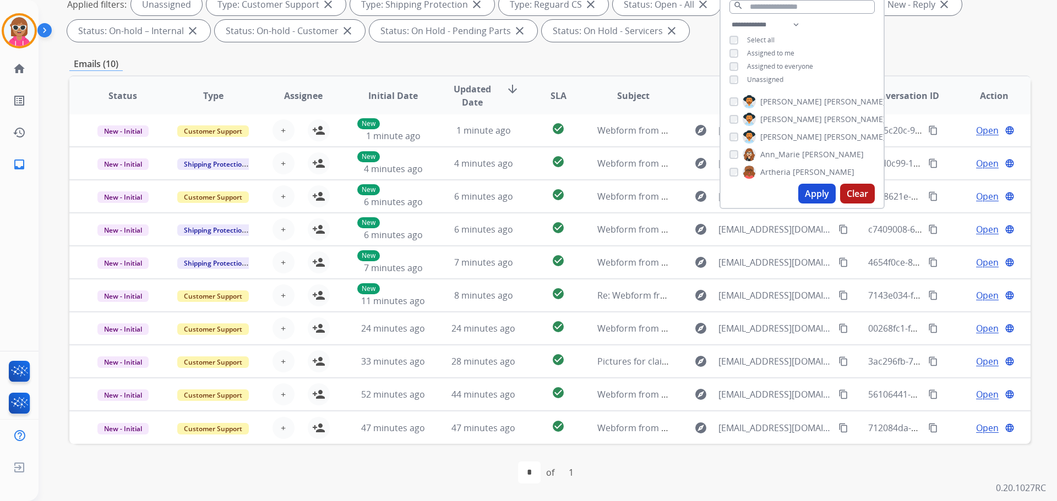
click at [449, 463] on div "first_page navigate_before * of 1 navigate_next last_page" at bounding box center [549, 473] width 961 height 22
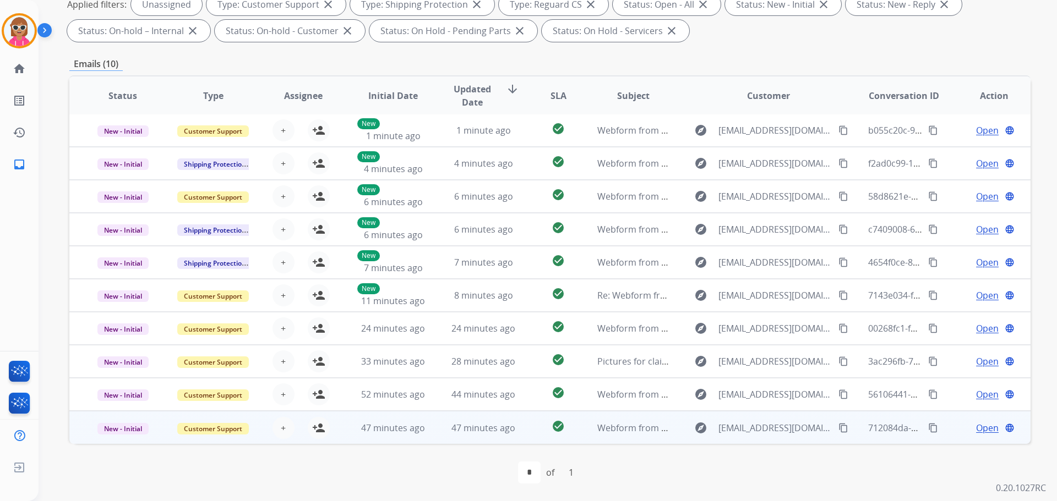
click at [521, 431] on td "check_circle" at bounding box center [550, 427] width 60 height 33
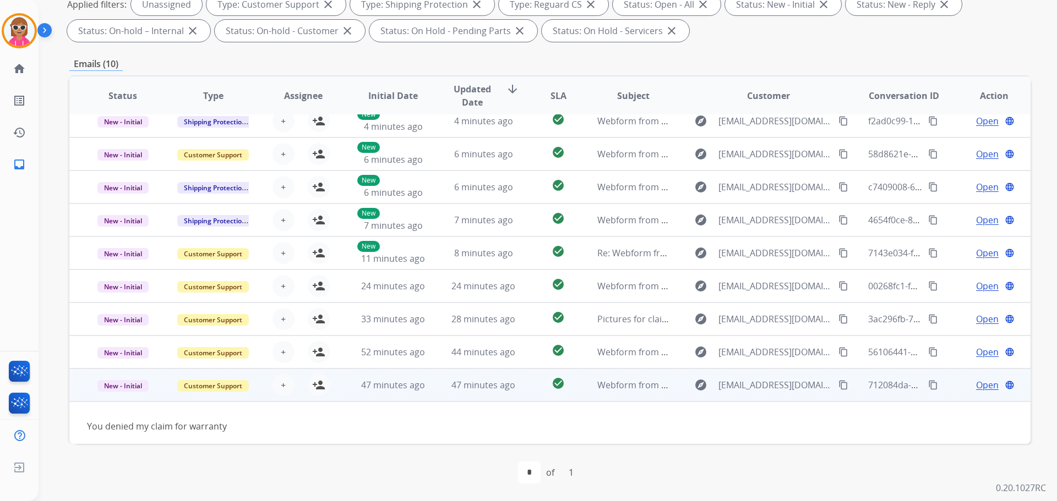
scroll to position [50, 0]
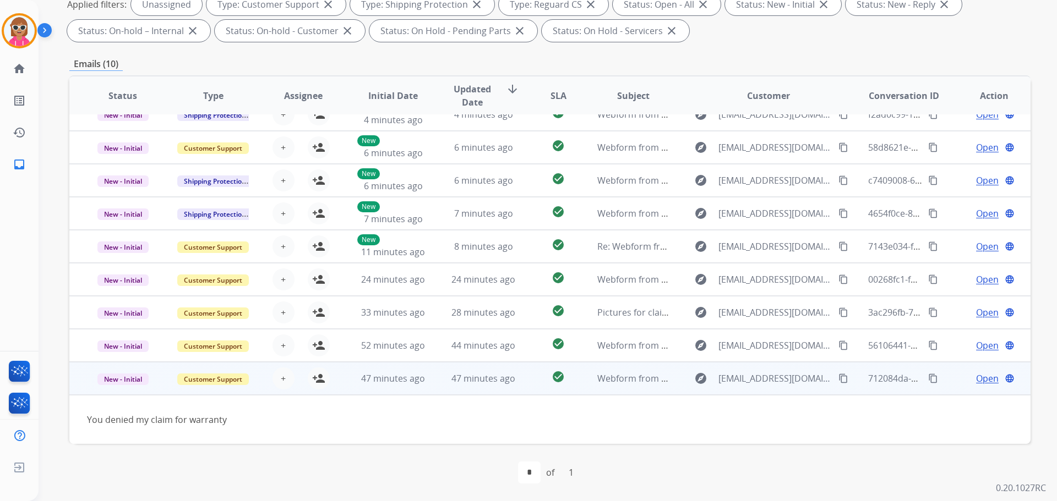
click at [838, 374] on mat-icon "content_copy" at bounding box center [843, 379] width 10 height 10
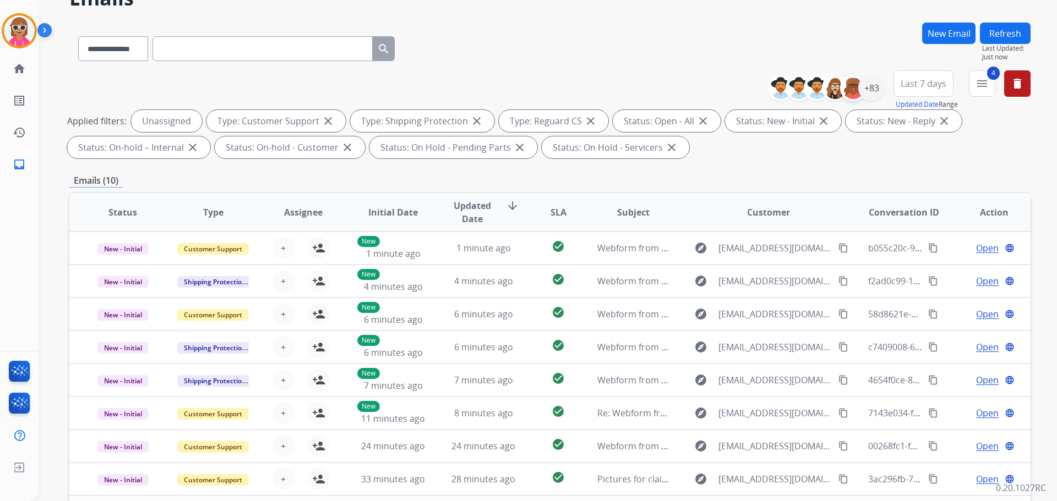
scroll to position [13, 0]
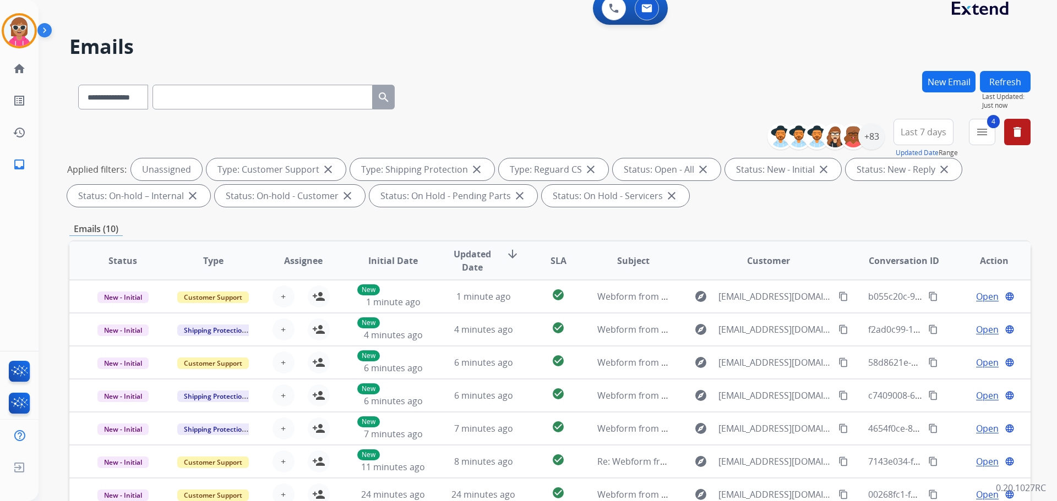
click at [1004, 84] on button "Refresh" at bounding box center [1005, 81] width 51 height 21
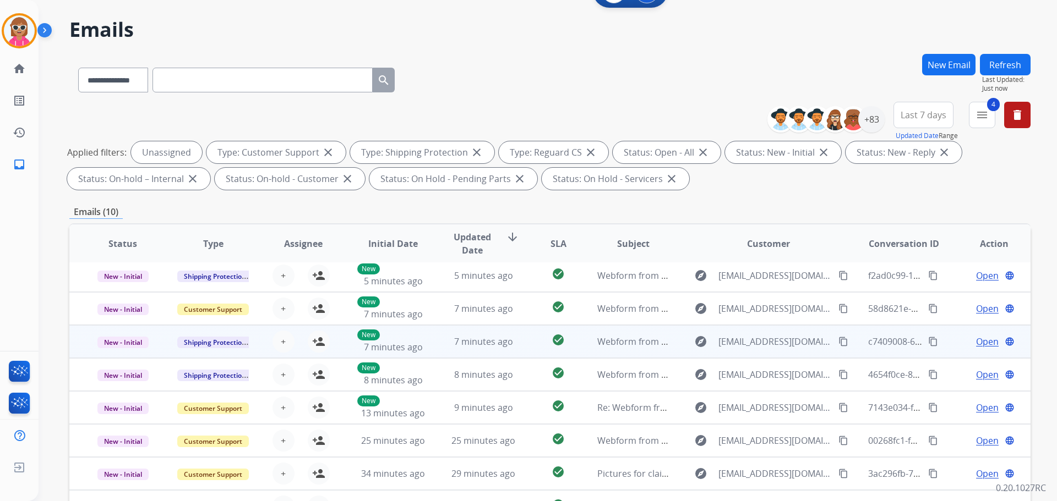
scroll to position [165, 0]
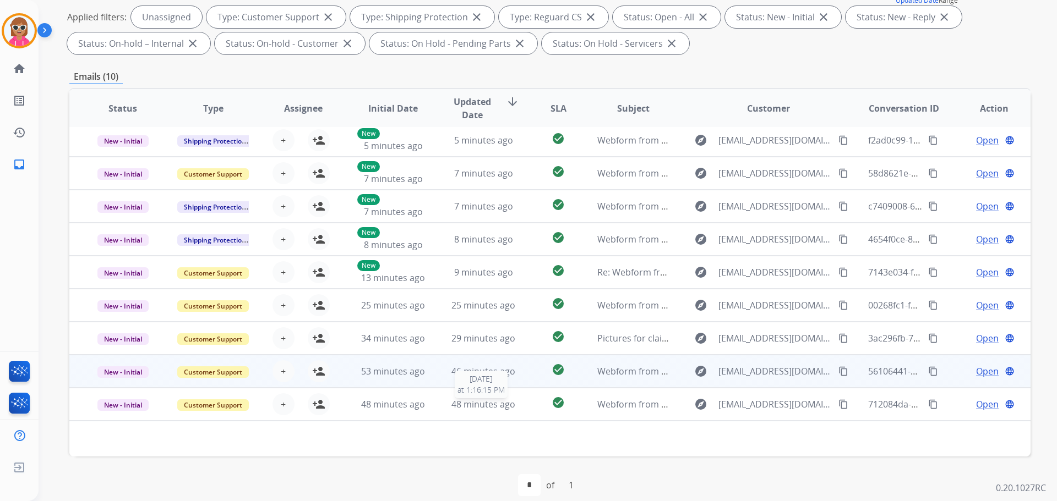
drag, startPoint x: 463, startPoint y: 406, endPoint x: 462, endPoint y: 396, distance: 10.0
click at [462, 399] on span "48 minutes ago" at bounding box center [483, 404] width 64 height 12
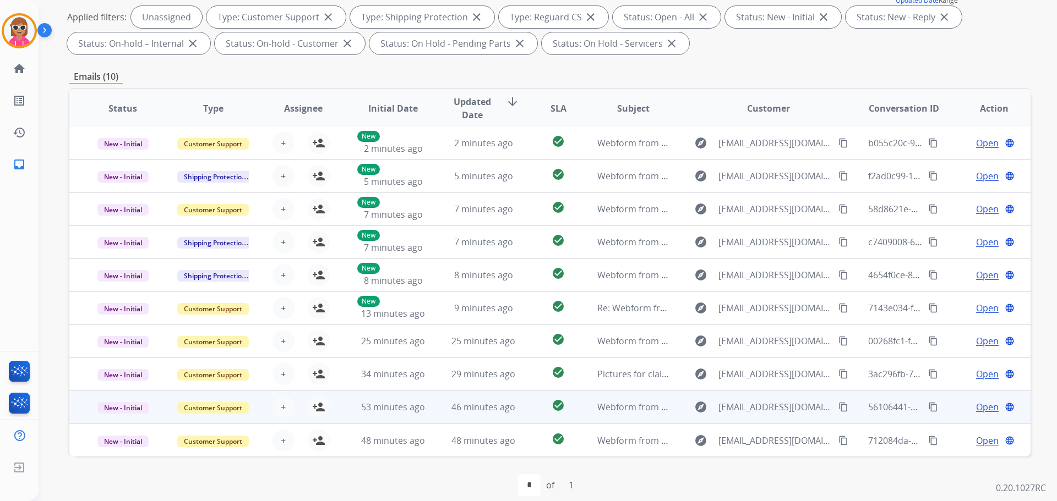
click at [467, 395] on td "46 minutes ago" at bounding box center [475, 407] width 90 height 33
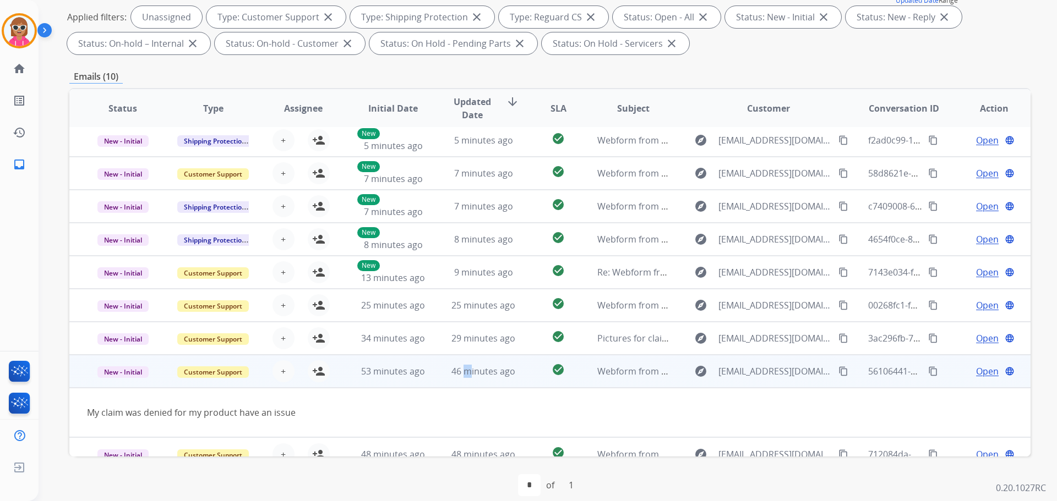
scroll to position [51, 0]
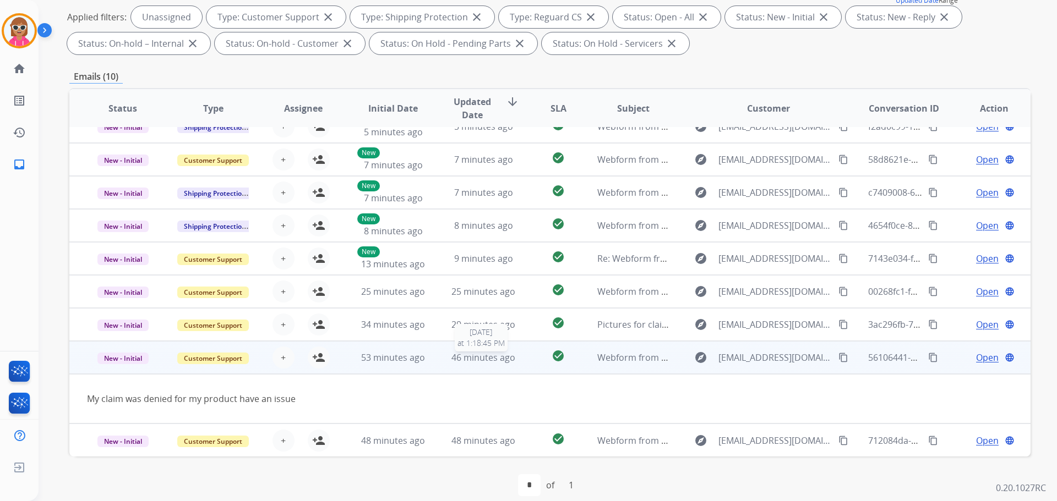
click at [491, 352] on span "46 minutes ago" at bounding box center [483, 358] width 64 height 12
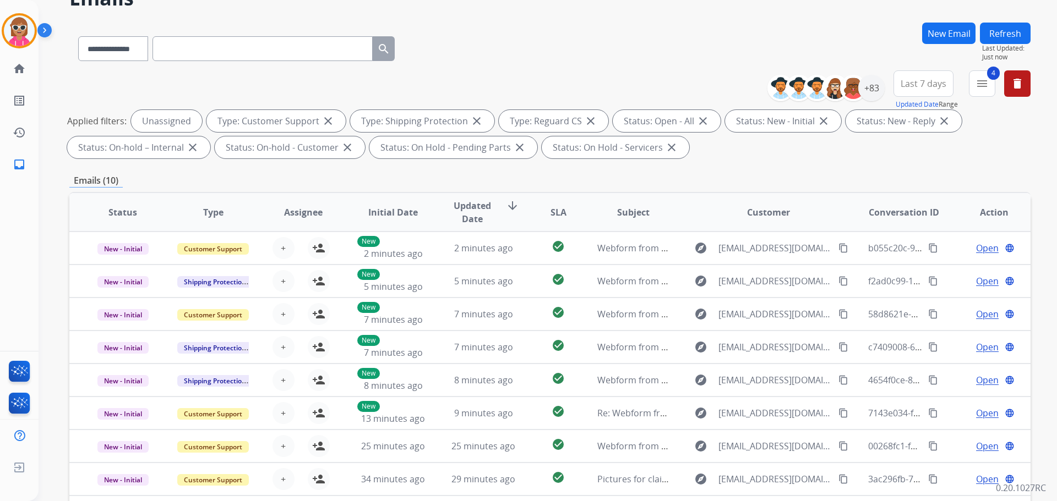
scroll to position [0, 0]
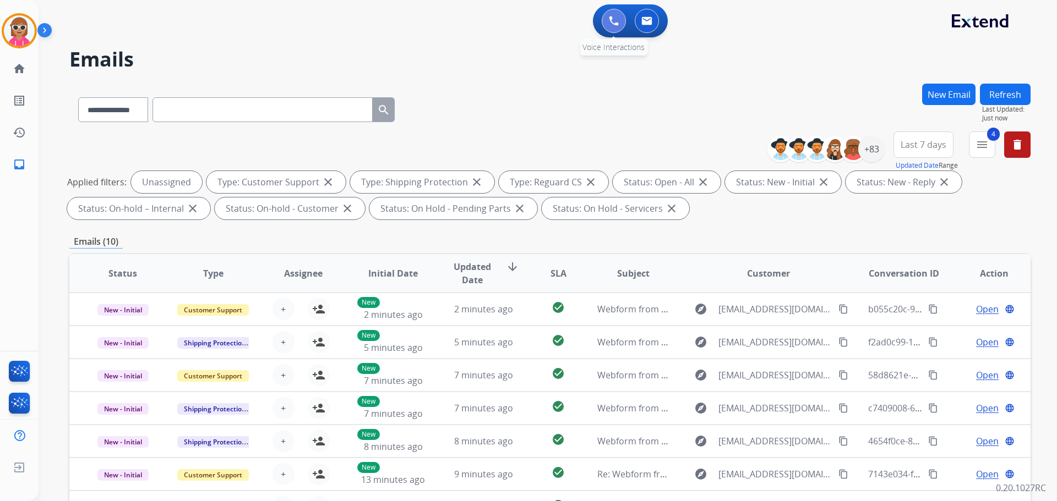
click at [618, 23] on img at bounding box center [614, 21] width 10 height 10
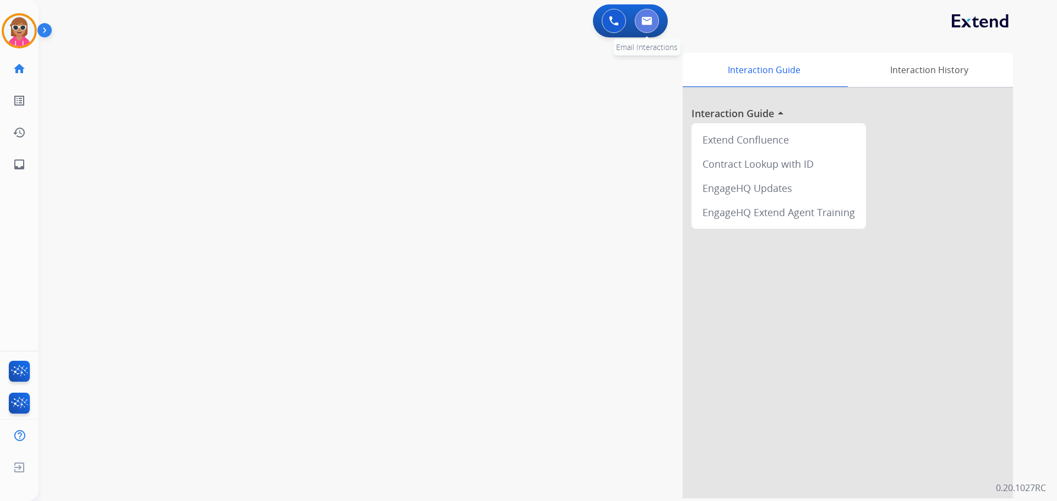
click at [643, 25] on button at bounding box center [647, 21] width 24 height 24
select select "**********"
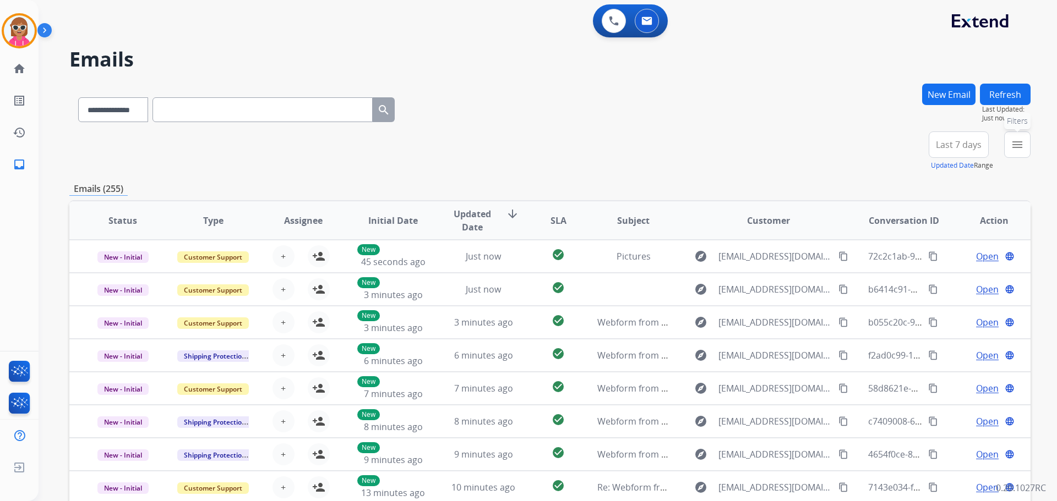
drag, startPoint x: 1013, startPoint y: 141, endPoint x: 989, endPoint y: 145, distance: 24.0
click at [1010, 141] on mat-icon "menu" at bounding box center [1016, 144] width 13 height 13
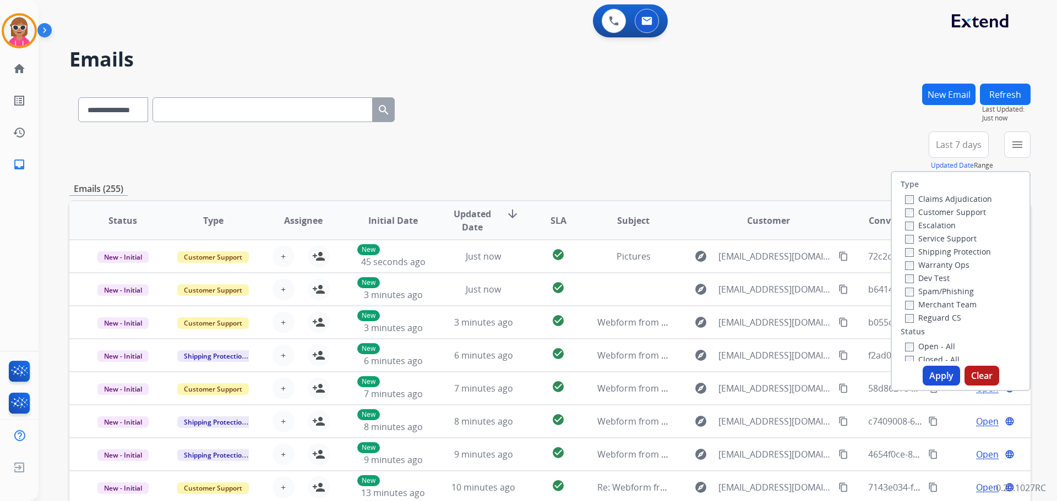
click at [942, 214] on label "Customer Support" at bounding box center [945, 212] width 81 height 10
click at [947, 256] on label "Shipping Protection" at bounding box center [948, 252] width 86 height 10
click at [942, 318] on label "Reguard CS" at bounding box center [933, 318] width 56 height 10
click at [928, 349] on label "Open - All" at bounding box center [930, 346] width 50 height 10
click at [936, 381] on button "Apply" at bounding box center [940, 376] width 37 height 20
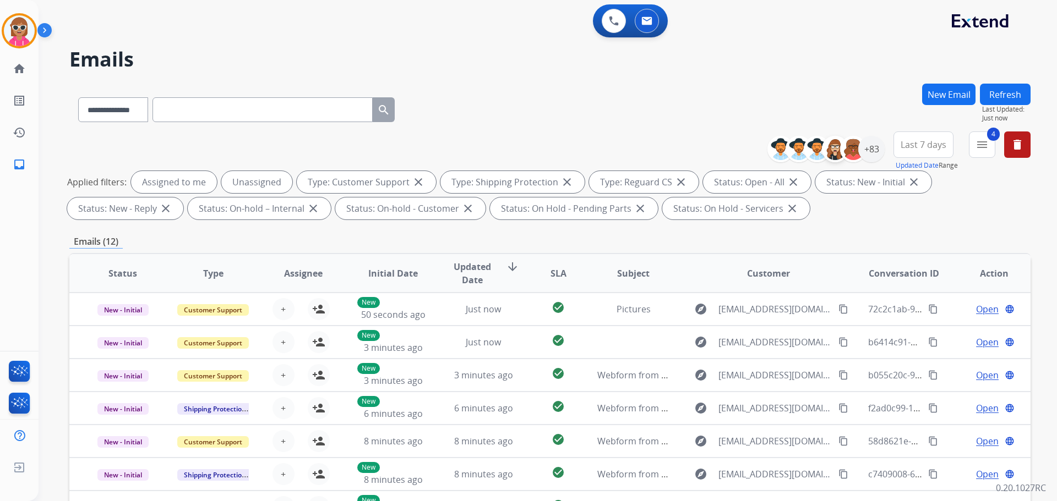
drag, startPoint x: 675, startPoint y: 105, endPoint x: 826, endPoint y: 144, distance: 156.3
click at [675, 105] on div "**********" at bounding box center [549, 108] width 961 height 48
click at [876, 151] on div "+83" at bounding box center [871, 149] width 26 height 26
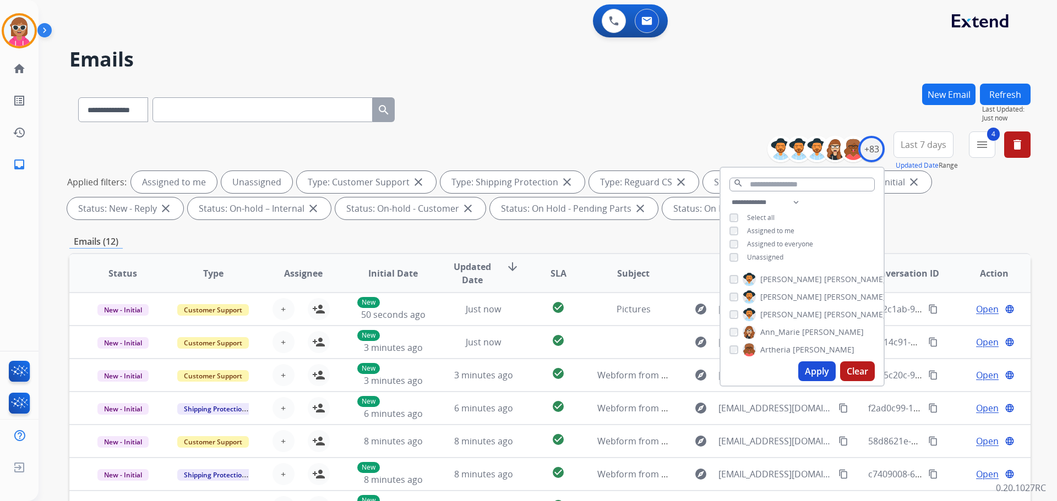
drag, startPoint x: 779, startPoint y: 256, endPoint x: 778, endPoint y: 230, distance: 25.9
click at [778, 256] on span "Unassigned" at bounding box center [765, 257] width 36 height 9
click at [777, 229] on span "Assigned to me" at bounding box center [770, 230] width 47 height 9
click at [794, 203] on select "**********" at bounding box center [767, 202] width 76 height 13
select select "**********"
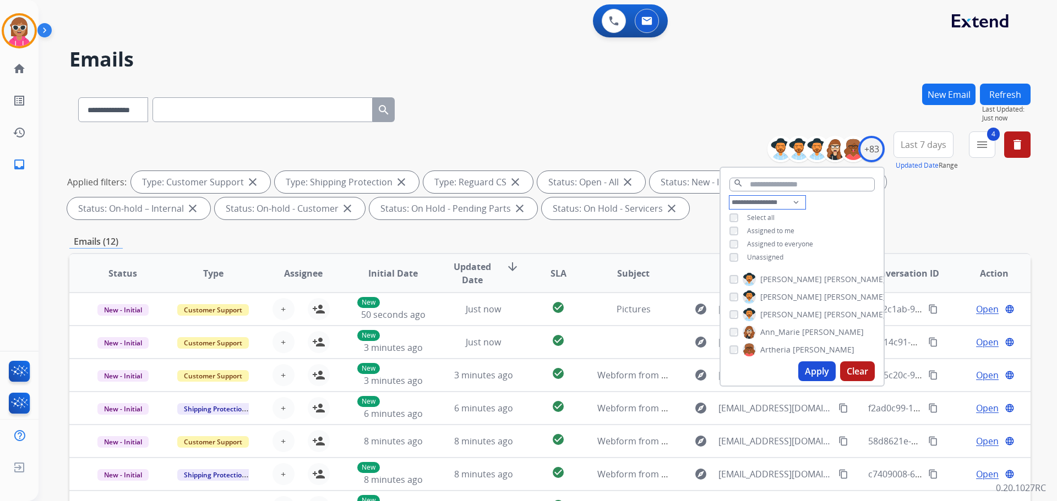
click at [729, 196] on select "**********" at bounding box center [767, 202] width 76 height 13
click at [829, 209] on div "**********" at bounding box center [801, 224] width 163 height 57
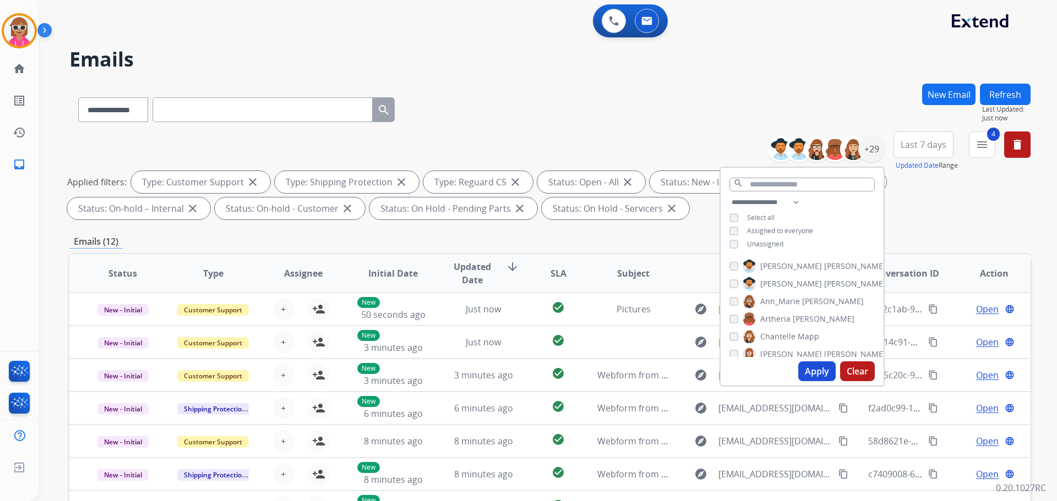
click at [764, 266] on span "[PERSON_NAME]" at bounding box center [791, 266] width 62 height 11
click at [771, 283] on span "[PERSON_NAME]" at bounding box center [791, 283] width 62 height 11
click at [798, 295] on label "[PERSON_NAME]" at bounding box center [802, 301] width 121 height 13
click at [780, 325] on div "[PERSON_NAME] [PERSON_NAME] [PERSON_NAME] [PERSON_NAME] [PERSON_NAME] [PERSON_N…" at bounding box center [801, 306] width 163 height 102
click at [783, 324] on label "[PERSON_NAME]" at bounding box center [798, 319] width 112 height 13
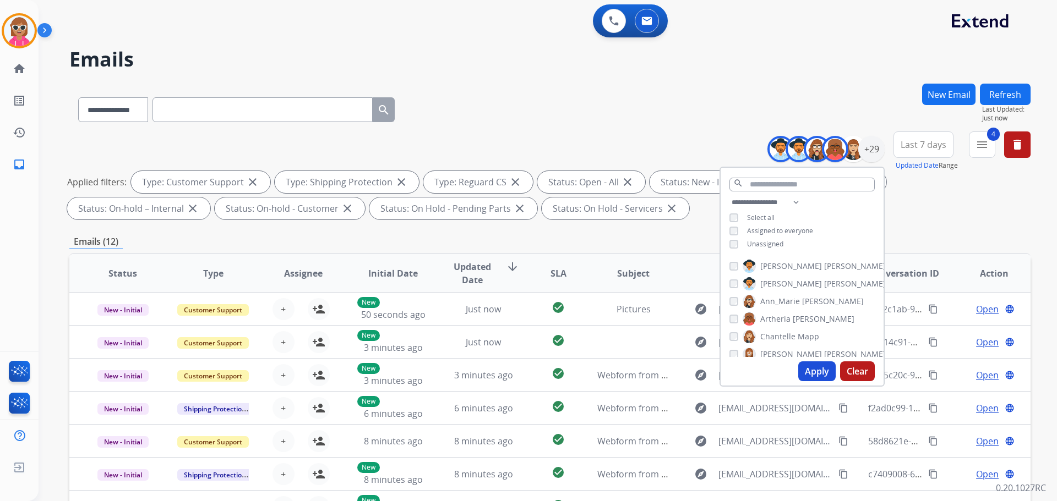
click at [784, 337] on span "Chantelle" at bounding box center [777, 336] width 35 height 11
click at [777, 296] on span "[PERSON_NAME]" at bounding box center [791, 299] width 62 height 11
click at [824, 315] on span "Solaazo" at bounding box center [838, 316] width 28 height 11
click at [781, 331] on span "Deambrana" at bounding box center [781, 334] width 43 height 11
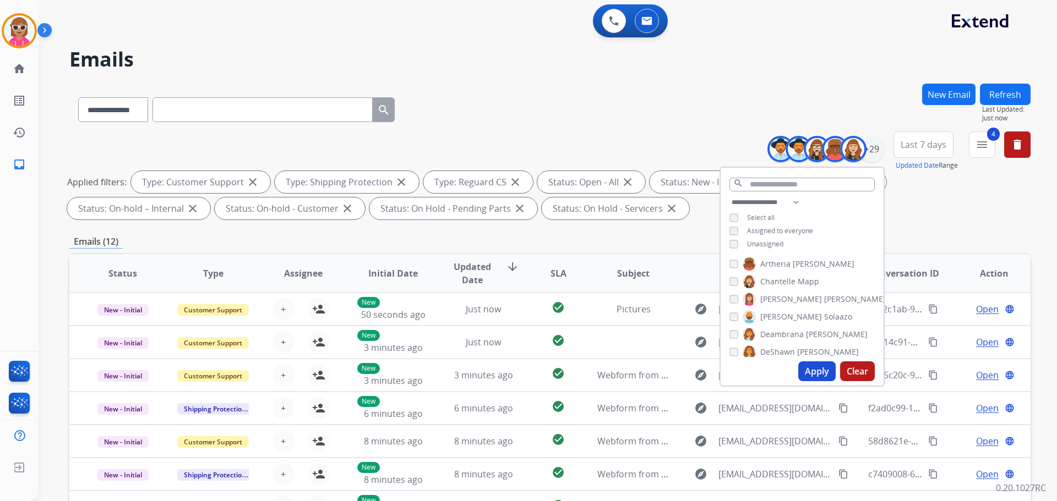
click at [780, 354] on span "DeShawn" at bounding box center [777, 352] width 35 height 11
drag, startPoint x: 782, startPoint y: 313, endPoint x: 783, endPoint y: 325, distance: 11.6
click at [783, 315] on span "Bois" at bounding box center [790, 314] width 15 height 11
drag, startPoint x: 783, startPoint y: 331, endPoint x: 786, endPoint y: 345, distance: 14.0
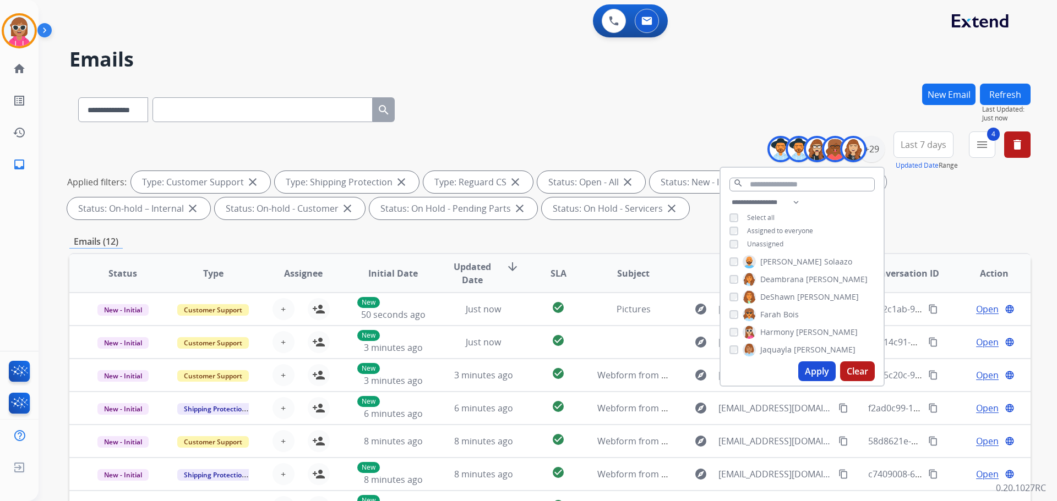
click at [783, 332] on span "Harmony" at bounding box center [777, 332] width 34 height 11
click at [786, 345] on span "Jaquayla" at bounding box center [775, 350] width 31 height 11
click at [824, 308] on span "[PERSON_NAME]" at bounding box center [855, 312] width 62 height 11
click at [779, 331] on label "[PERSON_NAME]" at bounding box center [792, 330] width 101 height 13
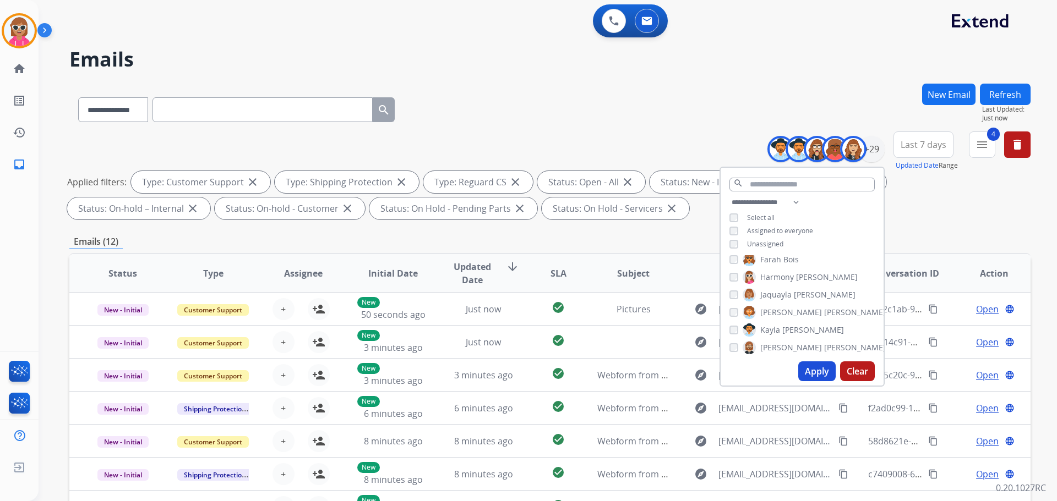
click at [824, 347] on span "[PERSON_NAME]" at bounding box center [855, 347] width 62 height 11
click at [784, 313] on span "Keyanta" at bounding box center [775, 310] width 30 height 11
click at [783, 330] on span "Lamarco" at bounding box center [775, 328] width 31 height 11
click at [782, 347] on label "[PERSON_NAME]" at bounding box center [798, 345] width 112 height 13
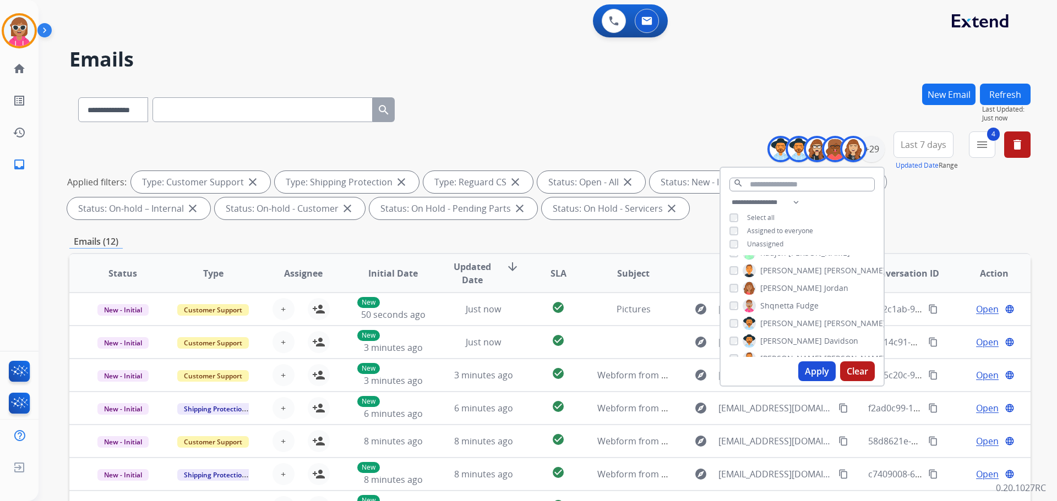
scroll to position [275, 0]
click at [780, 308] on span "Raujon" at bounding box center [773, 308] width 26 height 11
click at [779, 327] on span "[PERSON_NAME]" at bounding box center [791, 325] width 62 height 11
click at [777, 338] on span "[PERSON_NAME]" at bounding box center [791, 343] width 62 height 11
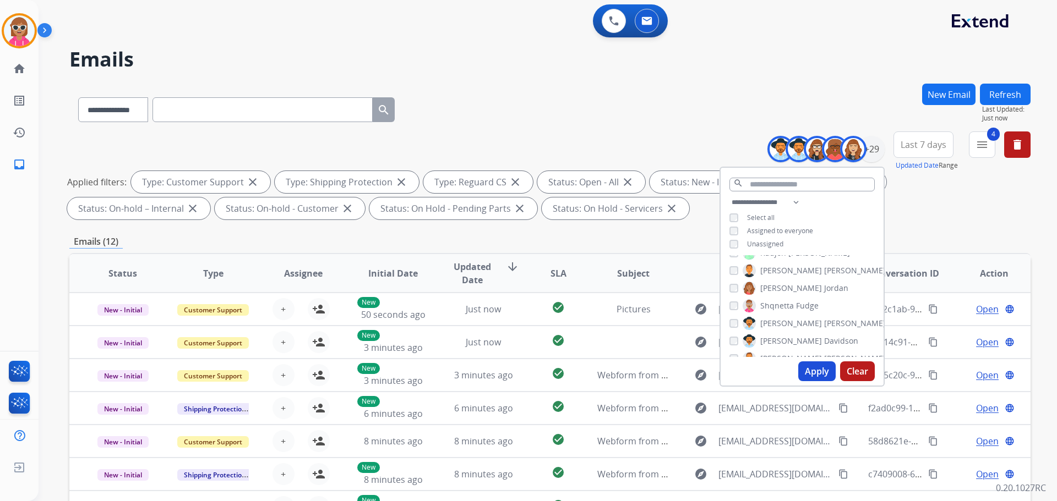
click at [777, 304] on span "Shqnetta" at bounding box center [777, 305] width 34 height 11
click at [781, 329] on div "[PERSON_NAME] [PERSON_NAME] [PERSON_NAME] [PERSON_NAME] [PERSON_NAME] [PERSON_N…" at bounding box center [801, 306] width 163 height 102
drag, startPoint x: 778, startPoint y: 345, endPoint x: 781, endPoint y: 334, distance: 11.7
click at [777, 345] on span "[PERSON_NAME]" at bounding box center [791, 341] width 62 height 11
click at [785, 324] on span "[PERSON_NAME]" at bounding box center [791, 323] width 62 height 11
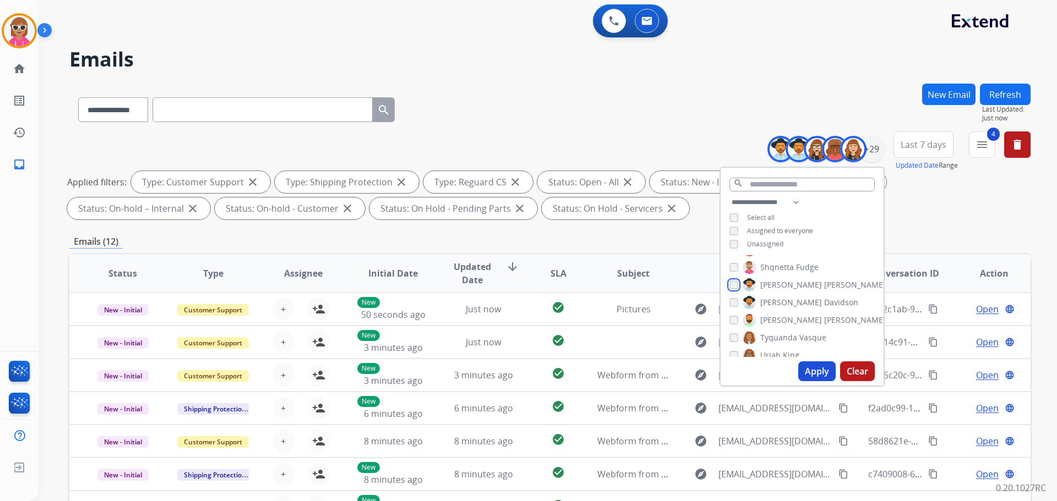
scroll to position [385, 0]
click at [824, 303] on span "[PERSON_NAME]" at bounding box center [855, 303] width 62 height 11
click at [781, 323] on span "Tyquanda" at bounding box center [778, 321] width 37 height 11
click at [783, 338] on span "King" at bounding box center [791, 339] width 17 height 11
click at [777, 351] on span "[PERSON_NAME]" at bounding box center [791, 356] width 62 height 11
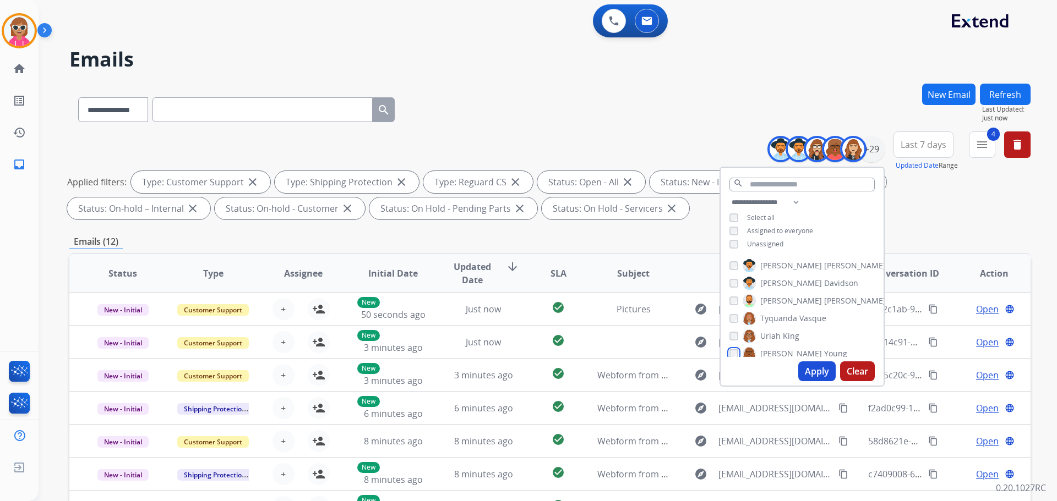
scroll to position [417, 0]
click at [780, 340] on span "[PERSON_NAME]" at bounding box center [791, 342] width 62 height 11
click at [818, 370] on button "Apply" at bounding box center [816, 372] width 37 height 20
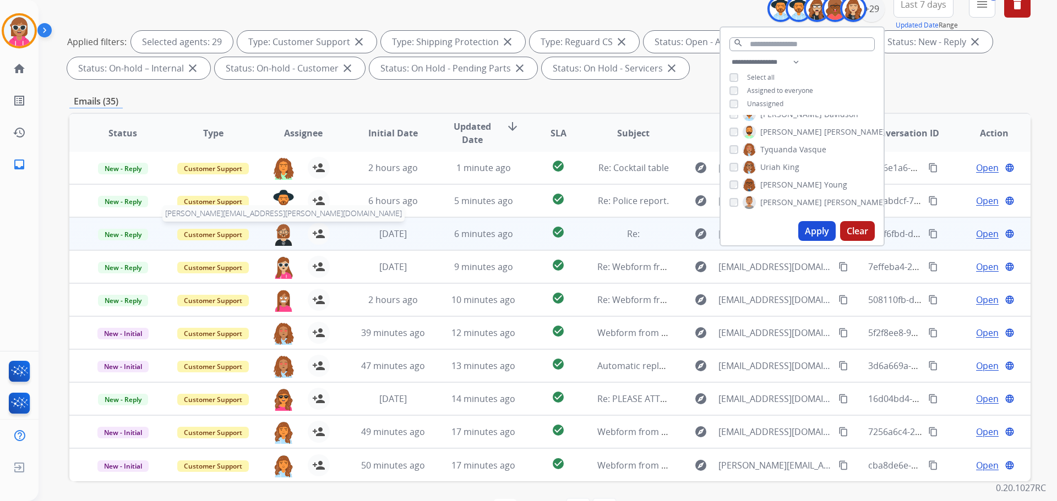
scroll to position [178, 0]
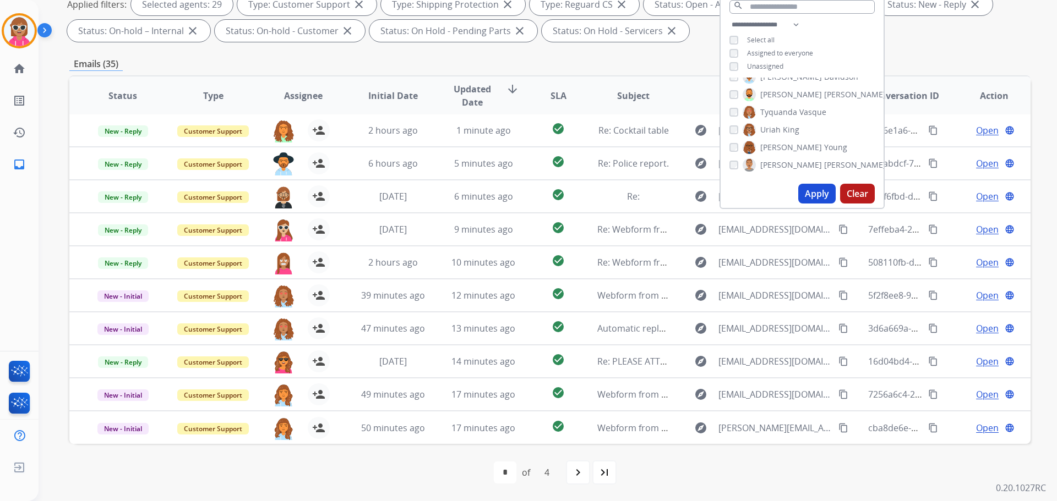
click at [284, 95] on span "Assignee" at bounding box center [303, 95] width 39 height 13
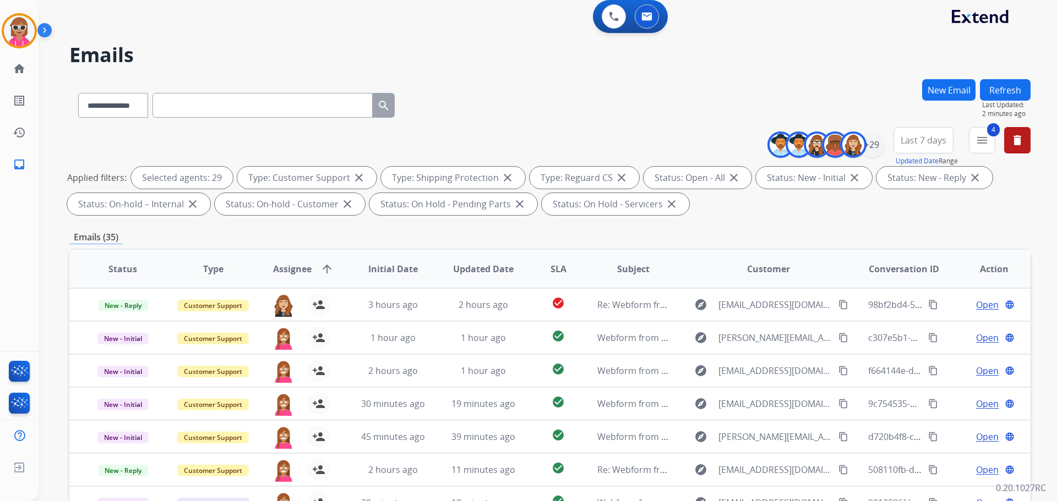
scroll to position [0, 0]
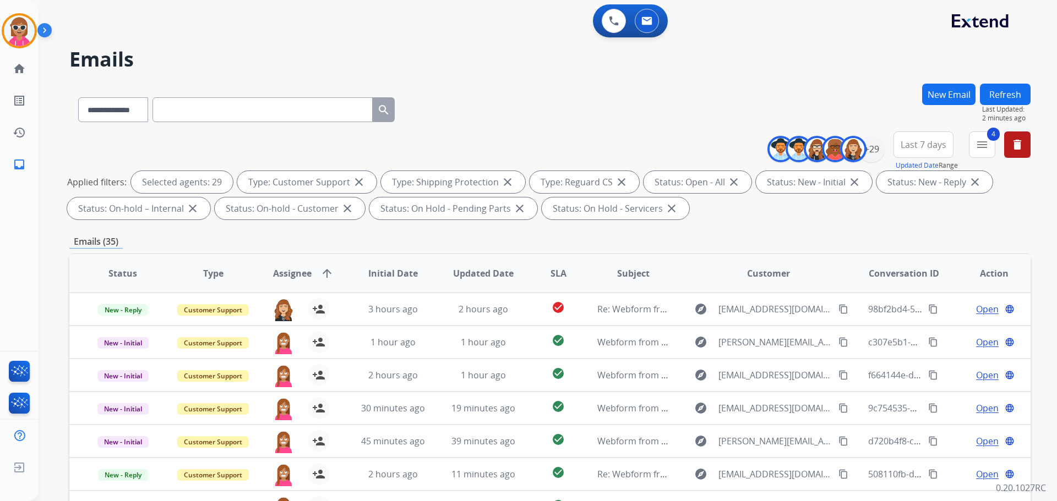
click at [998, 97] on button "Refresh" at bounding box center [1005, 94] width 51 height 21
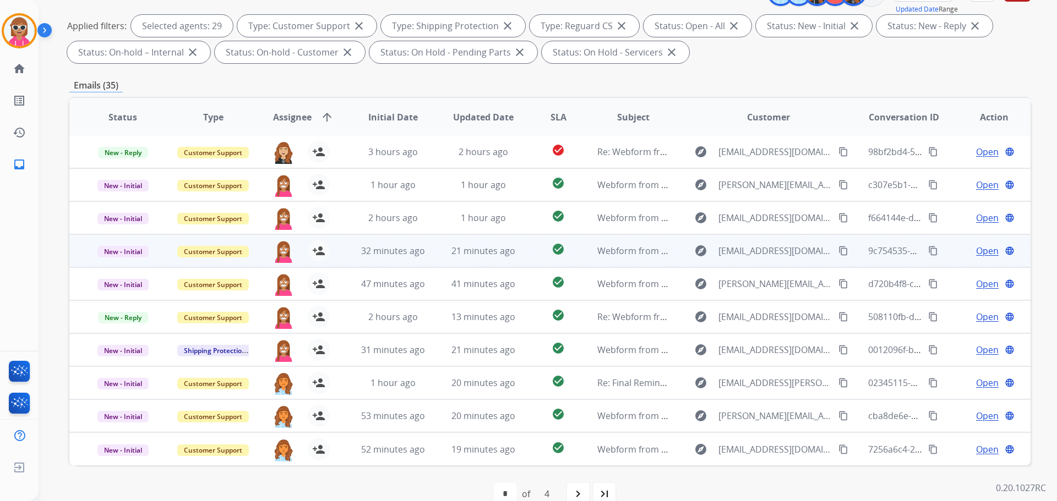
scroll to position [178, 0]
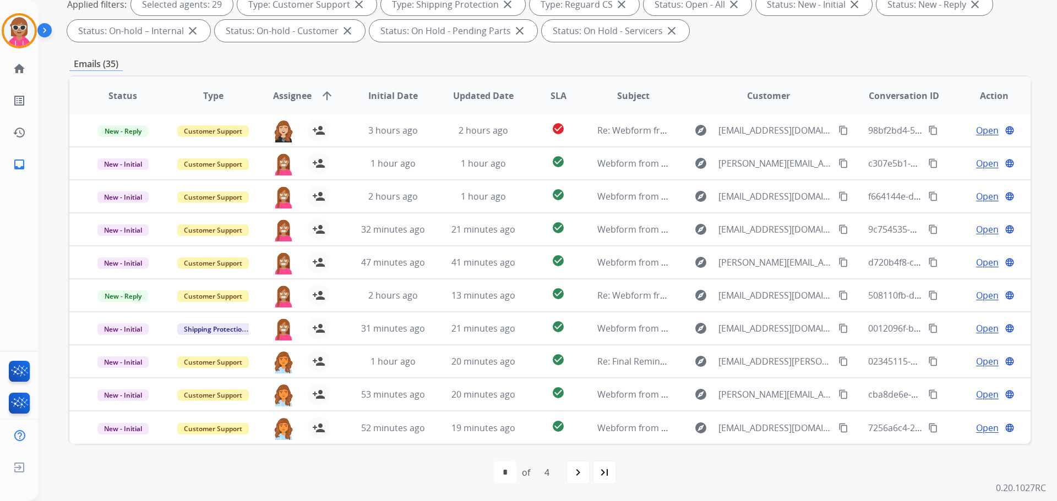
click at [575, 477] on mat-icon "navigate_next" at bounding box center [577, 472] width 13 height 13
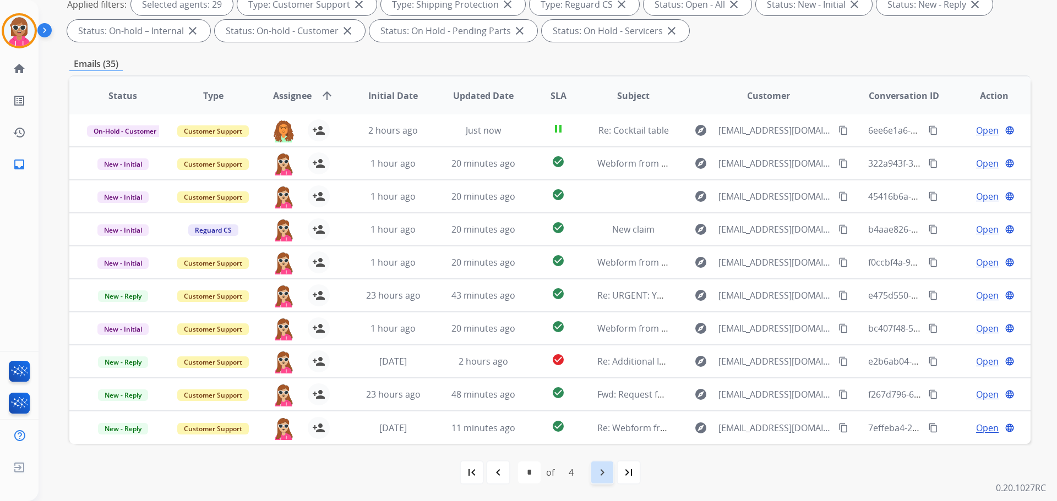
click at [603, 477] on mat-icon "navigate_next" at bounding box center [601, 472] width 13 height 13
select select "*"
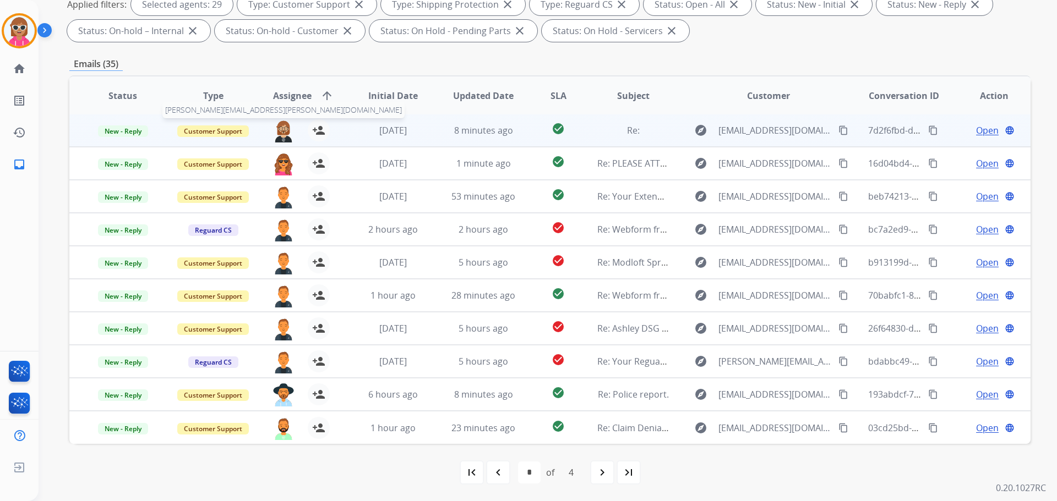
click at [280, 129] on img at bounding box center [283, 130] width 22 height 23
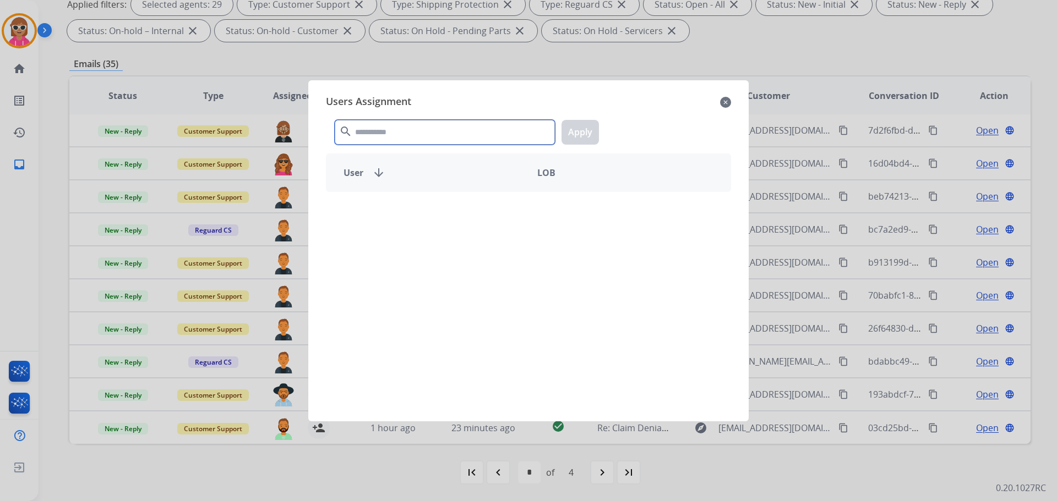
click at [373, 134] on input "text" at bounding box center [445, 132] width 220 height 25
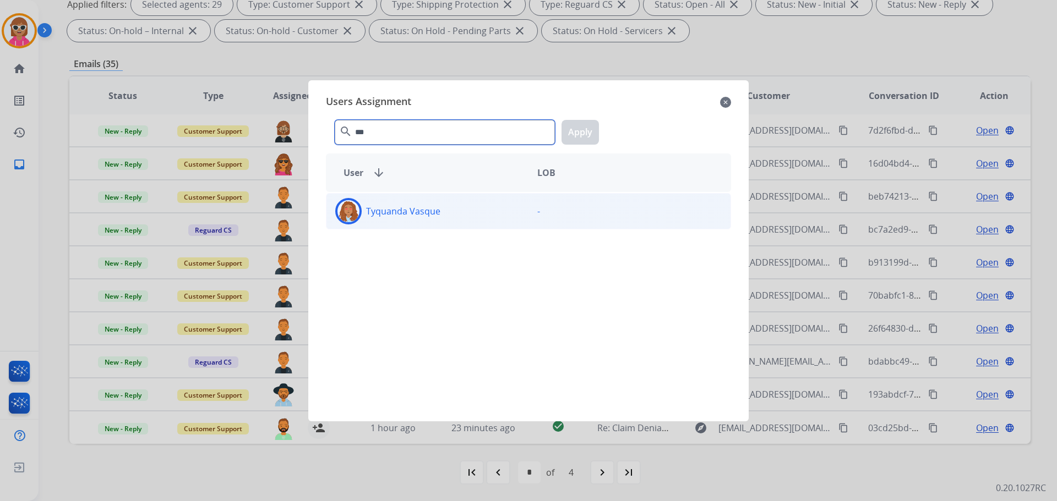
type input "***"
click at [411, 214] on p "Tyquanda Vasque" at bounding box center [403, 211] width 74 height 13
click at [585, 128] on button "Apply" at bounding box center [579, 132] width 37 height 25
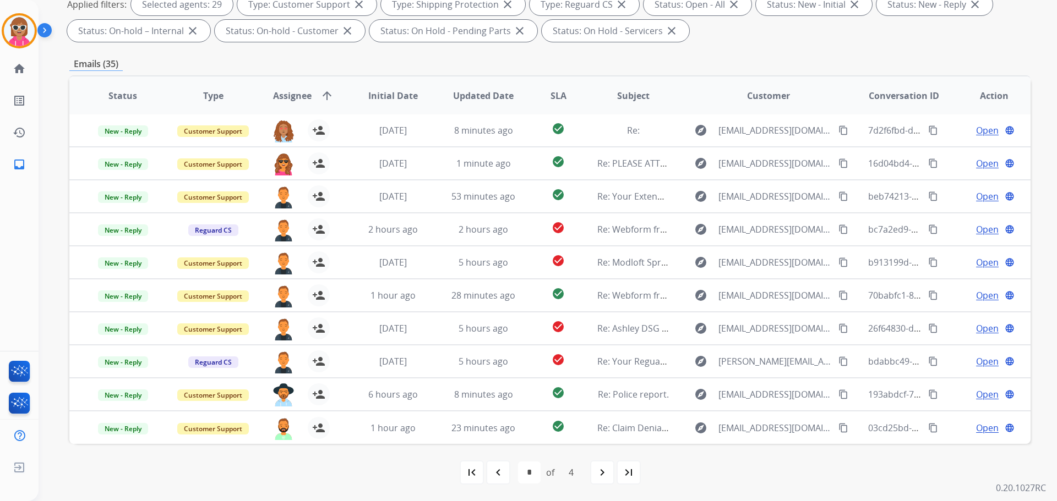
click at [601, 470] on mat-icon "navigate_next" at bounding box center [601, 472] width 13 height 13
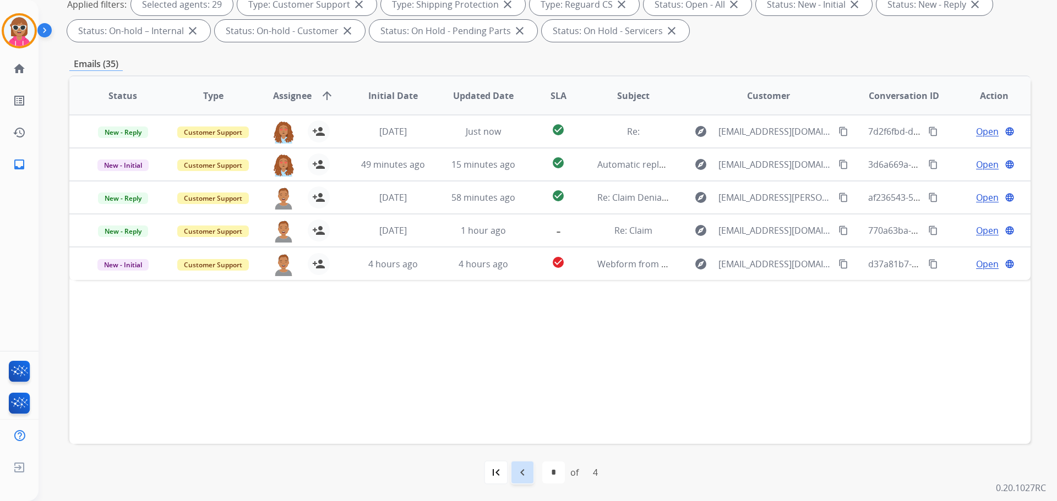
click at [533, 476] on div "navigate_before" at bounding box center [522, 473] width 24 height 24
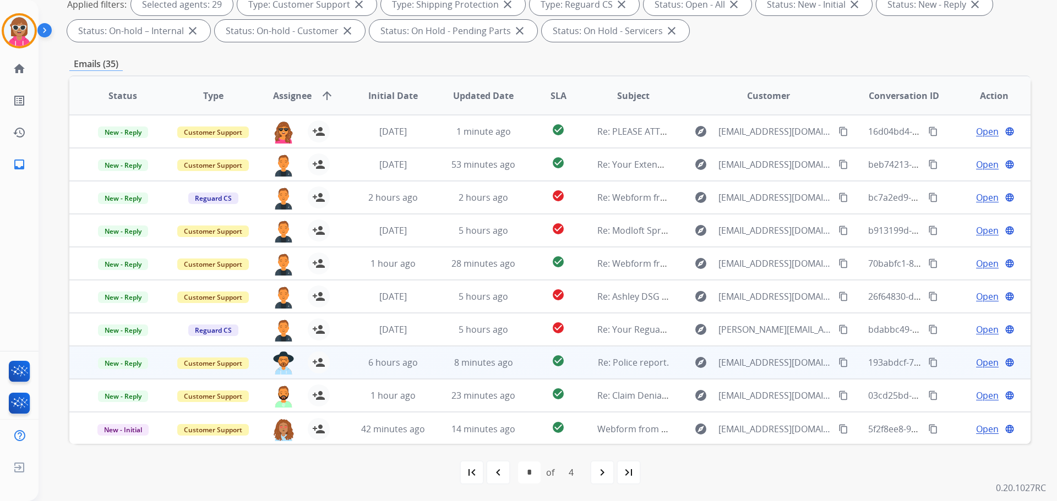
scroll to position [1, 0]
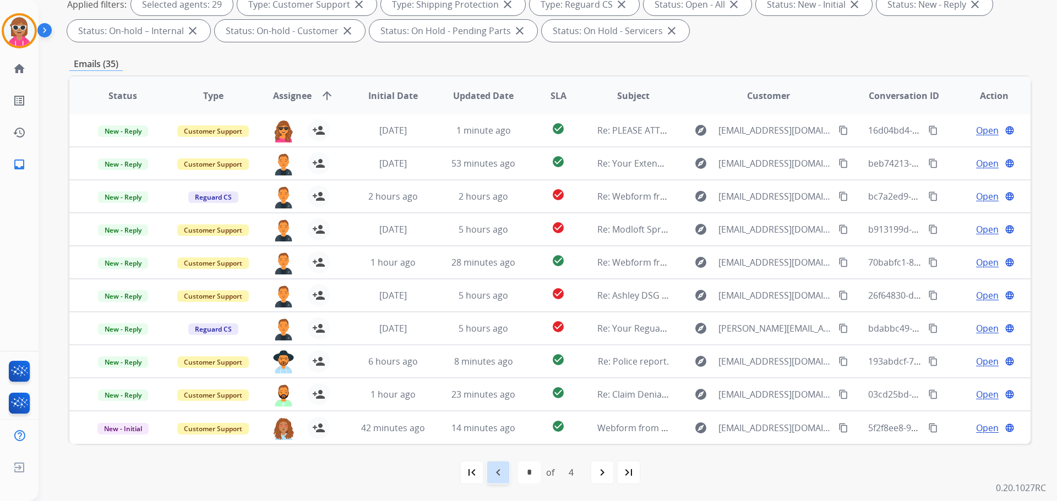
click at [505, 471] on div "navigate_before" at bounding box center [498, 473] width 24 height 24
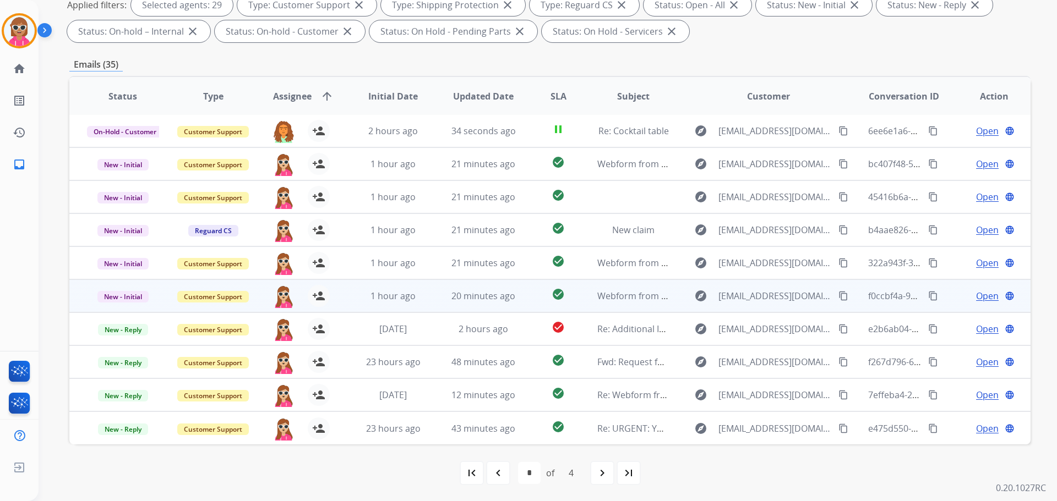
scroll to position [178, 0]
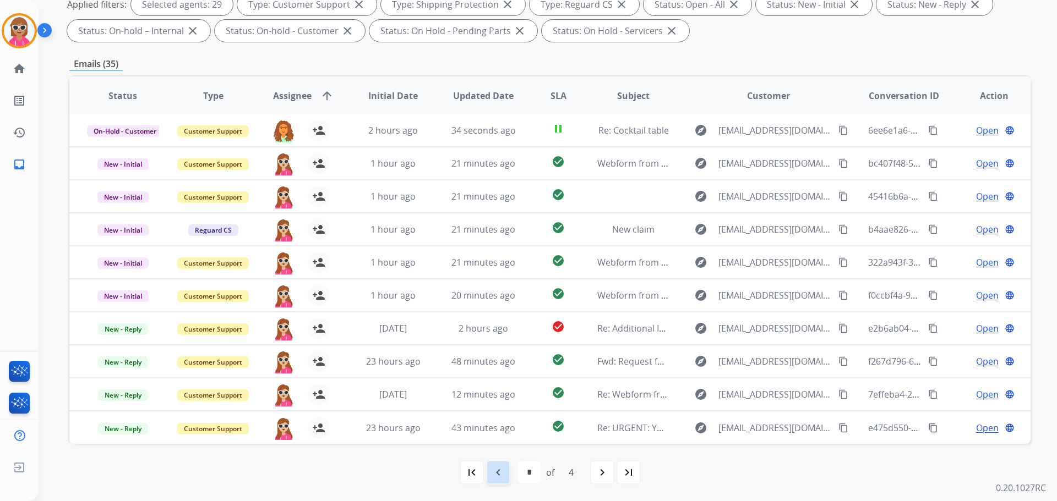
click at [497, 475] on mat-icon "navigate_before" at bounding box center [497, 472] width 13 height 13
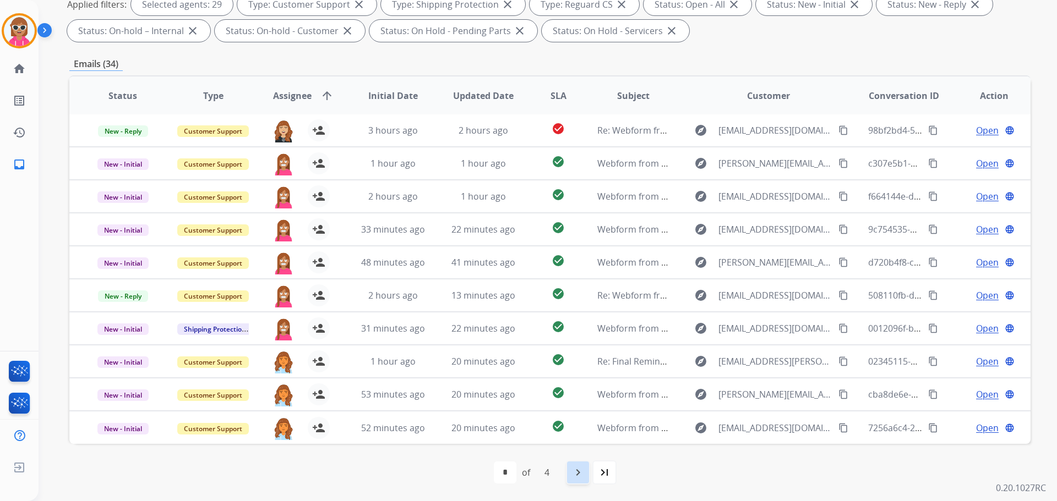
click at [573, 467] on mat-icon "navigate_next" at bounding box center [577, 472] width 13 height 13
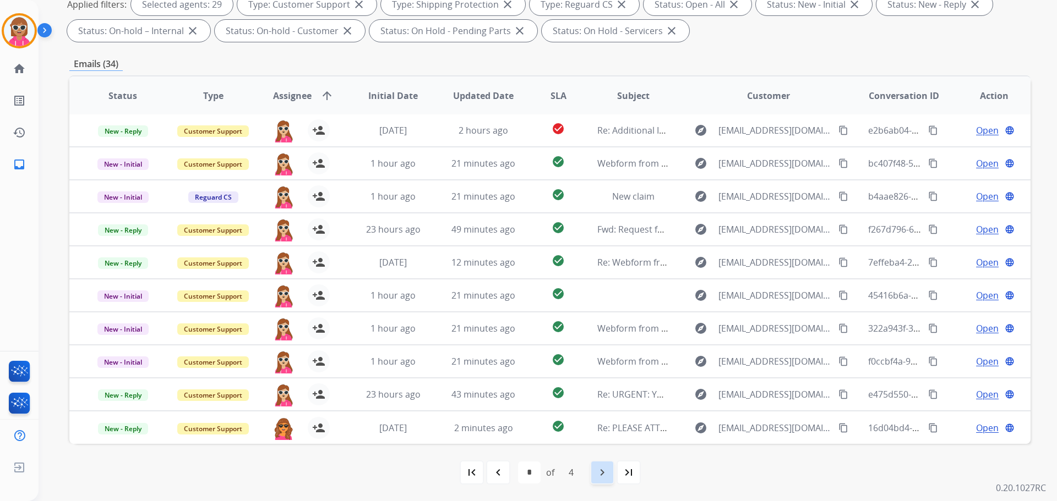
click at [597, 479] on div "navigate_next" at bounding box center [602, 473] width 24 height 24
select select "*"
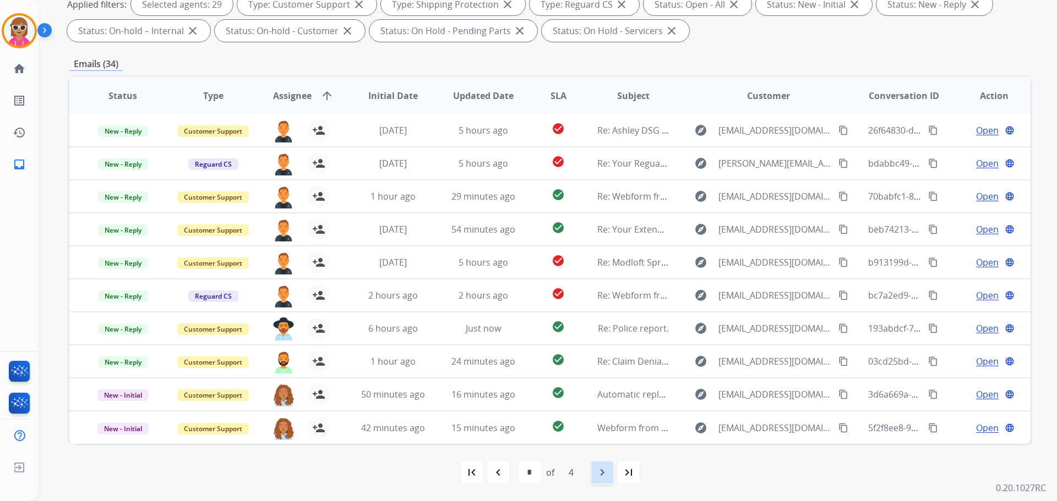
click at [603, 483] on div "navigate_next" at bounding box center [602, 473] width 24 height 24
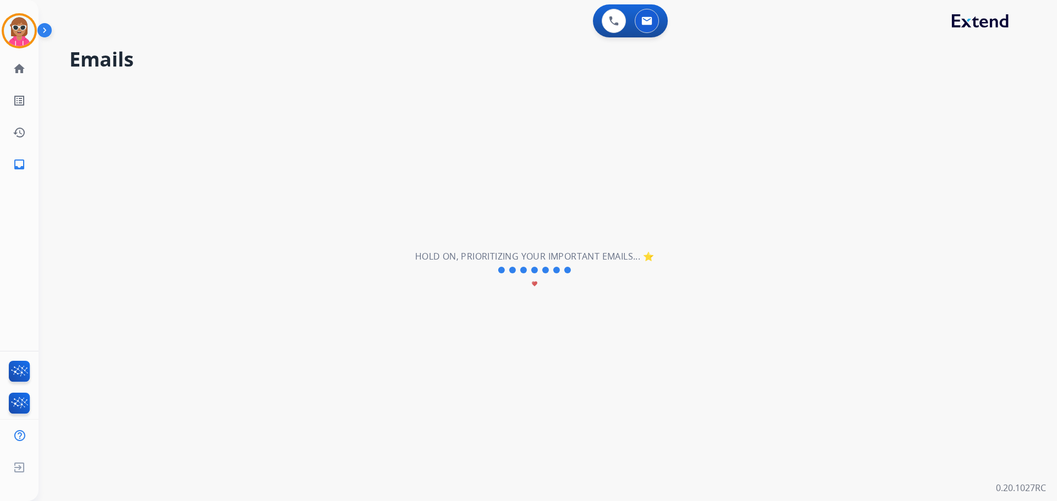
scroll to position [0, 0]
